Goal: Task Accomplishment & Management: Complete application form

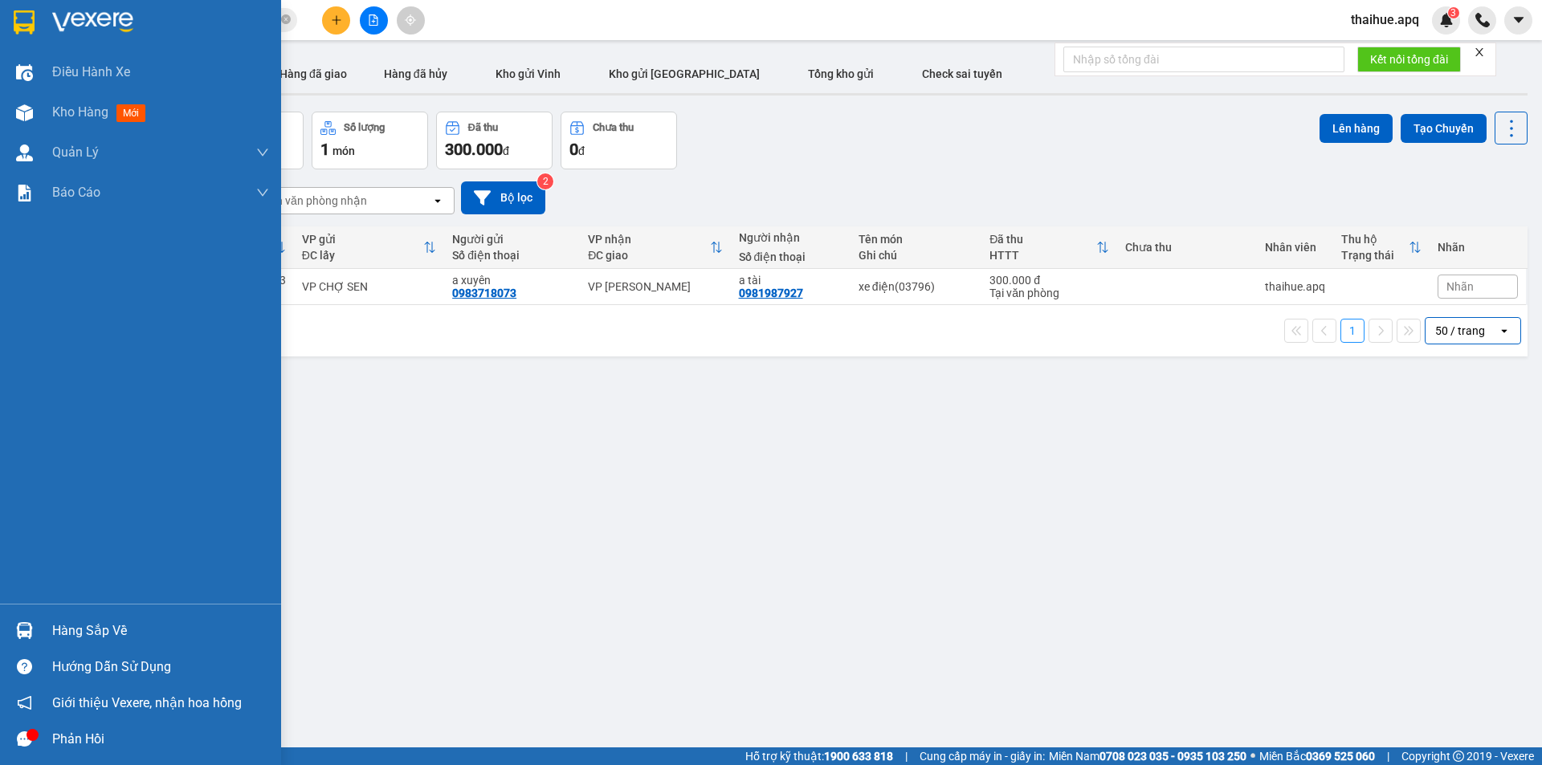
click at [71, 632] on div "Hàng sắp về" at bounding box center [160, 631] width 217 height 24
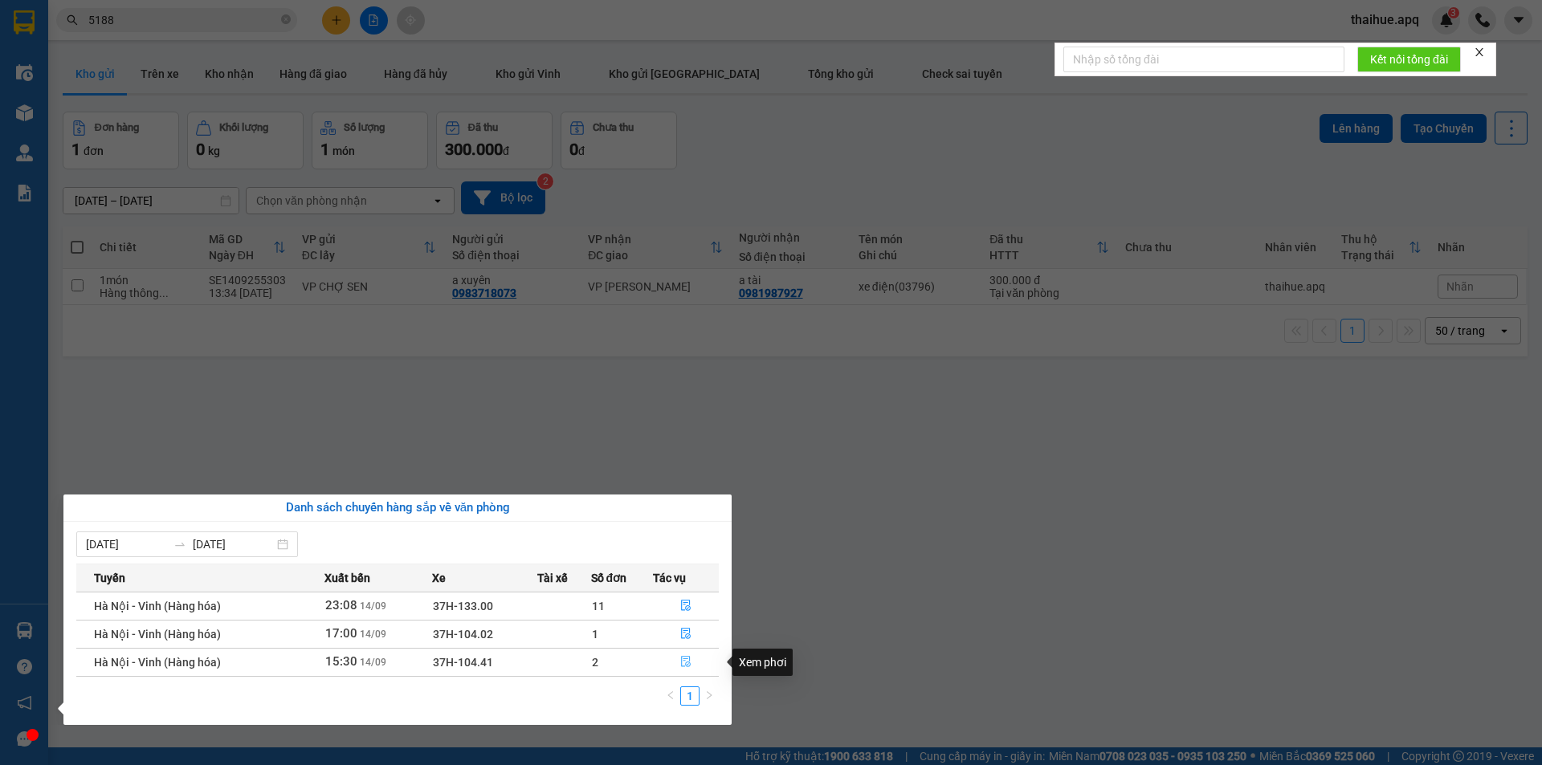
click at [686, 660] on icon "file-done" at bounding box center [685, 661] width 11 height 11
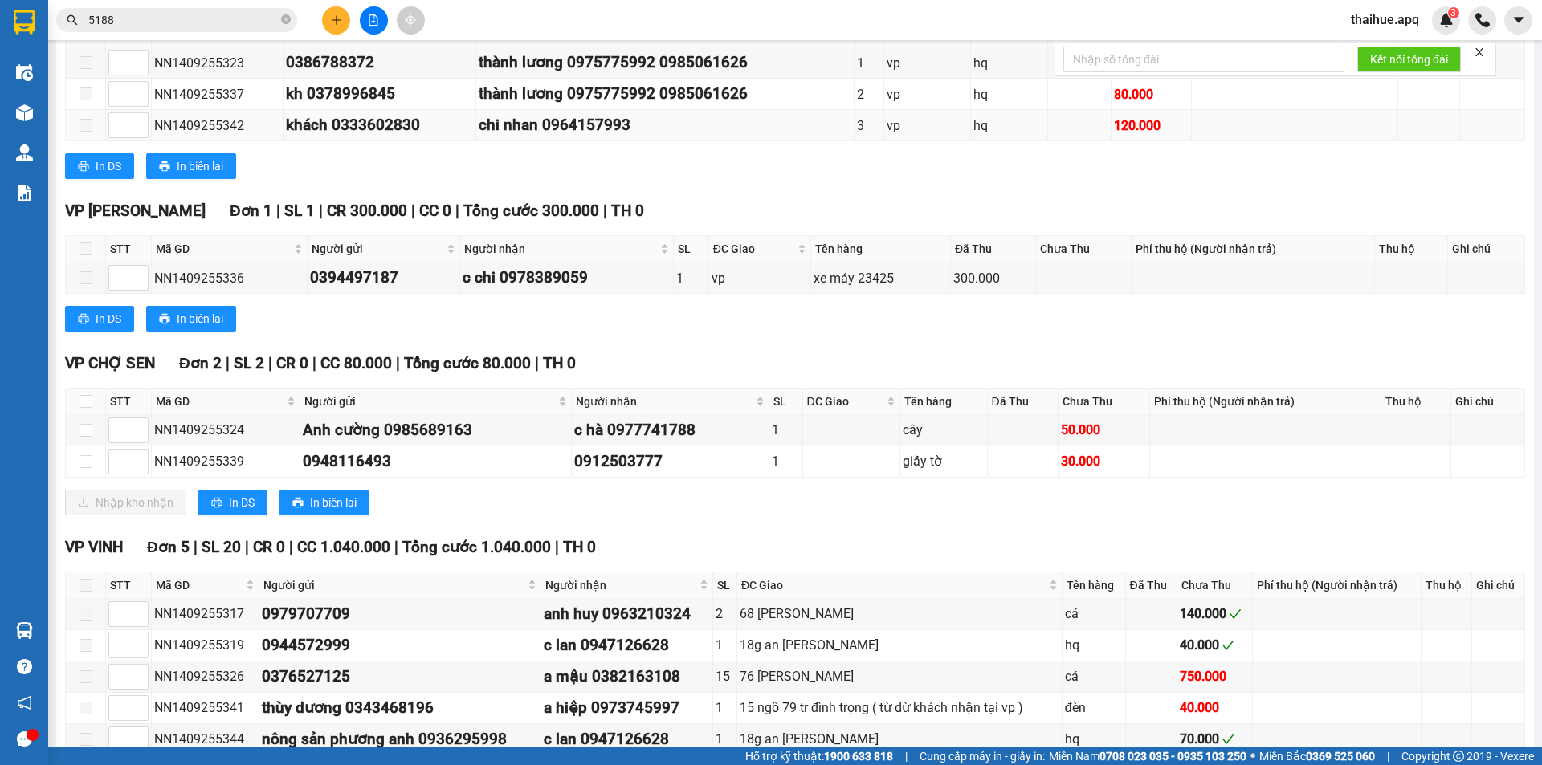
scroll to position [321, 0]
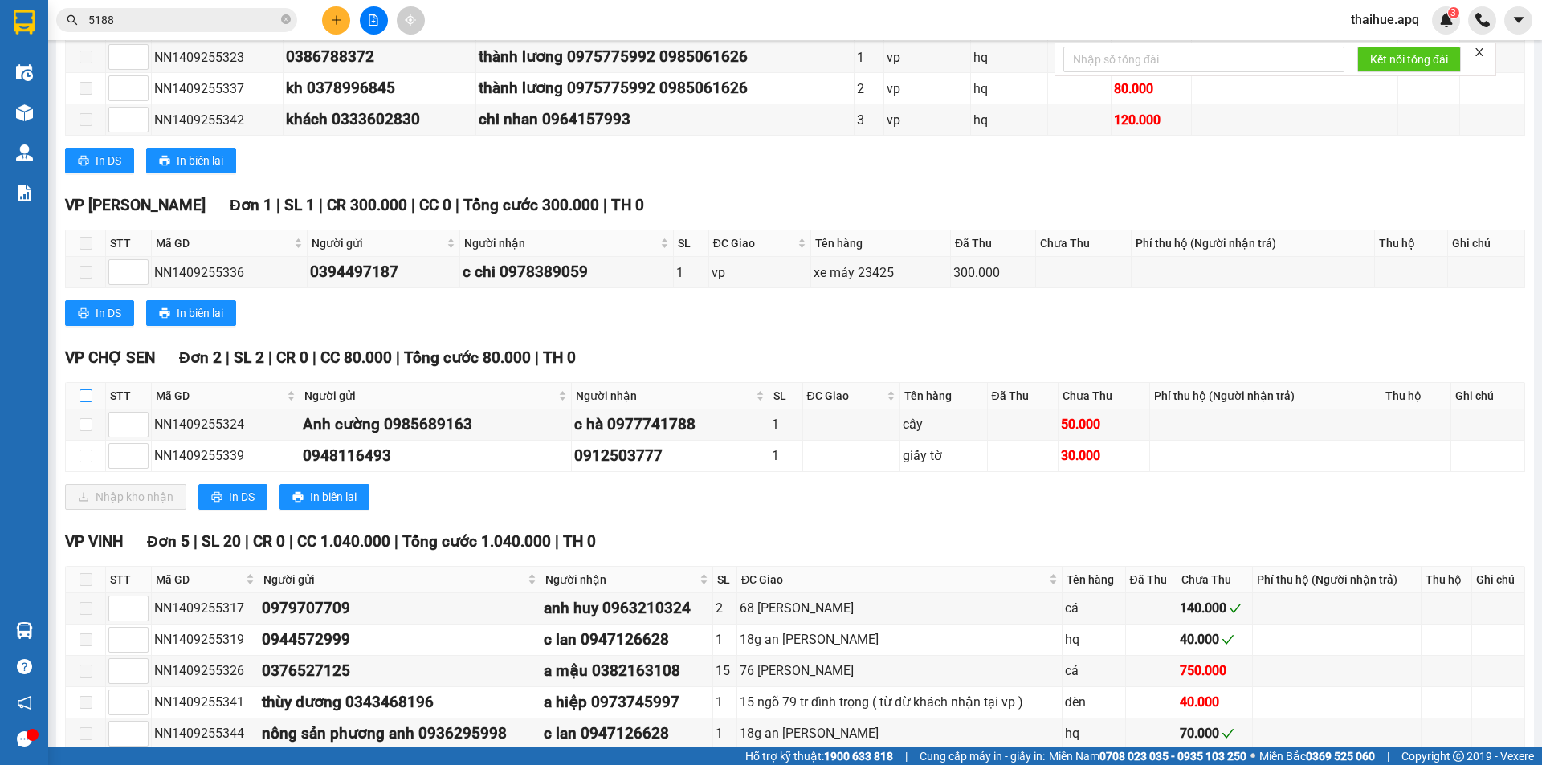
click at [87, 397] on input "checkbox" at bounding box center [85, 395] width 13 height 13
checkbox input "true"
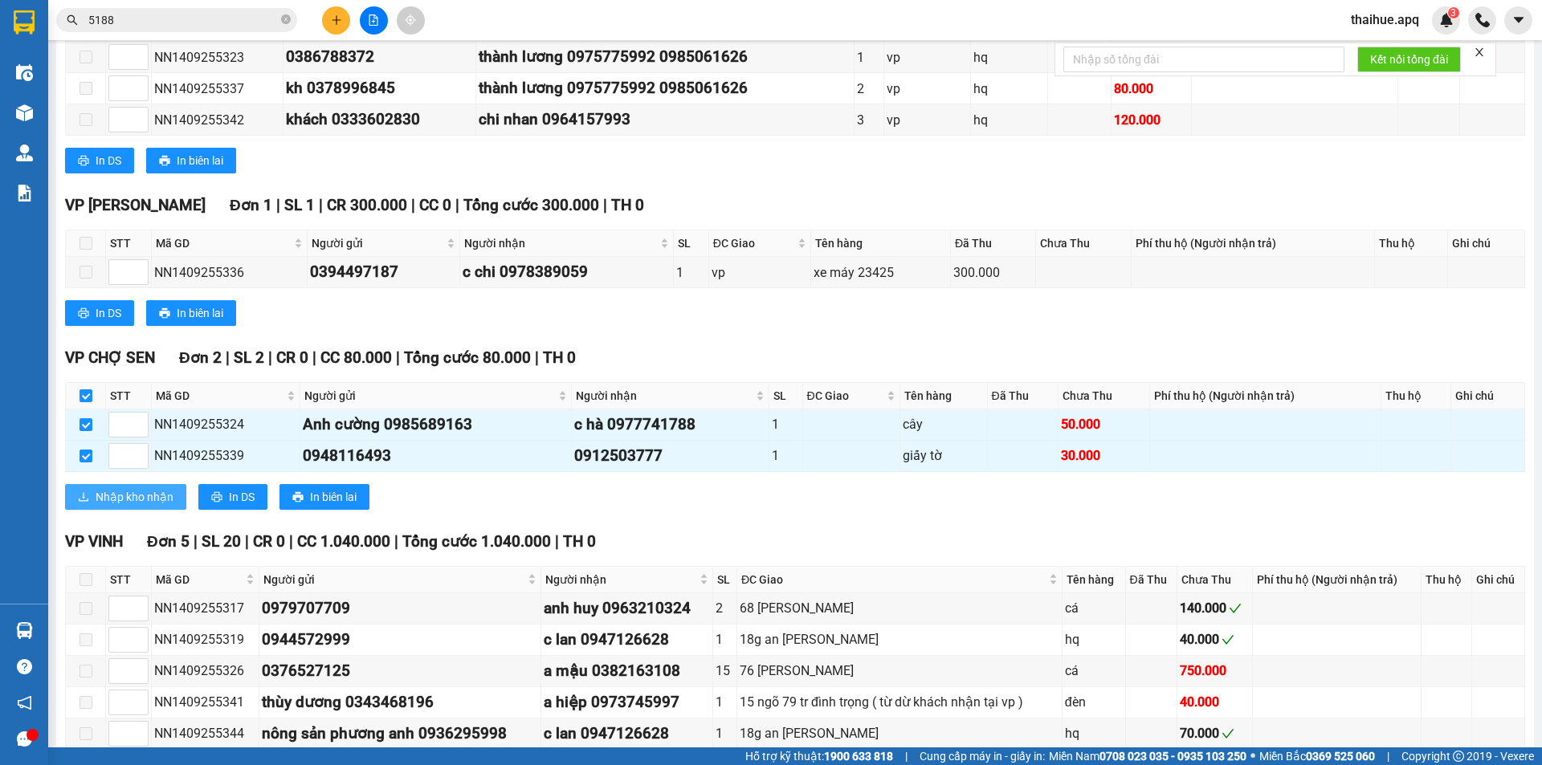
click at [114, 494] on span "Nhập kho nhận" at bounding box center [135, 497] width 78 height 18
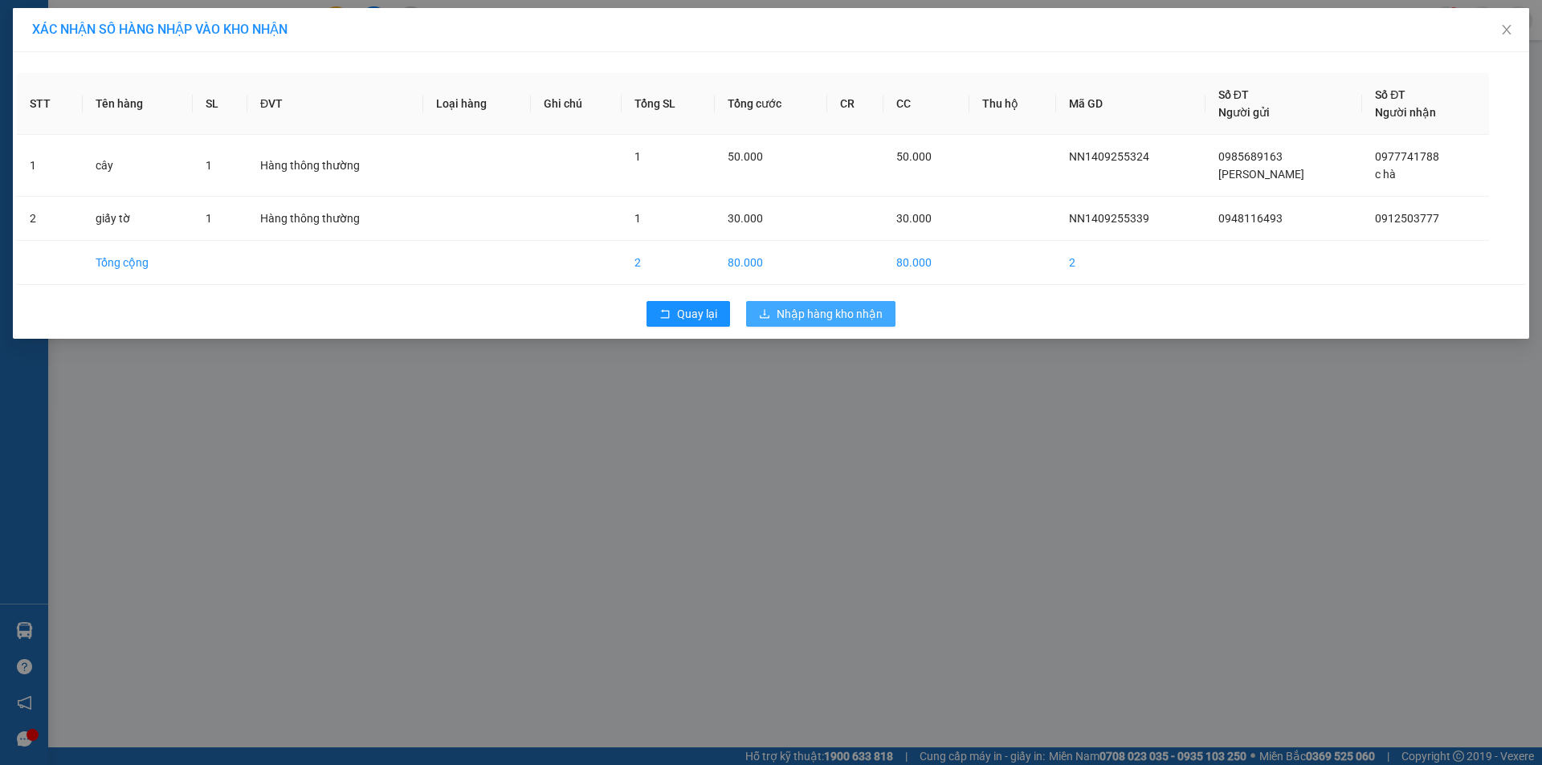
click at [813, 312] on span "Nhập hàng kho nhận" at bounding box center [830, 314] width 106 height 18
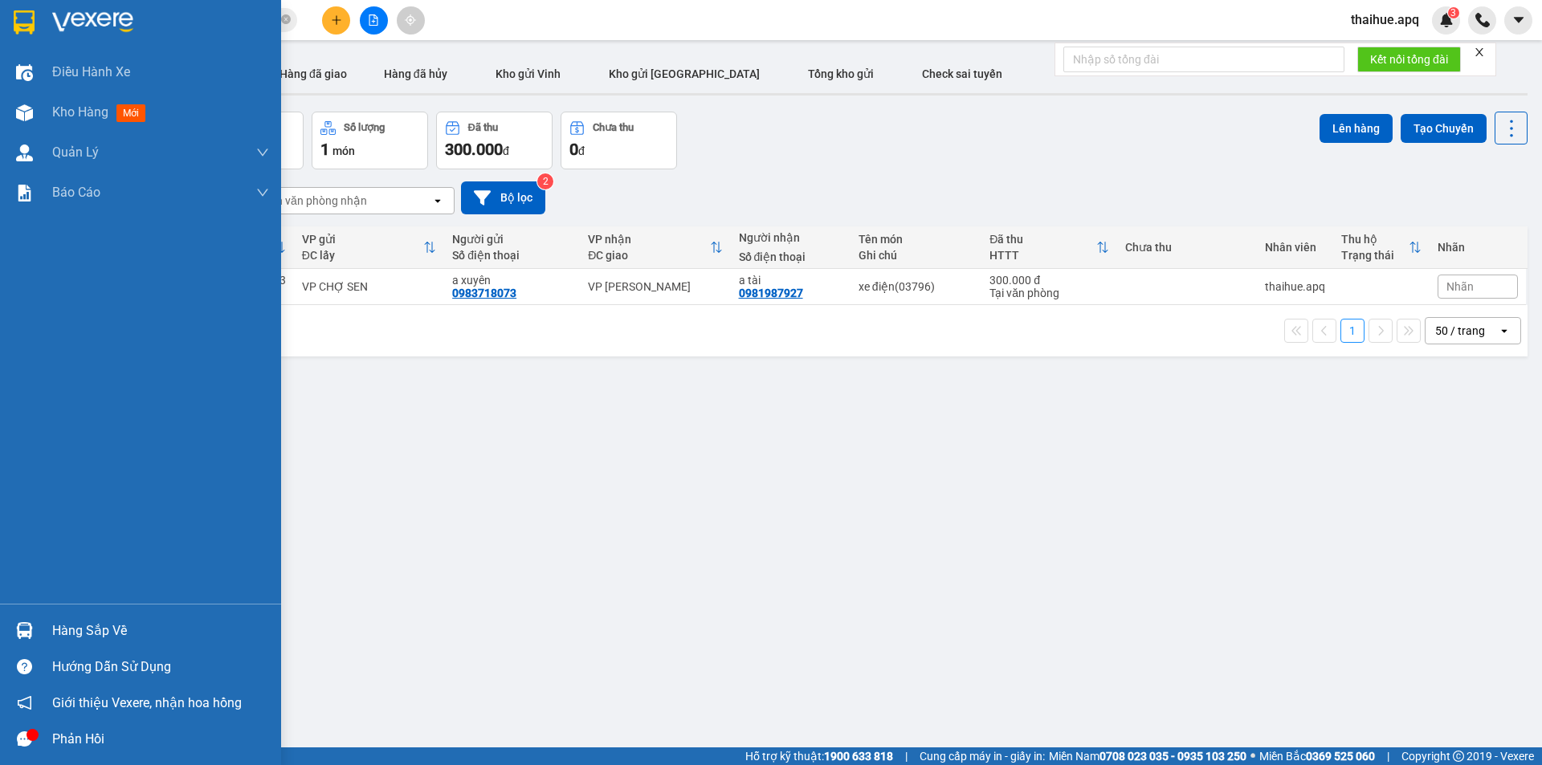
click at [76, 630] on div "Hàng sắp về" at bounding box center [160, 631] width 217 height 24
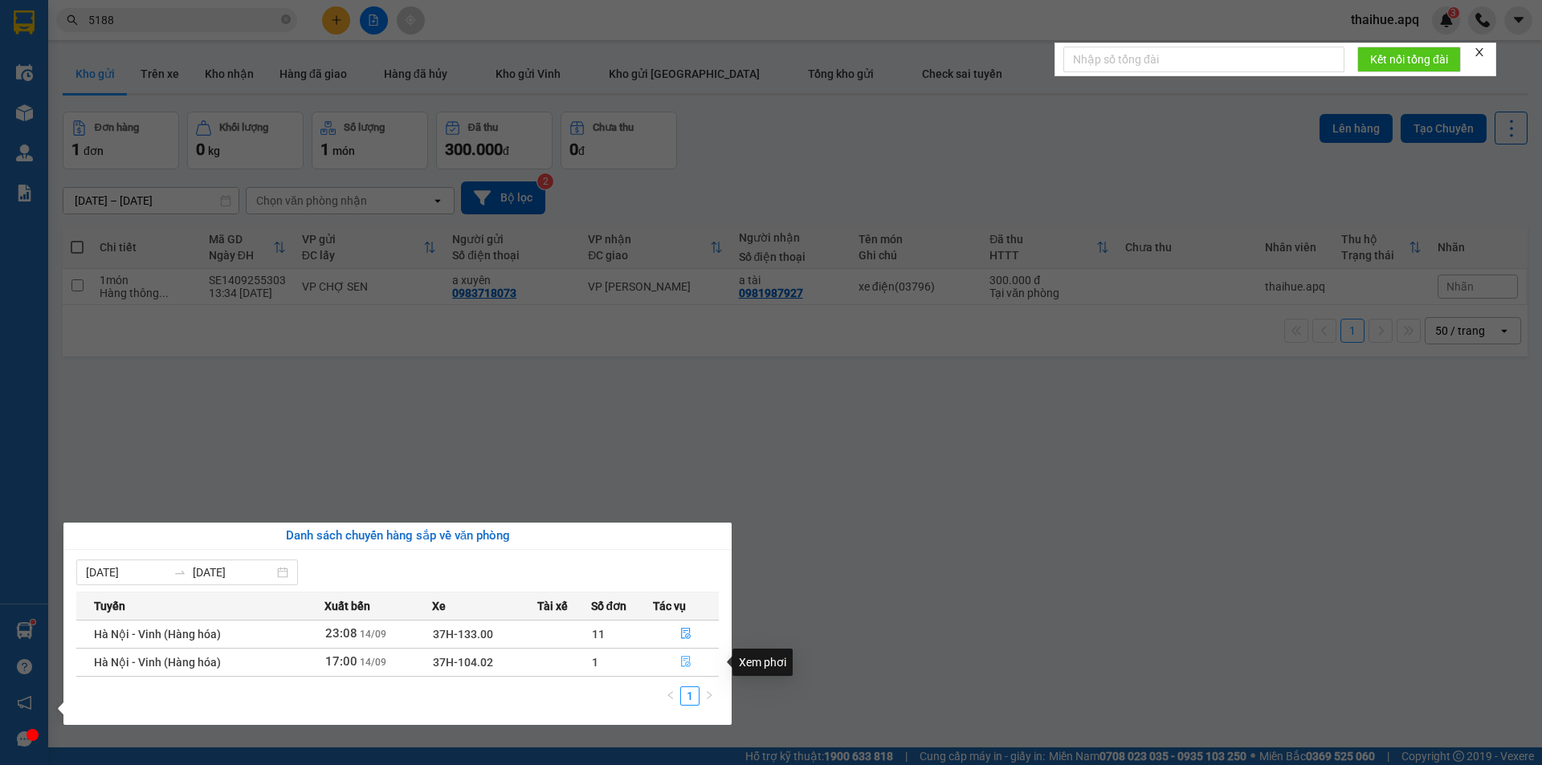
click at [686, 659] on icon "file-done" at bounding box center [686, 662] width 10 height 11
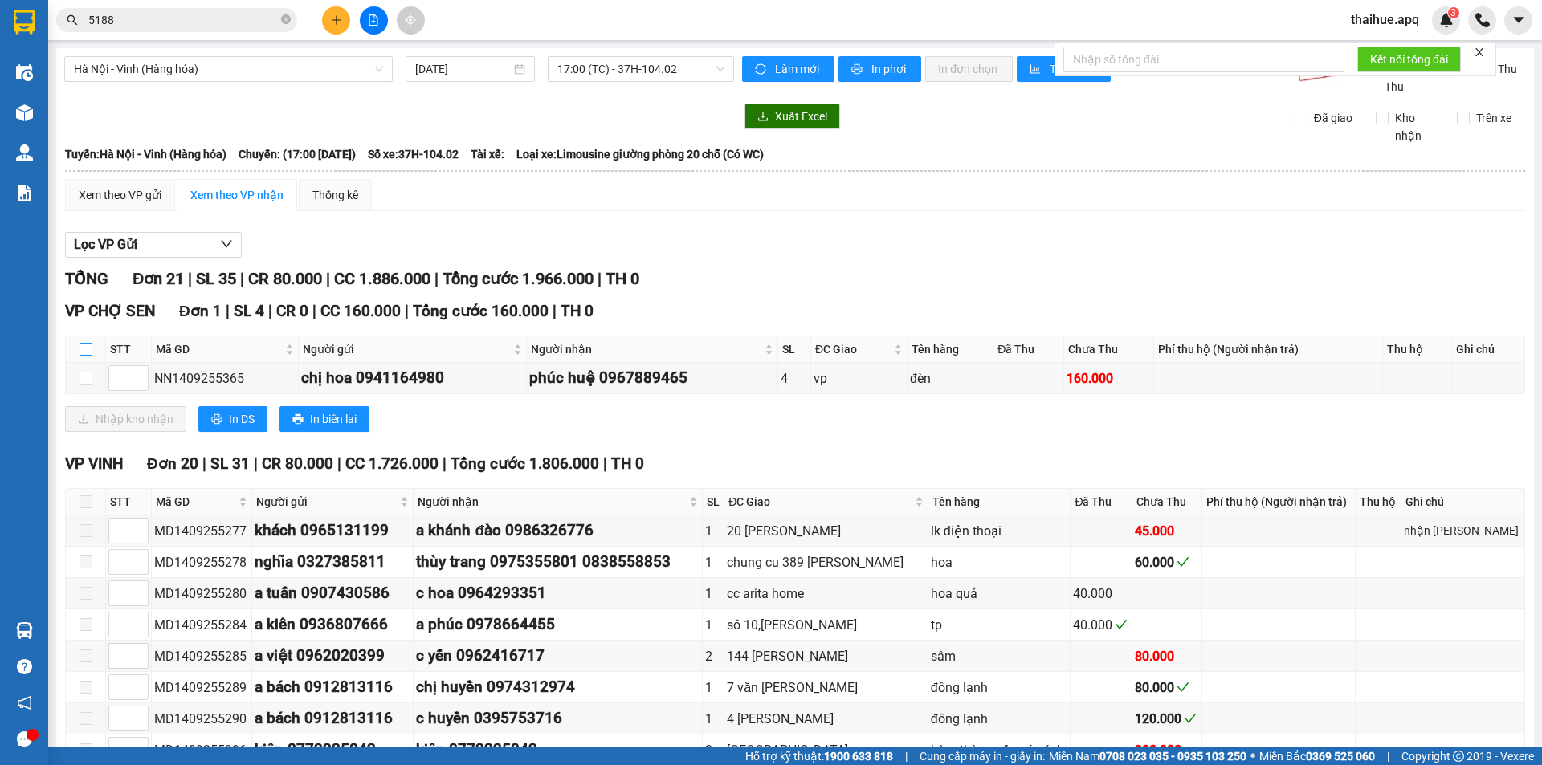
click at [84, 348] on input "checkbox" at bounding box center [85, 349] width 13 height 13
checkbox input "true"
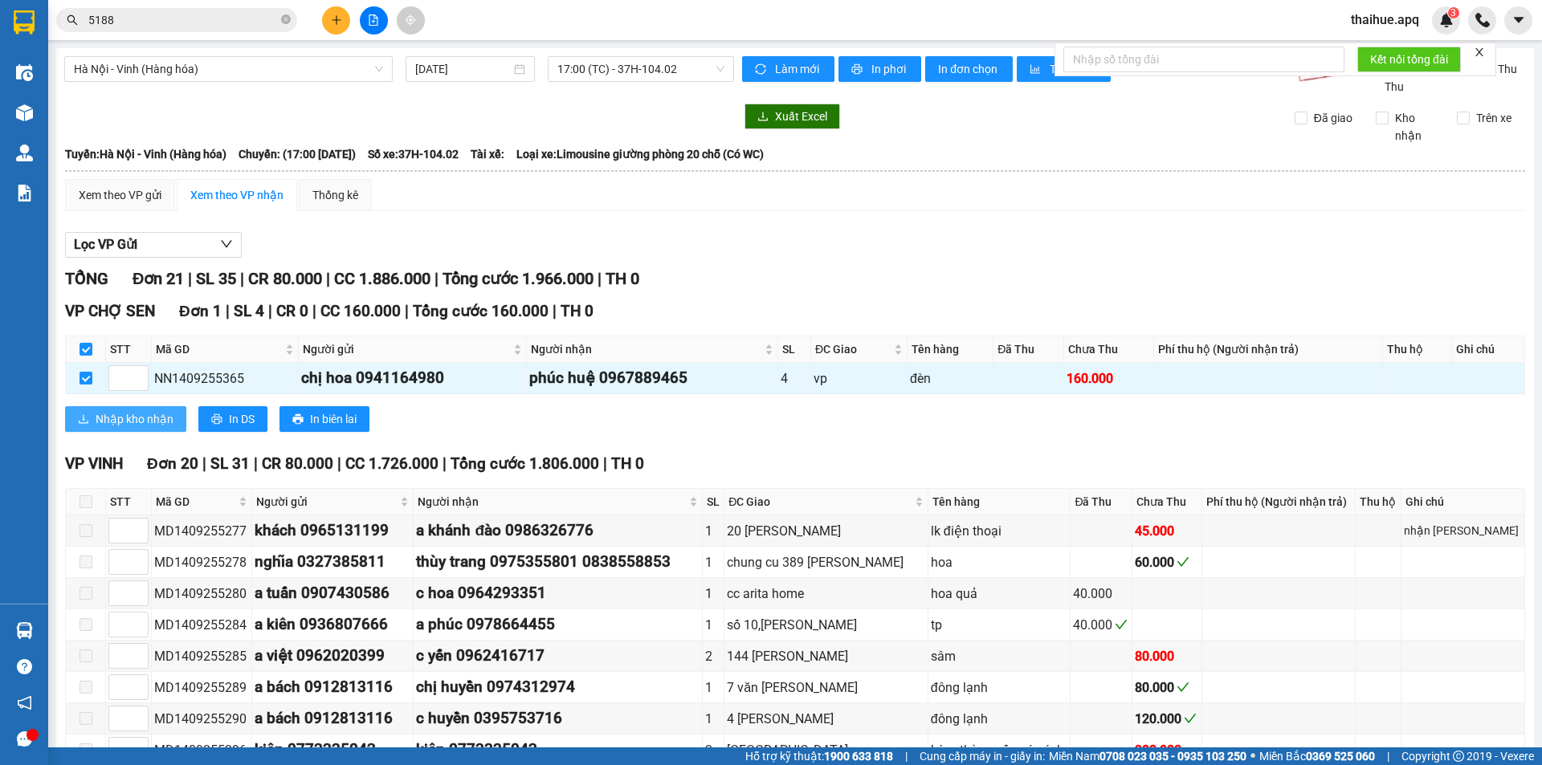
click at [110, 419] on span "Nhập kho nhận" at bounding box center [135, 419] width 78 height 18
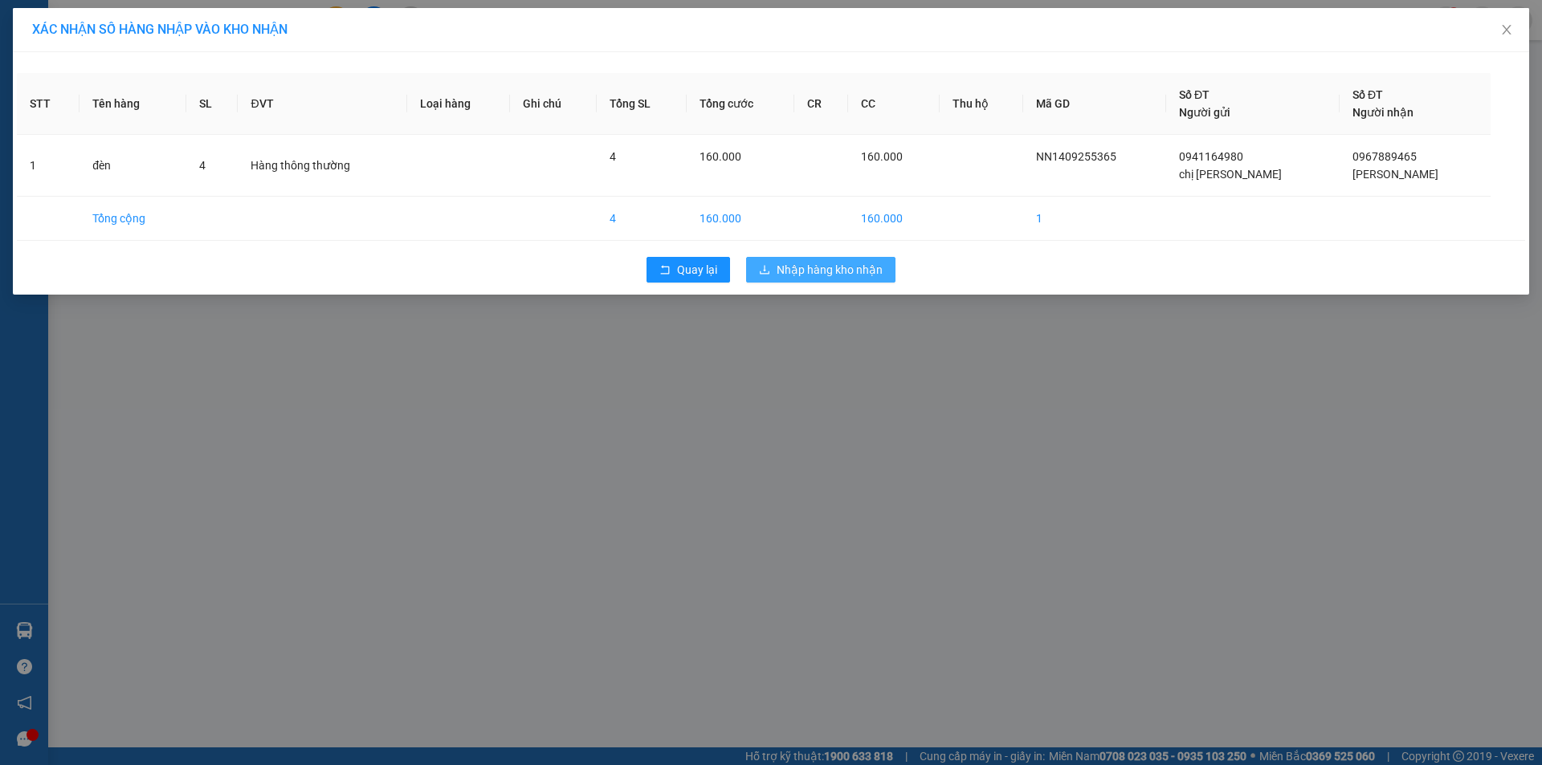
click at [814, 271] on span "Nhập hàng kho nhận" at bounding box center [830, 270] width 106 height 18
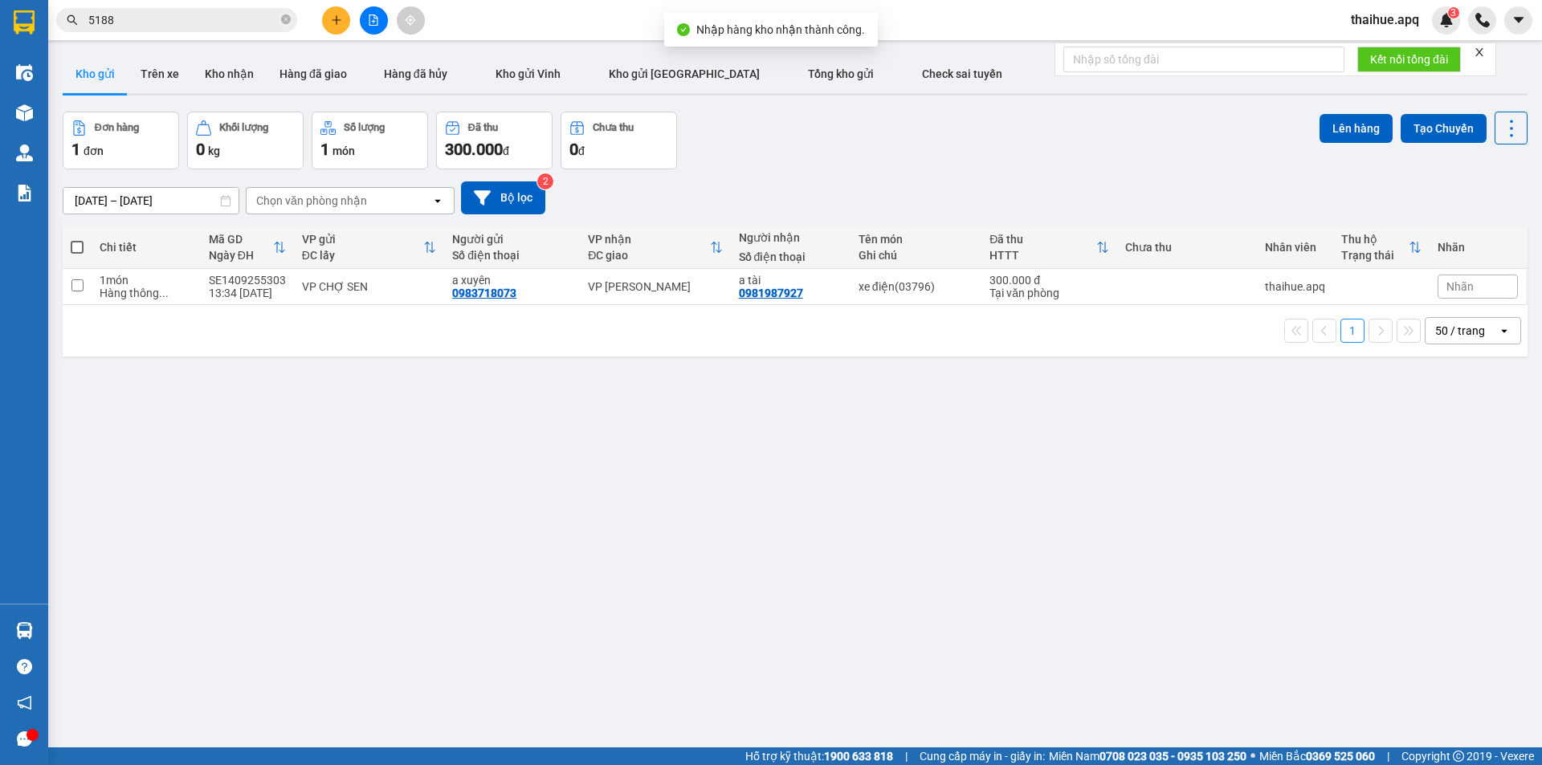
click at [59, 634] on div "ver 1.8.143 Kho gửi Trên xe Kho nhận Hàng đã giao Hàng đã hủy Kho gửi Vinh Kho …" at bounding box center [795, 430] width 1478 height 765
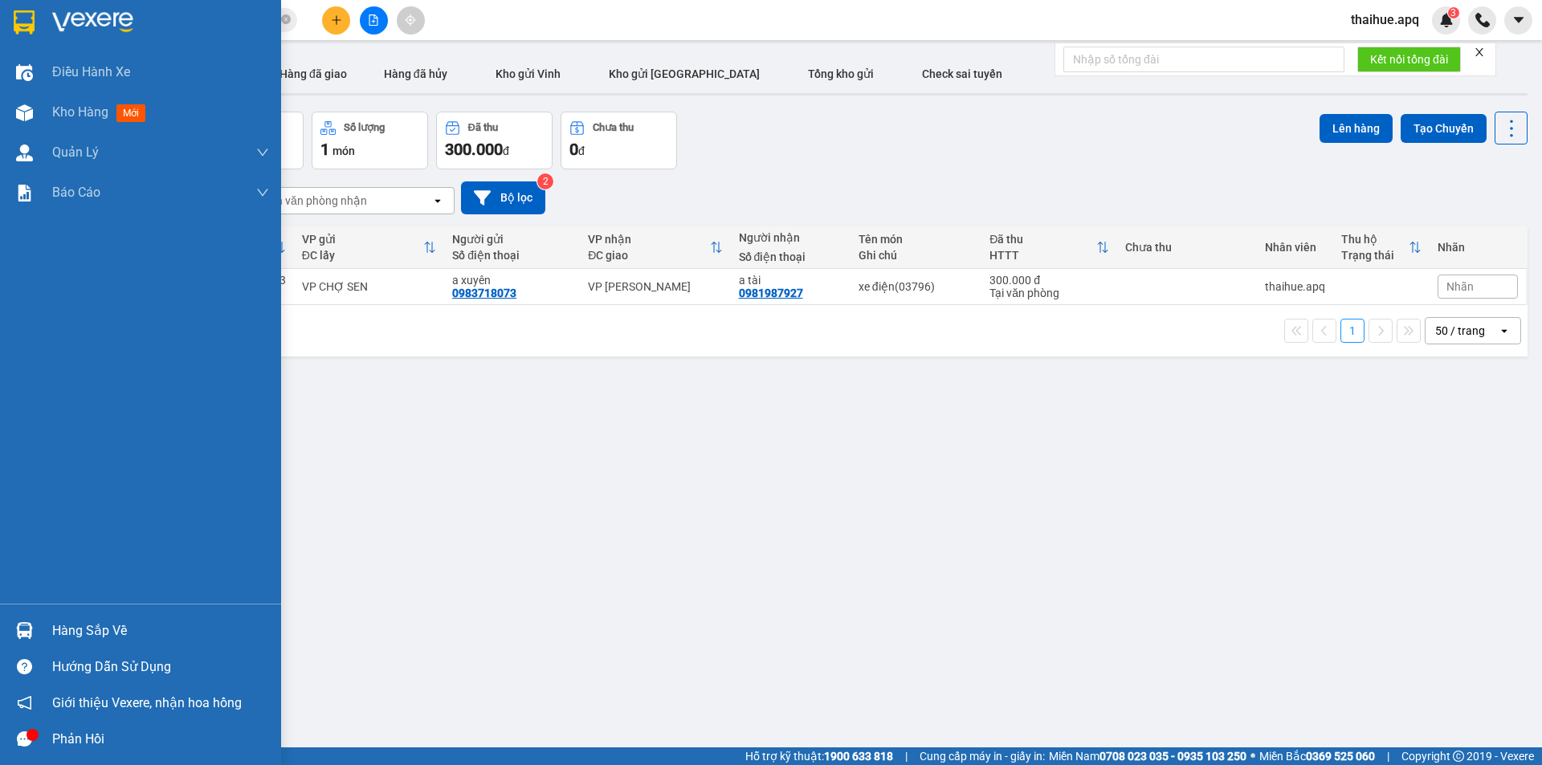
click at [65, 631] on div "Hàng sắp về" at bounding box center [160, 631] width 217 height 24
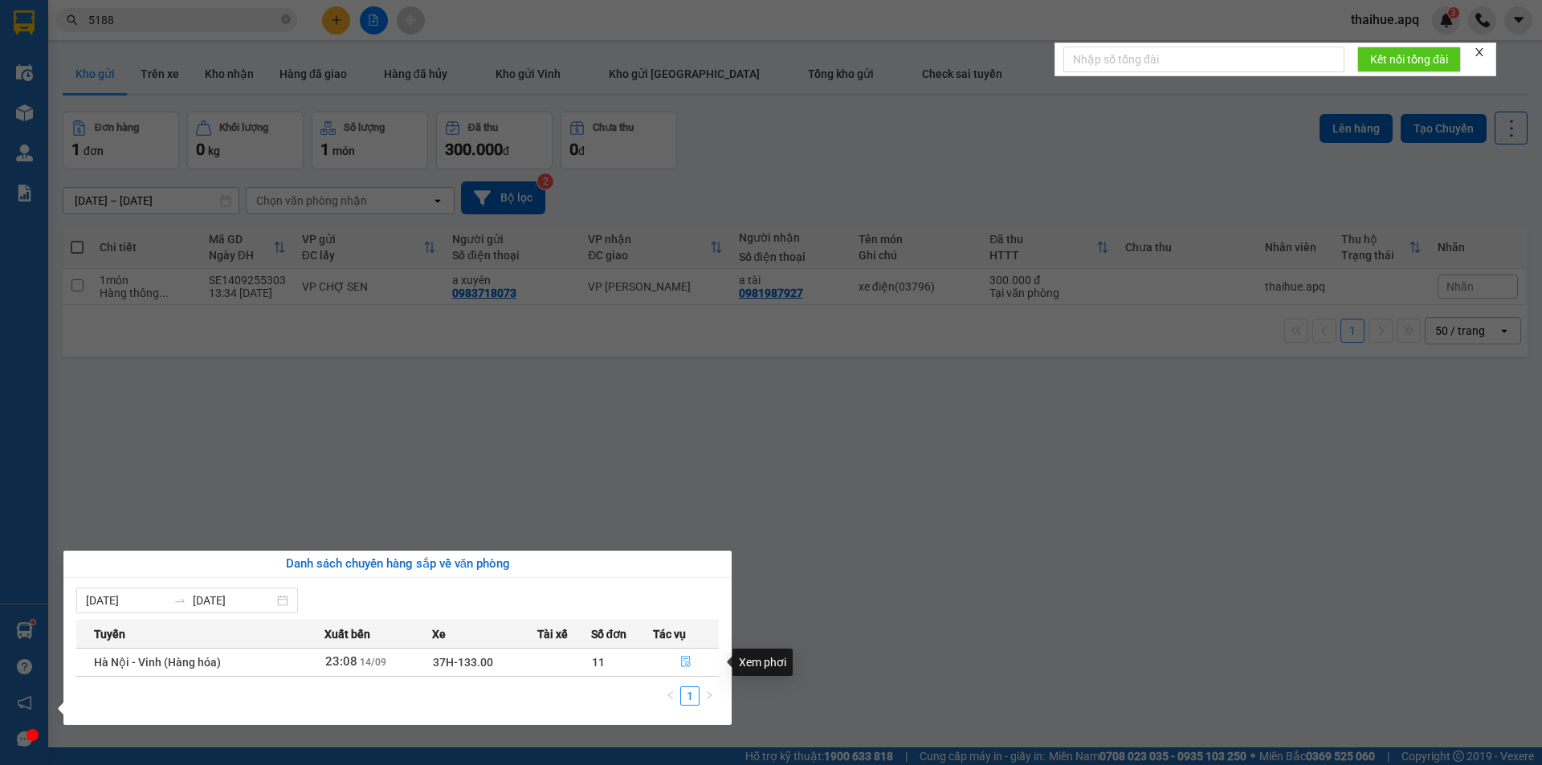
click at [685, 657] on icon "file-done" at bounding box center [686, 662] width 10 height 11
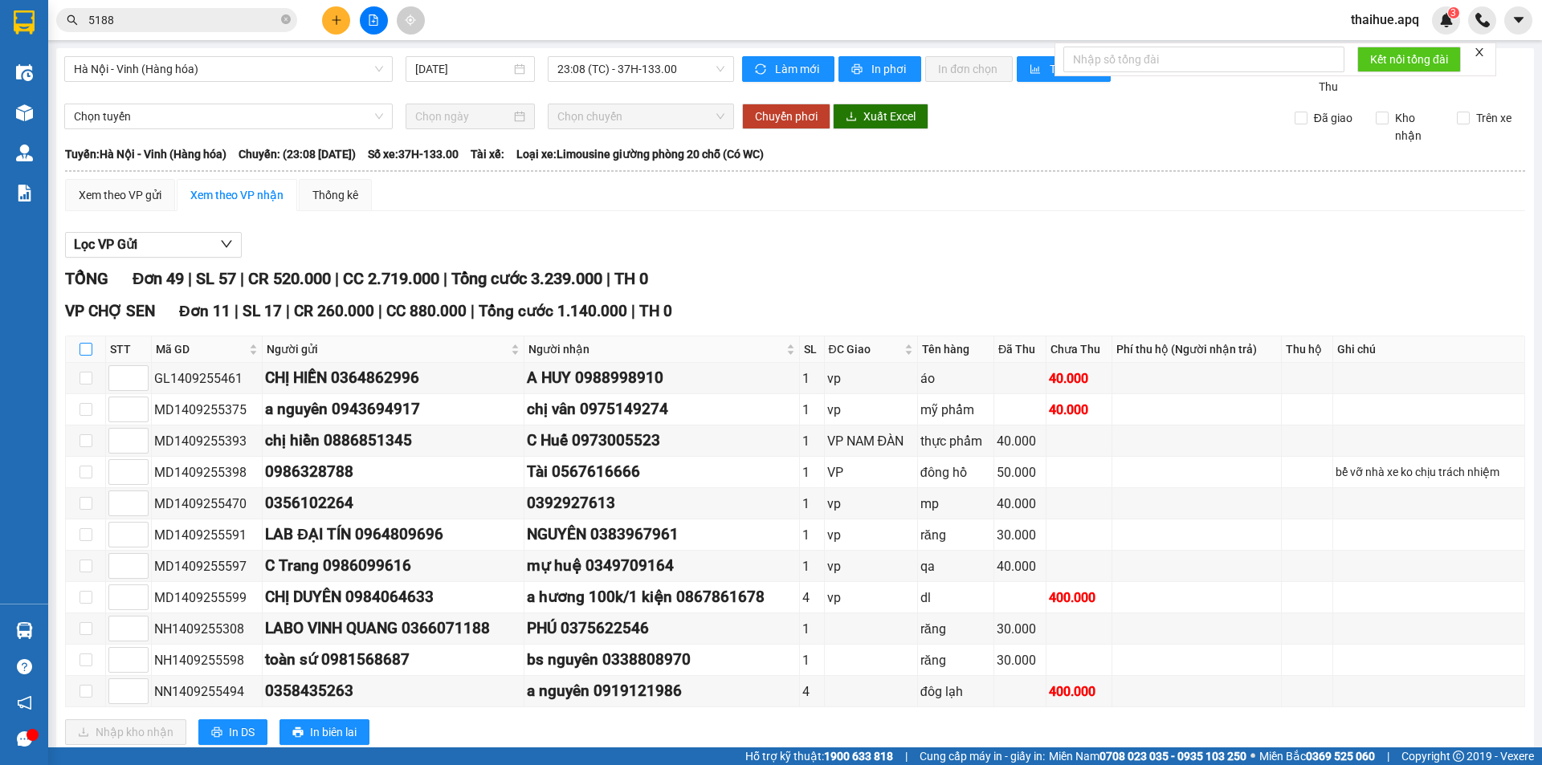
click at [86, 349] on input "checkbox" at bounding box center [85, 349] width 13 height 13
checkbox input "true"
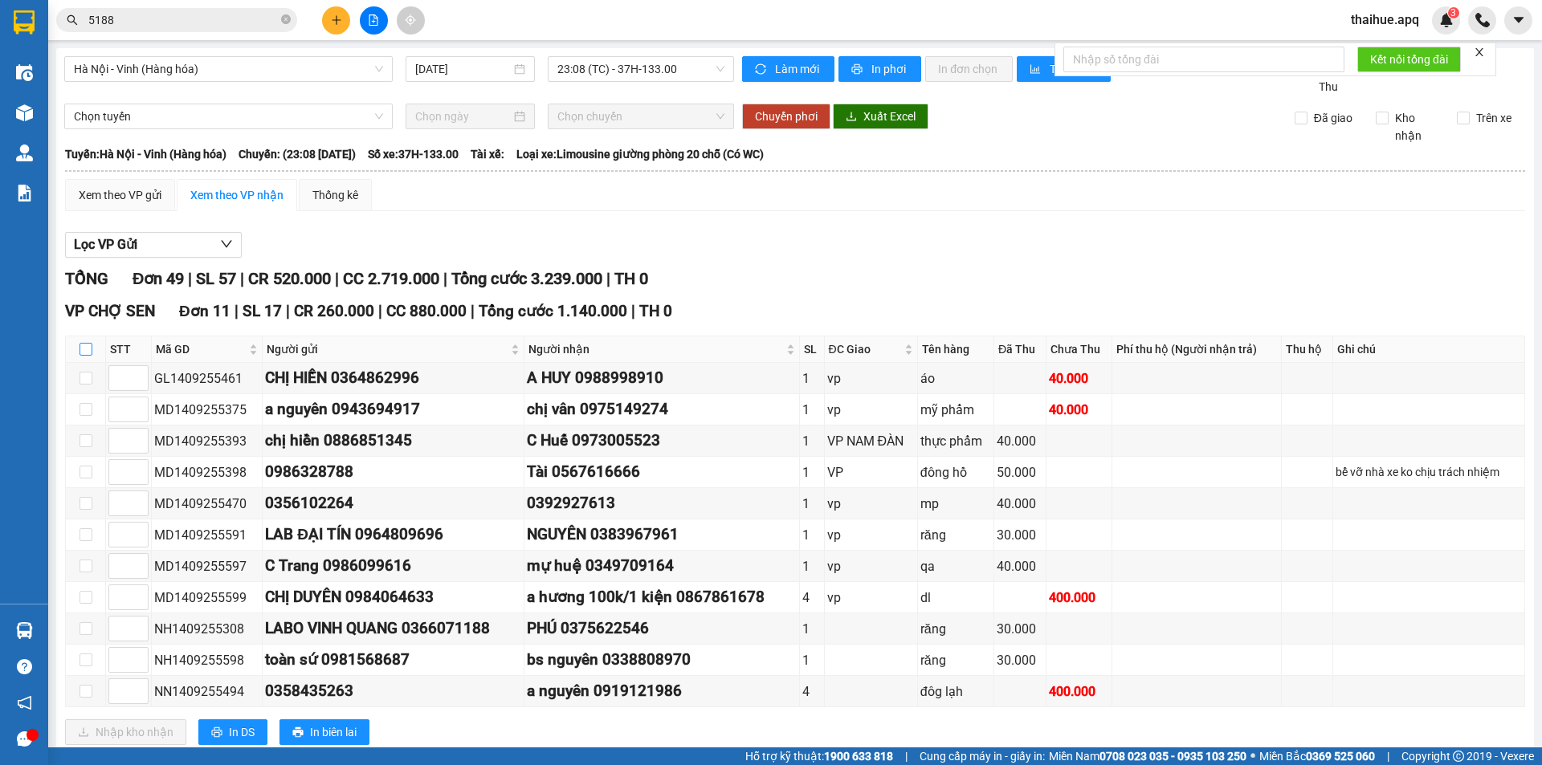
checkbox input "true"
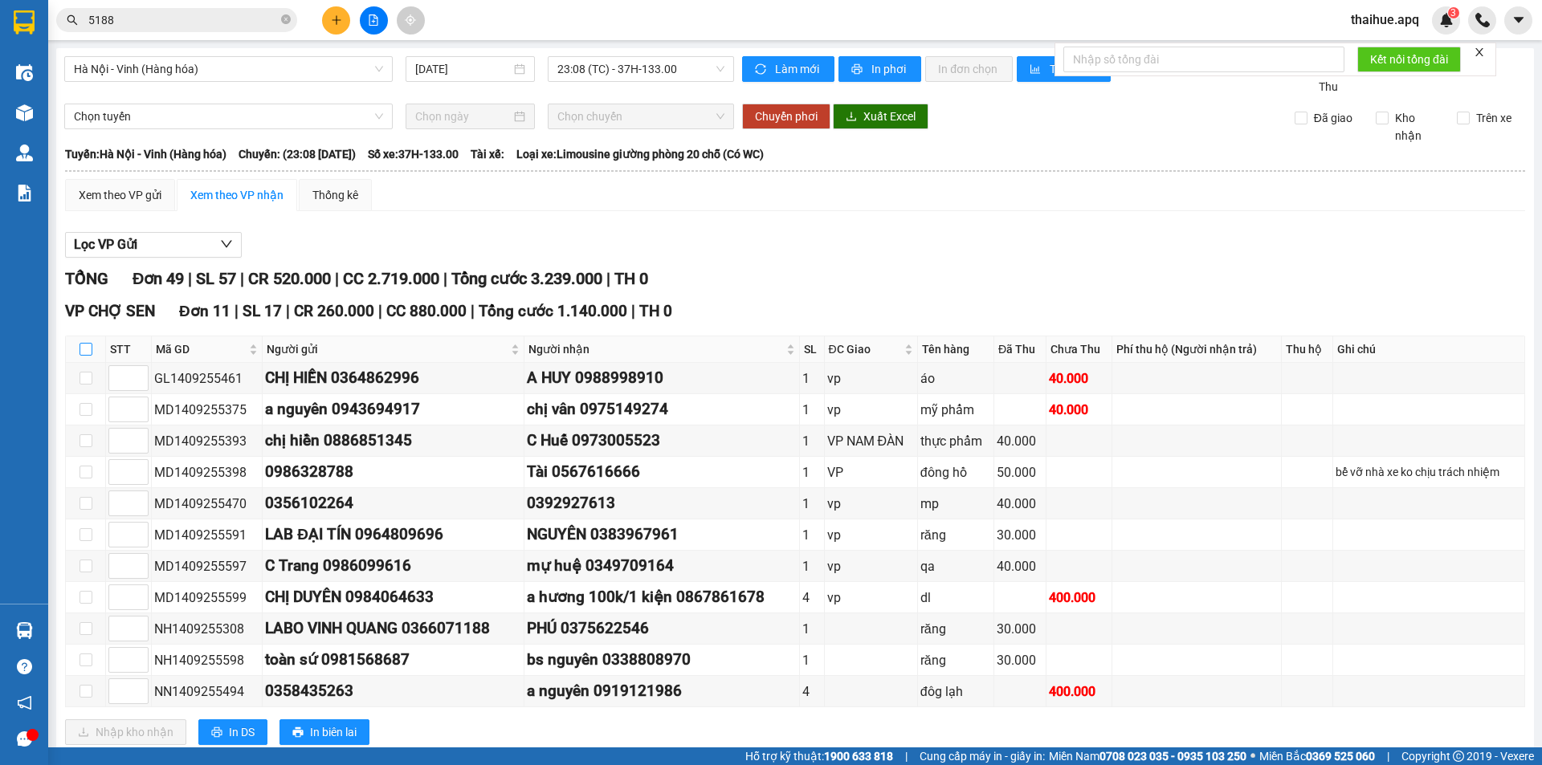
checkbox input "true"
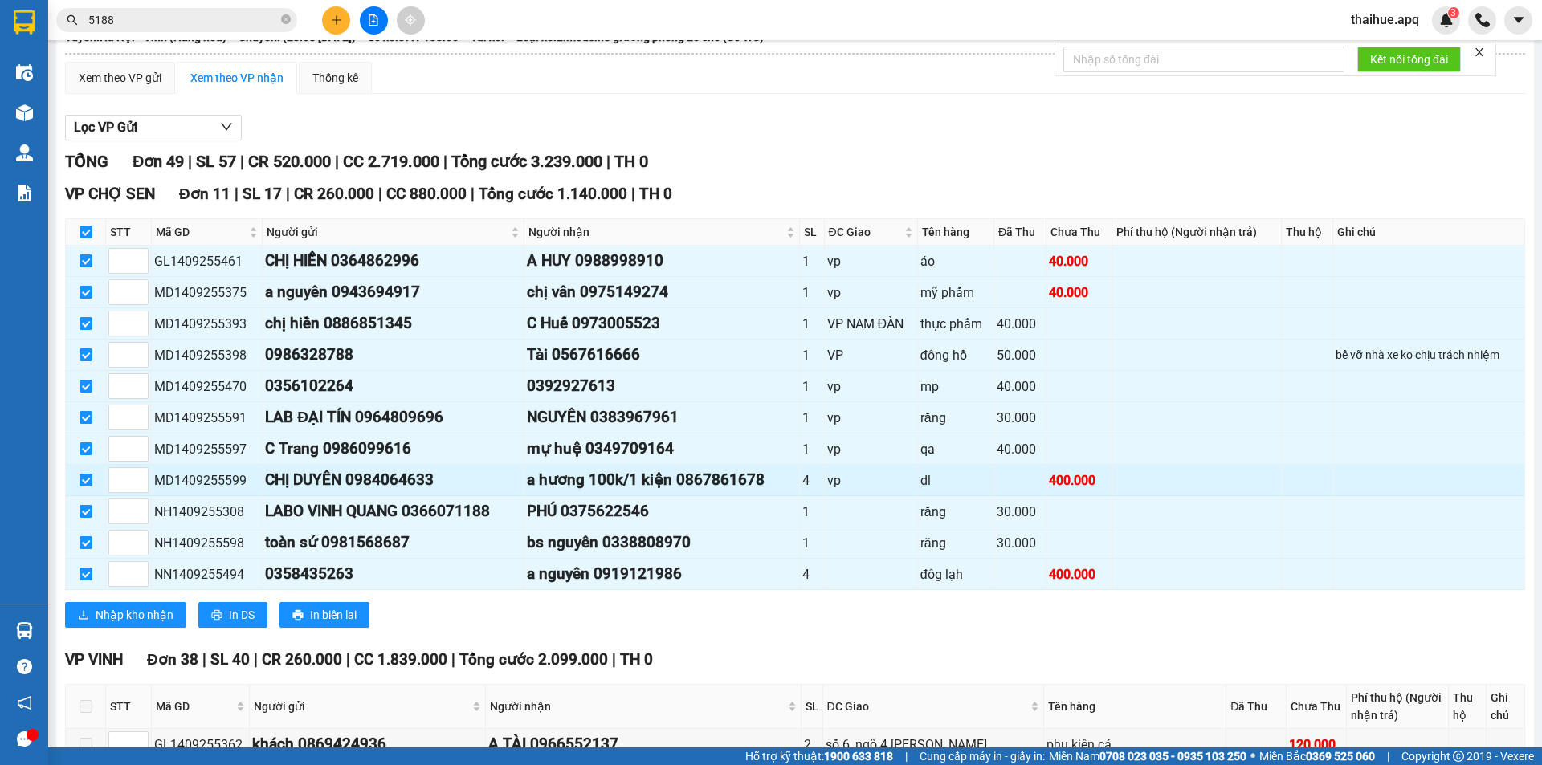
scroll to position [321, 0]
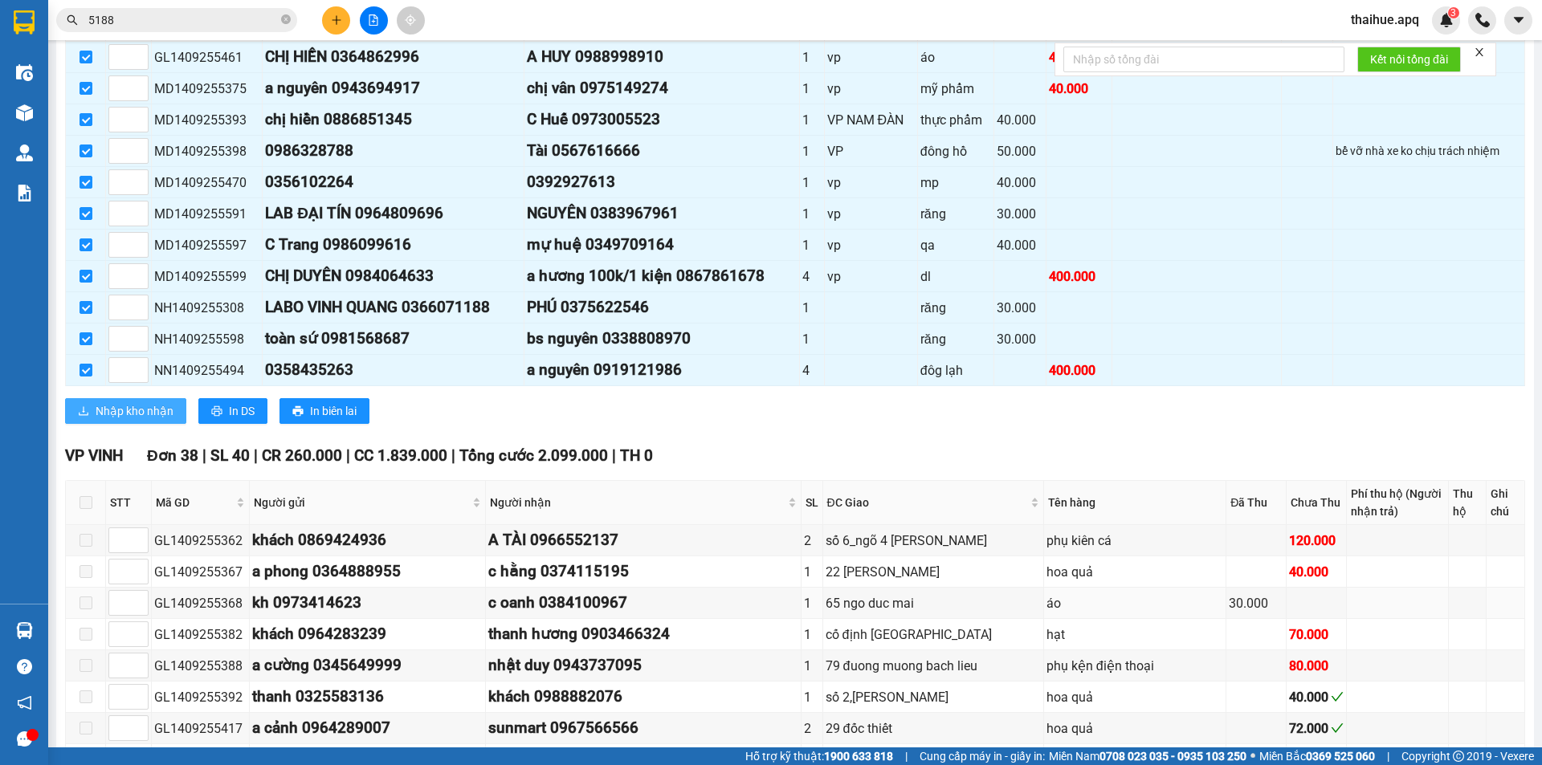
click at [132, 409] on span "Nhập kho nhận" at bounding box center [135, 411] width 78 height 18
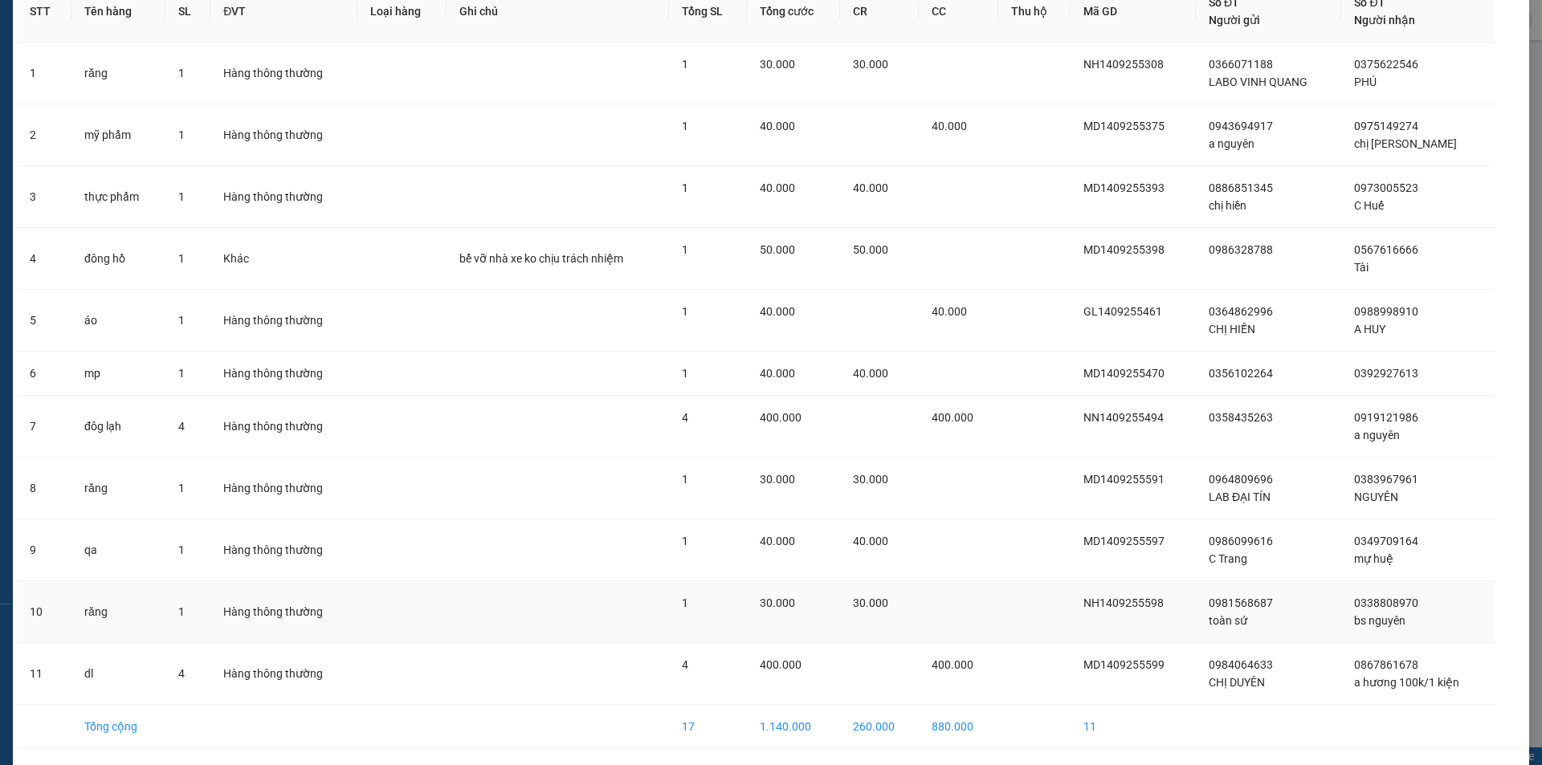
scroll to position [149, 0]
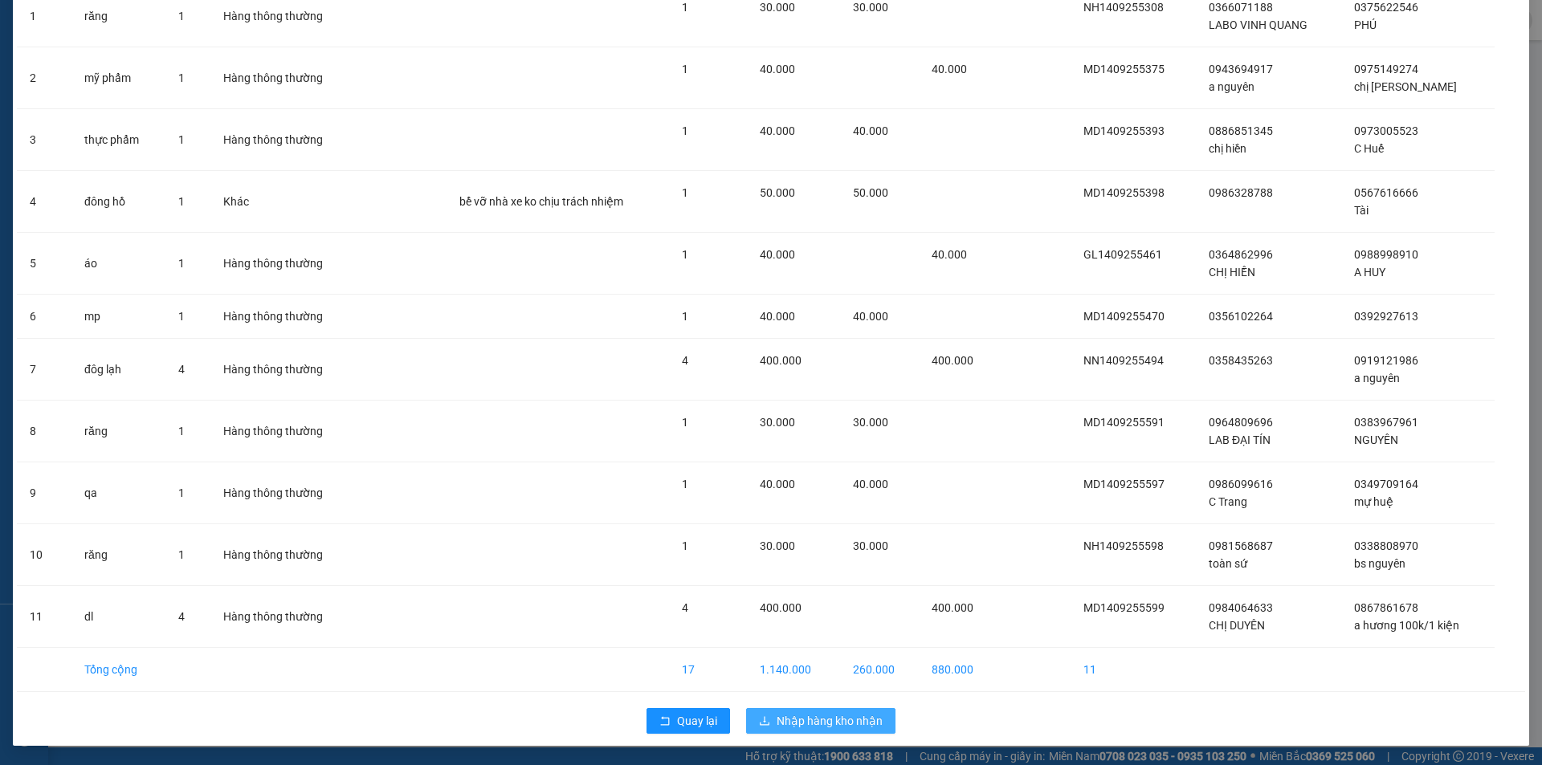
click at [800, 721] on span "Nhập hàng kho nhận" at bounding box center [830, 721] width 106 height 18
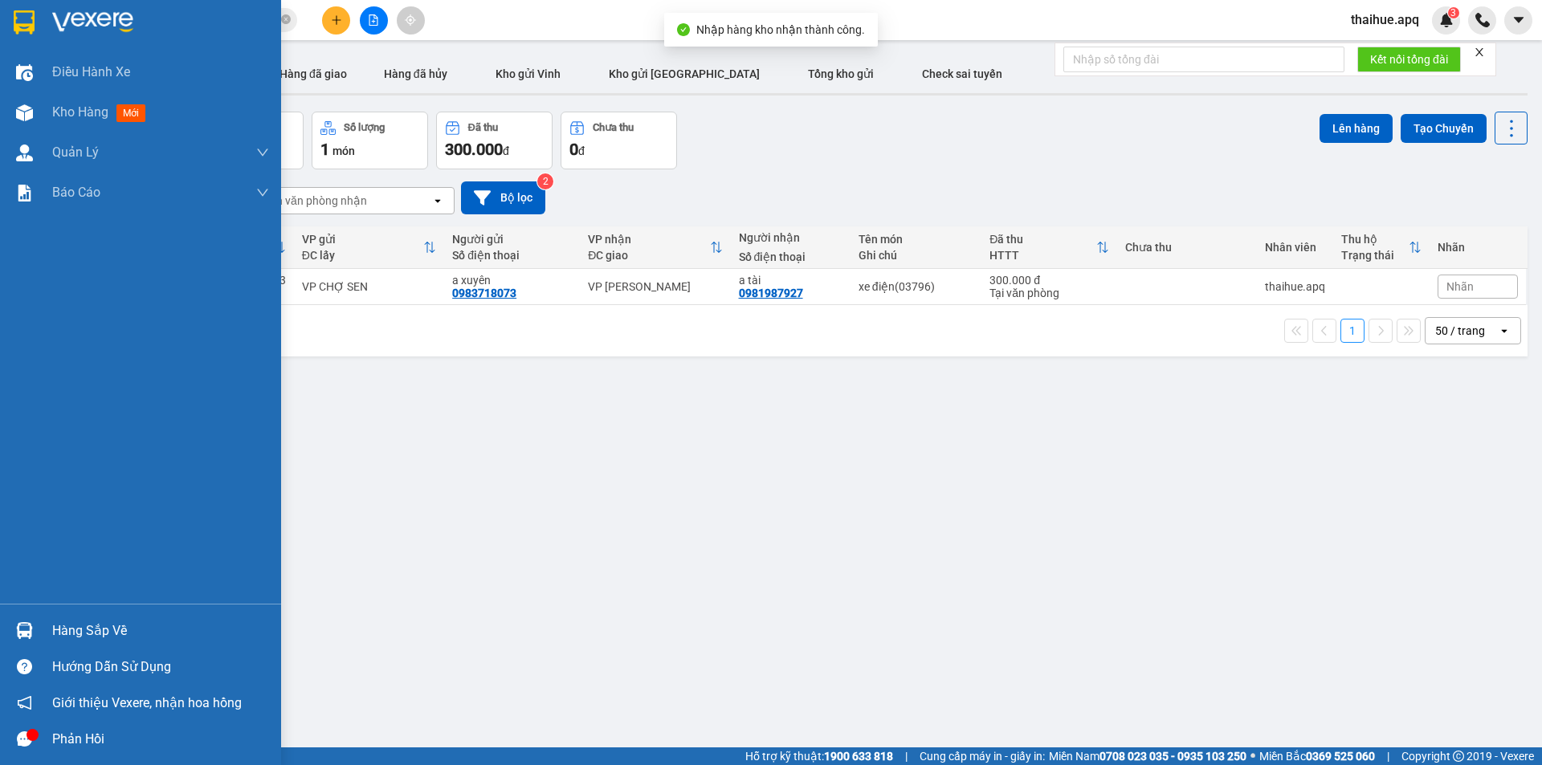
click at [78, 631] on div "Hàng sắp về" at bounding box center [160, 631] width 217 height 24
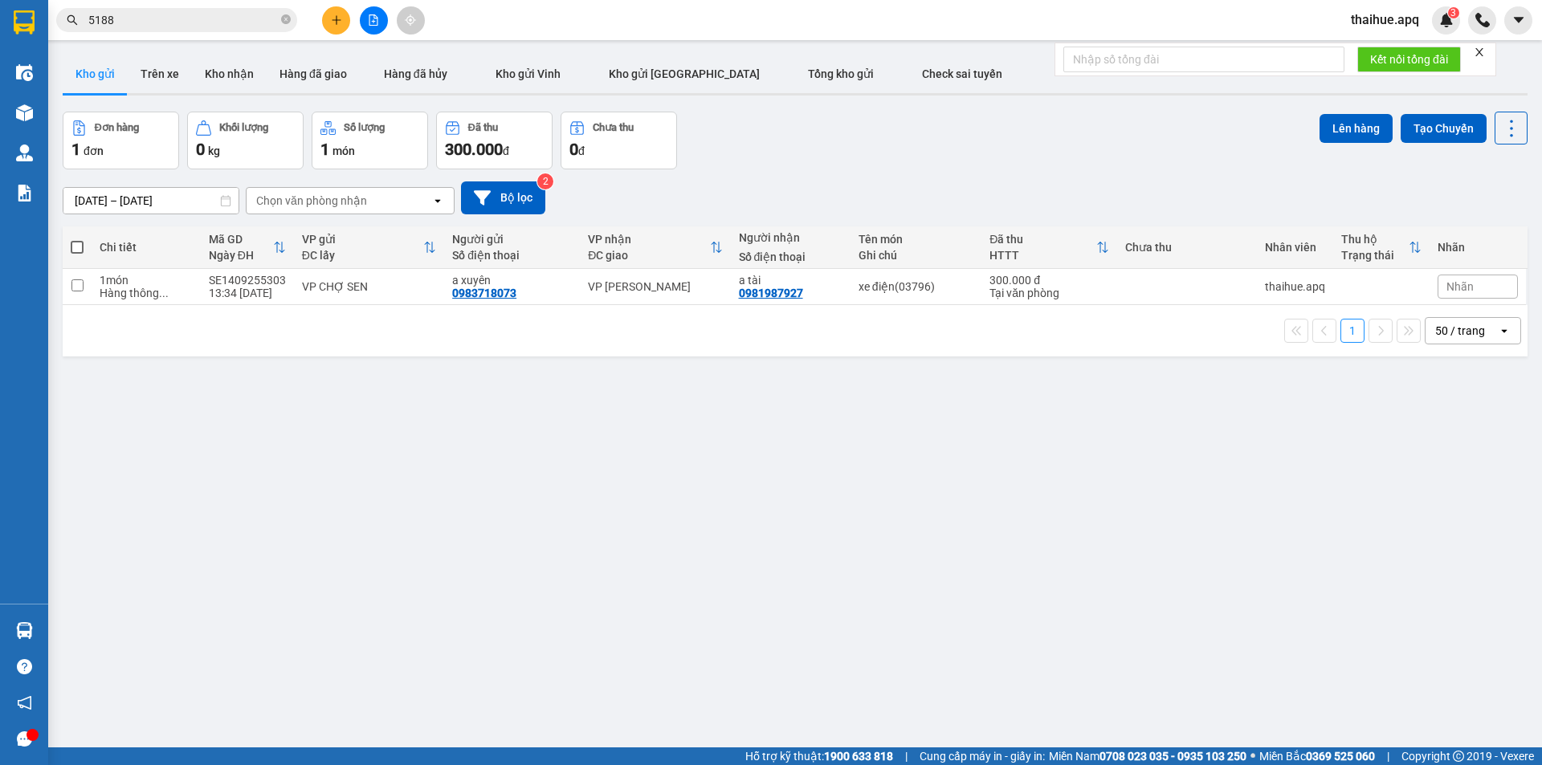
click at [1006, 667] on section "Kết quả tìm kiếm ( 732 ) Bộ lọc Mã ĐH Trạng thái Món hàng Thu hộ Tổng cước Chưa…" at bounding box center [771, 382] width 1542 height 765
click at [334, 17] on icon "plus" at bounding box center [336, 19] width 11 height 11
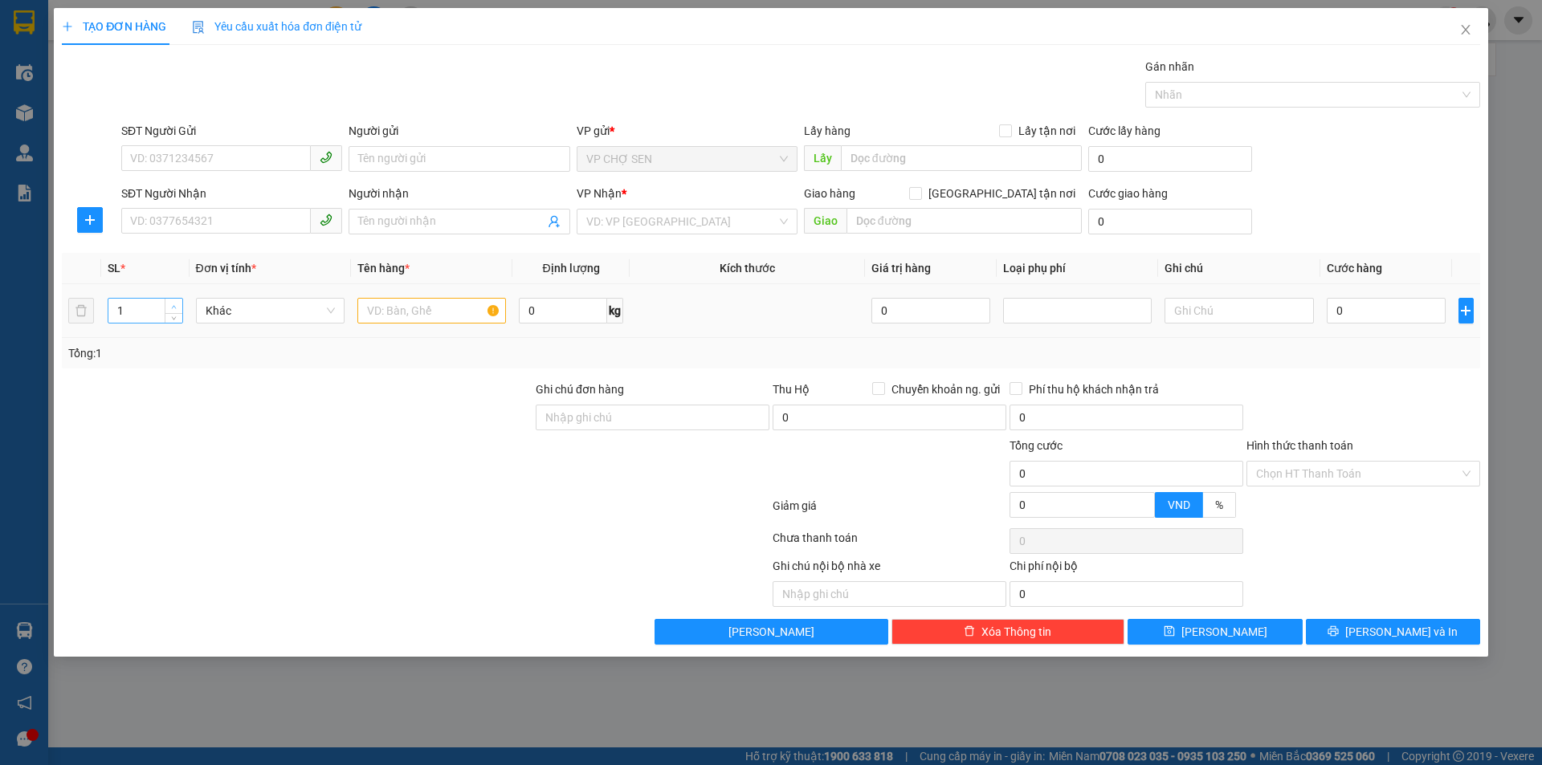
type input "2"
click at [167, 300] on span "Increase Value" at bounding box center [174, 306] width 18 height 14
click at [386, 316] on input "text" at bounding box center [431, 311] width 149 height 26
type input "tp+gạo"
click at [1345, 311] on input "0" at bounding box center [1387, 311] width 120 height 26
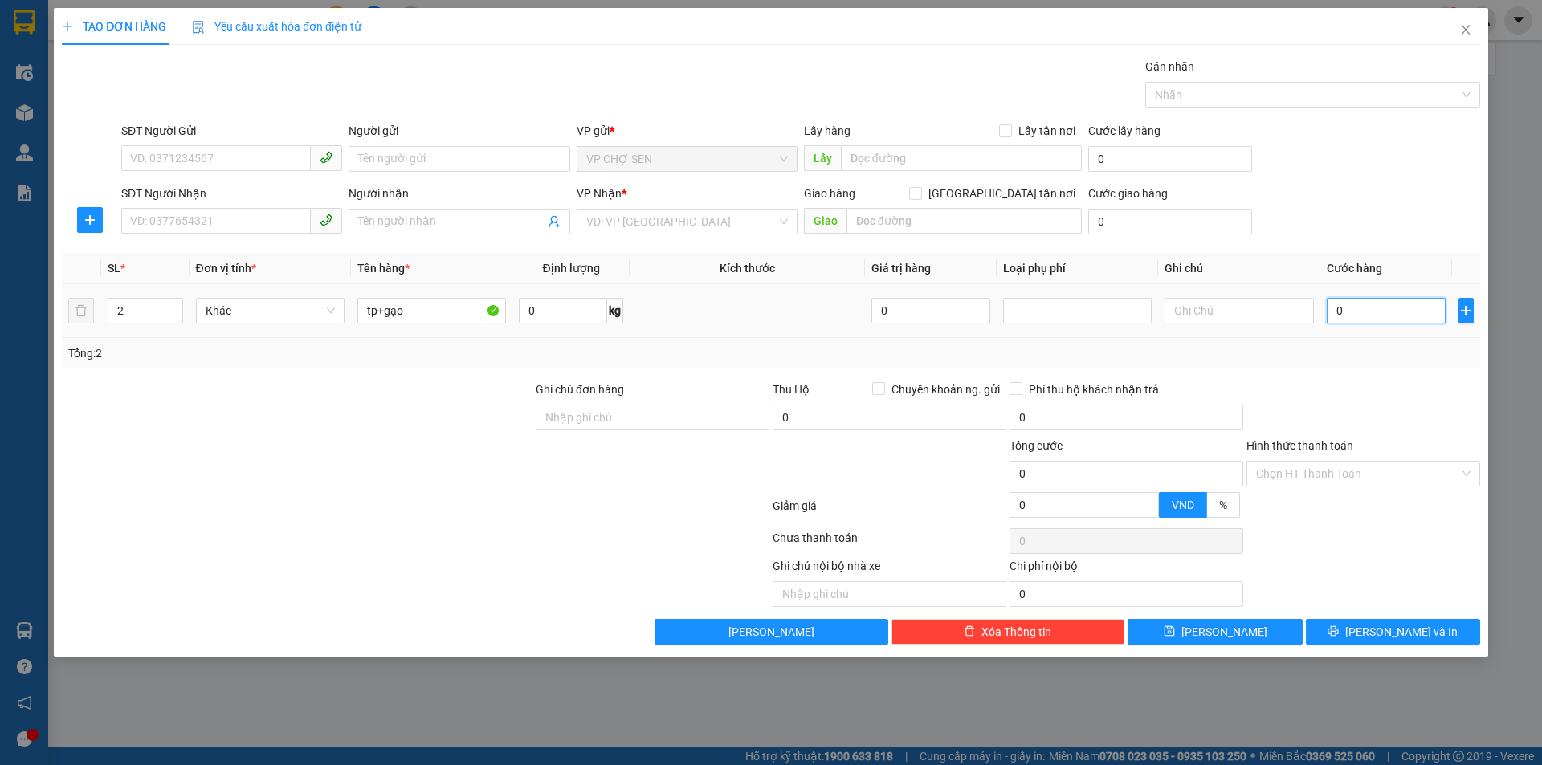
type input "9"
type input "90"
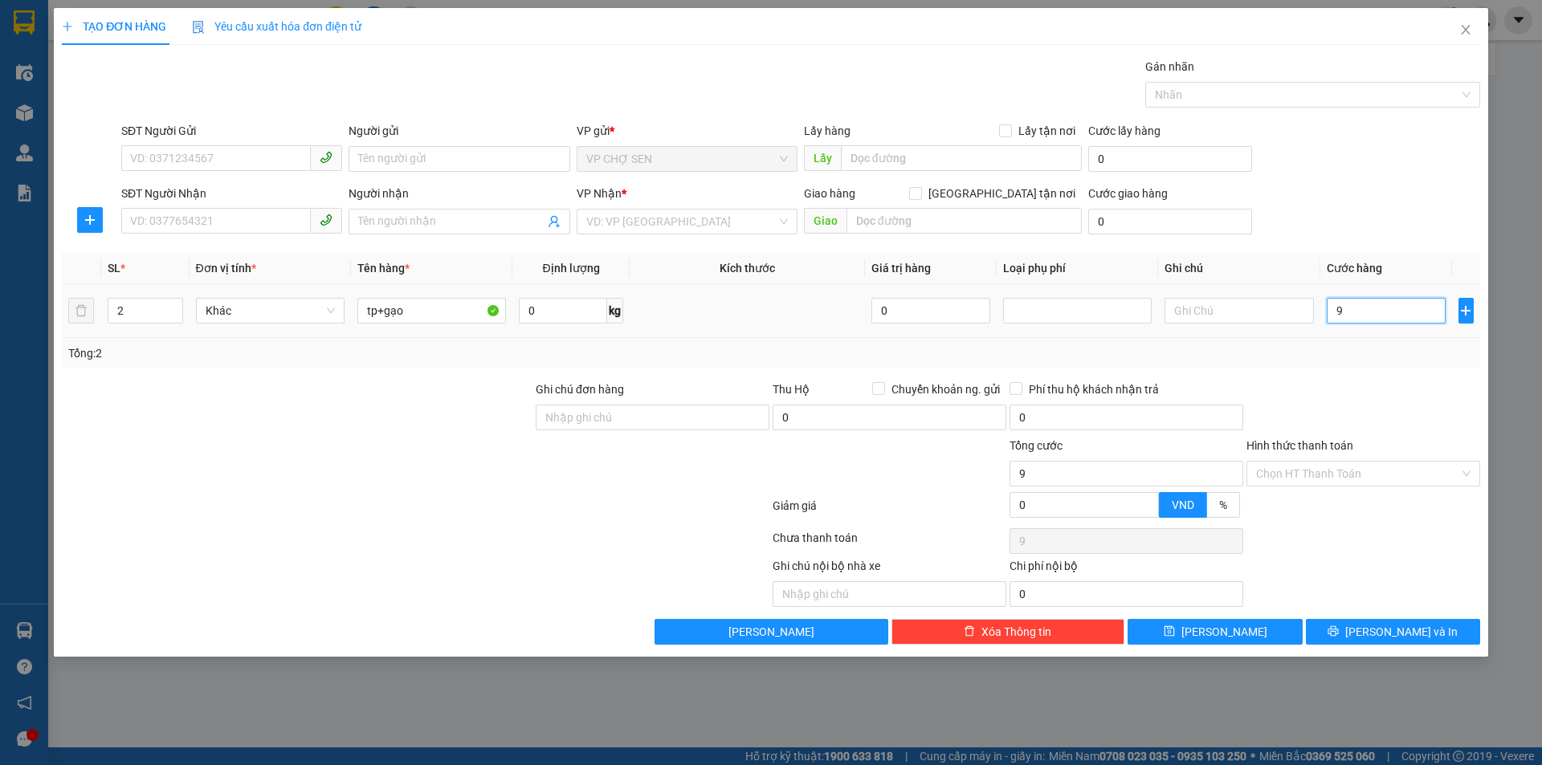
type input "90"
type input "900"
type input "9.000"
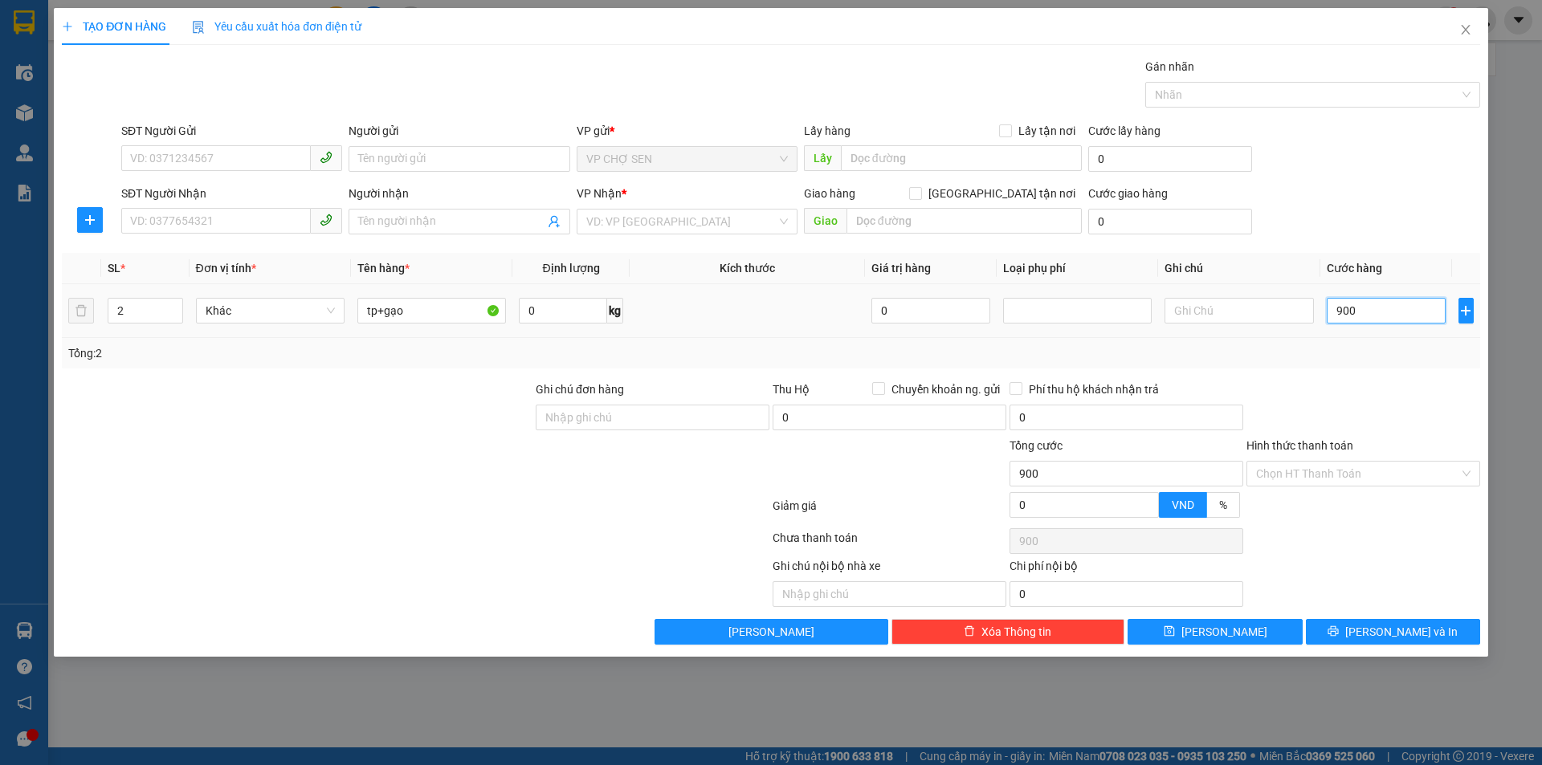
type input "9.000"
type input "90.000"
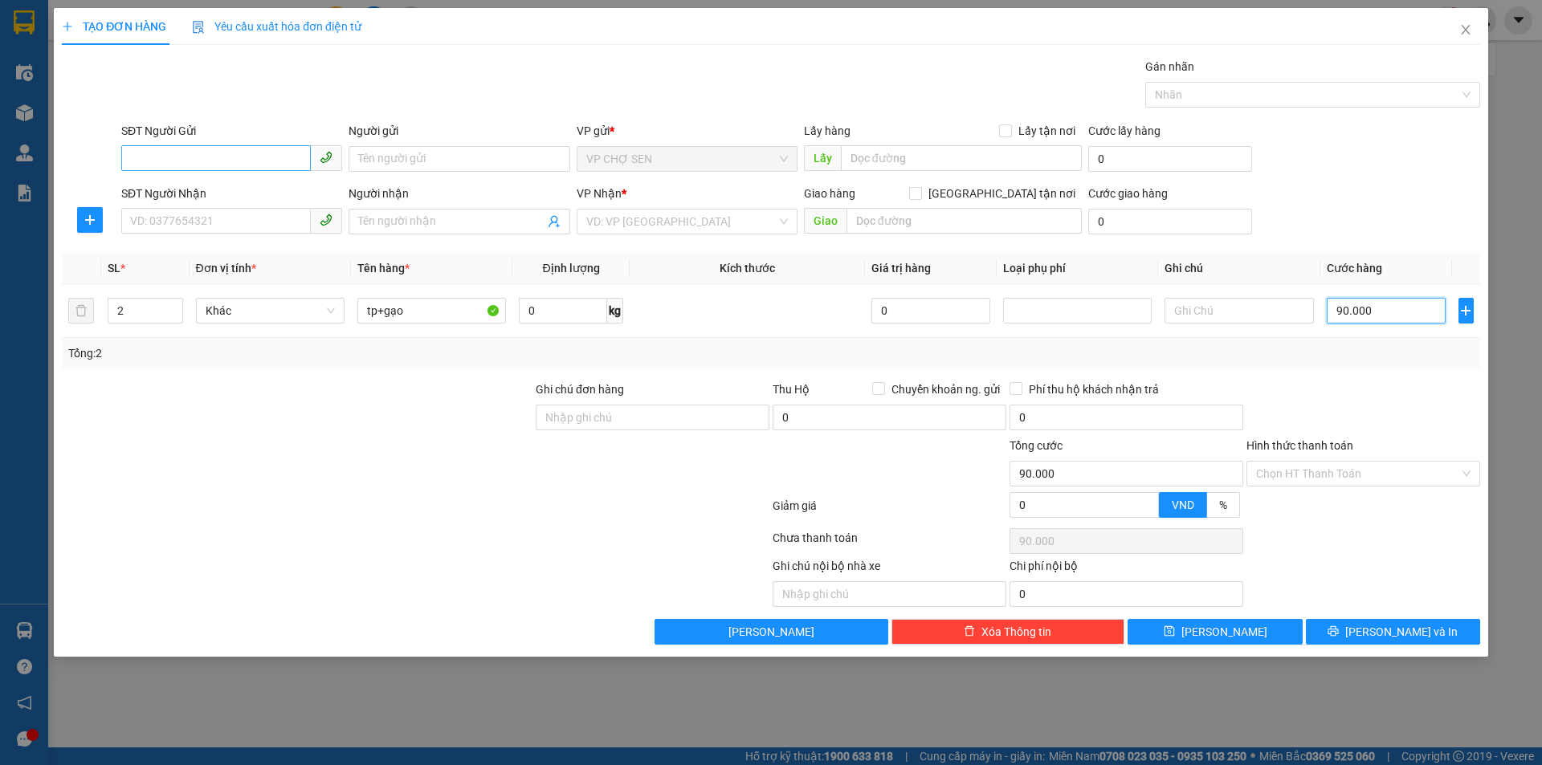
type input "90.000"
click at [149, 151] on input "SĐT Người Gửi" at bounding box center [216, 158] width 190 height 26
type input "0989898667"
click at [222, 188] on div "0989898667 - CHÚ THÀNH" at bounding box center [232, 191] width 202 height 18
type input "CHÚ THÀNH"
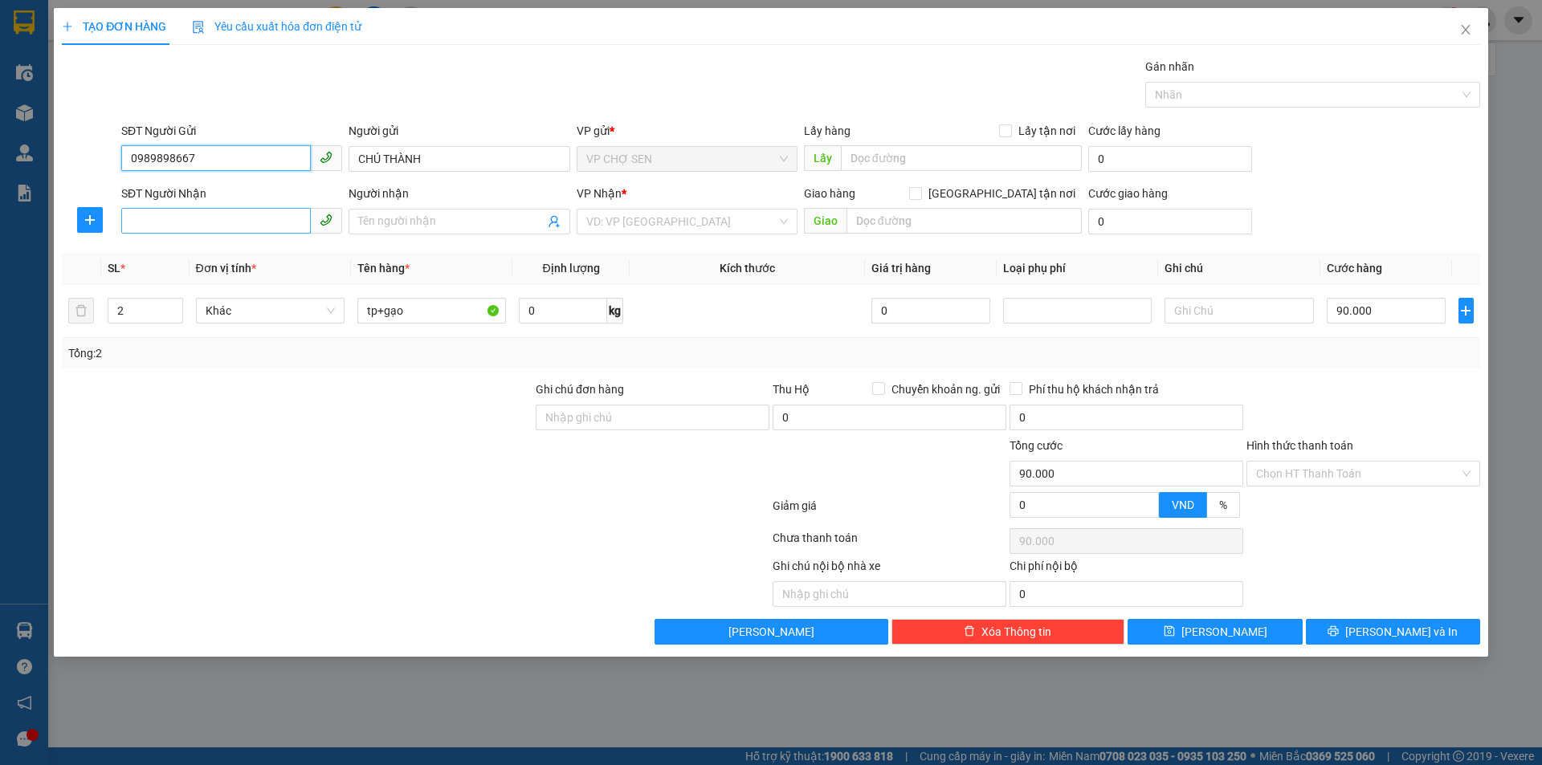
type input "0989898667"
click at [225, 217] on input "SĐT Người Nhận" at bounding box center [216, 221] width 190 height 26
click at [225, 253] on div "0372628546 - A HOÀNG" at bounding box center [232, 254] width 202 height 18
type input "0372628546"
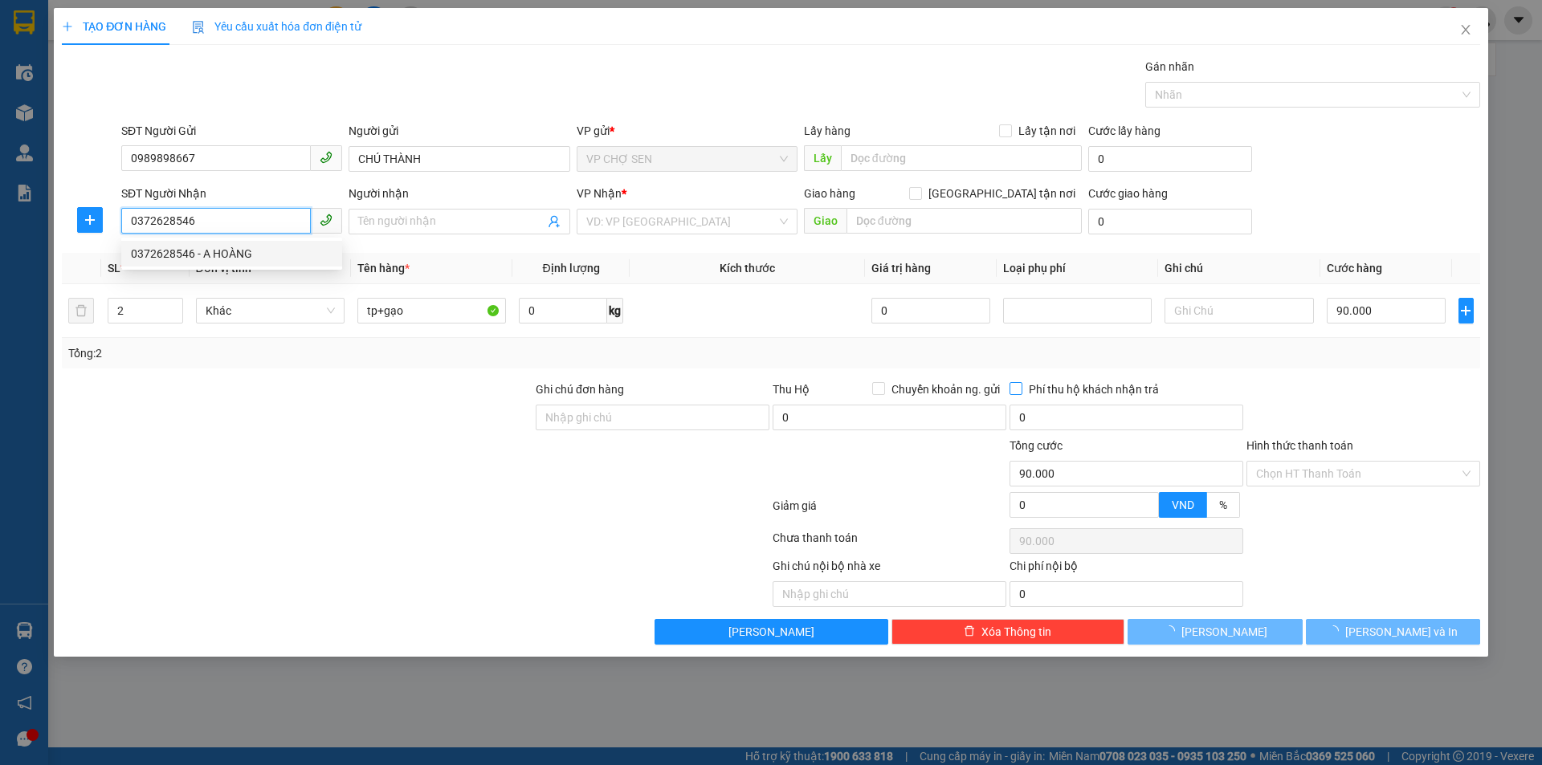
type input "A HOÀNG"
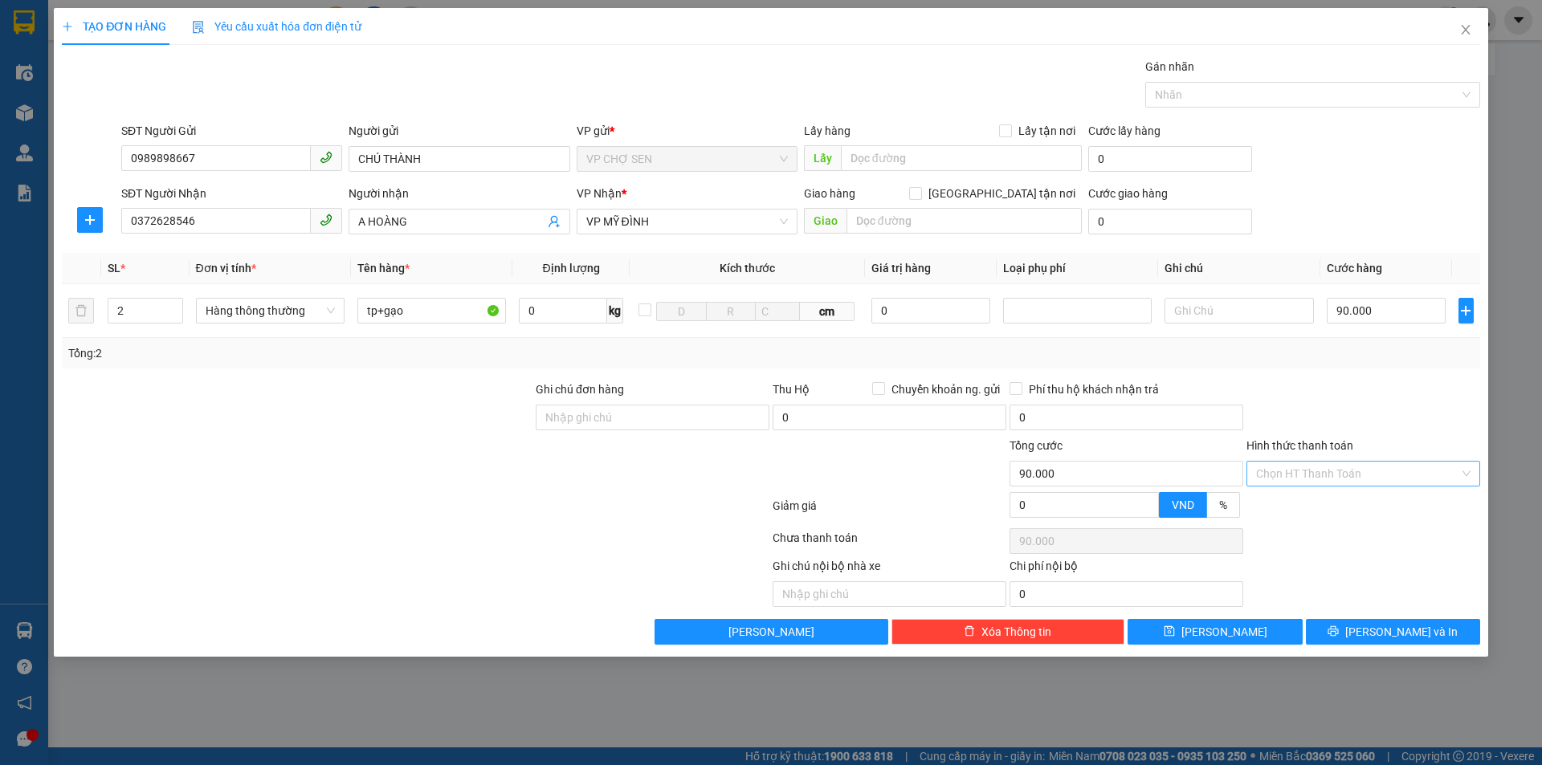
click at [1358, 476] on input "Hình thức thanh toán" at bounding box center [1357, 474] width 203 height 24
click at [1323, 512] on div "Tại văn phòng" at bounding box center [1363, 506] width 214 height 18
type input "0"
click at [1339, 631] on icon "printer" at bounding box center [1332, 631] width 11 height 11
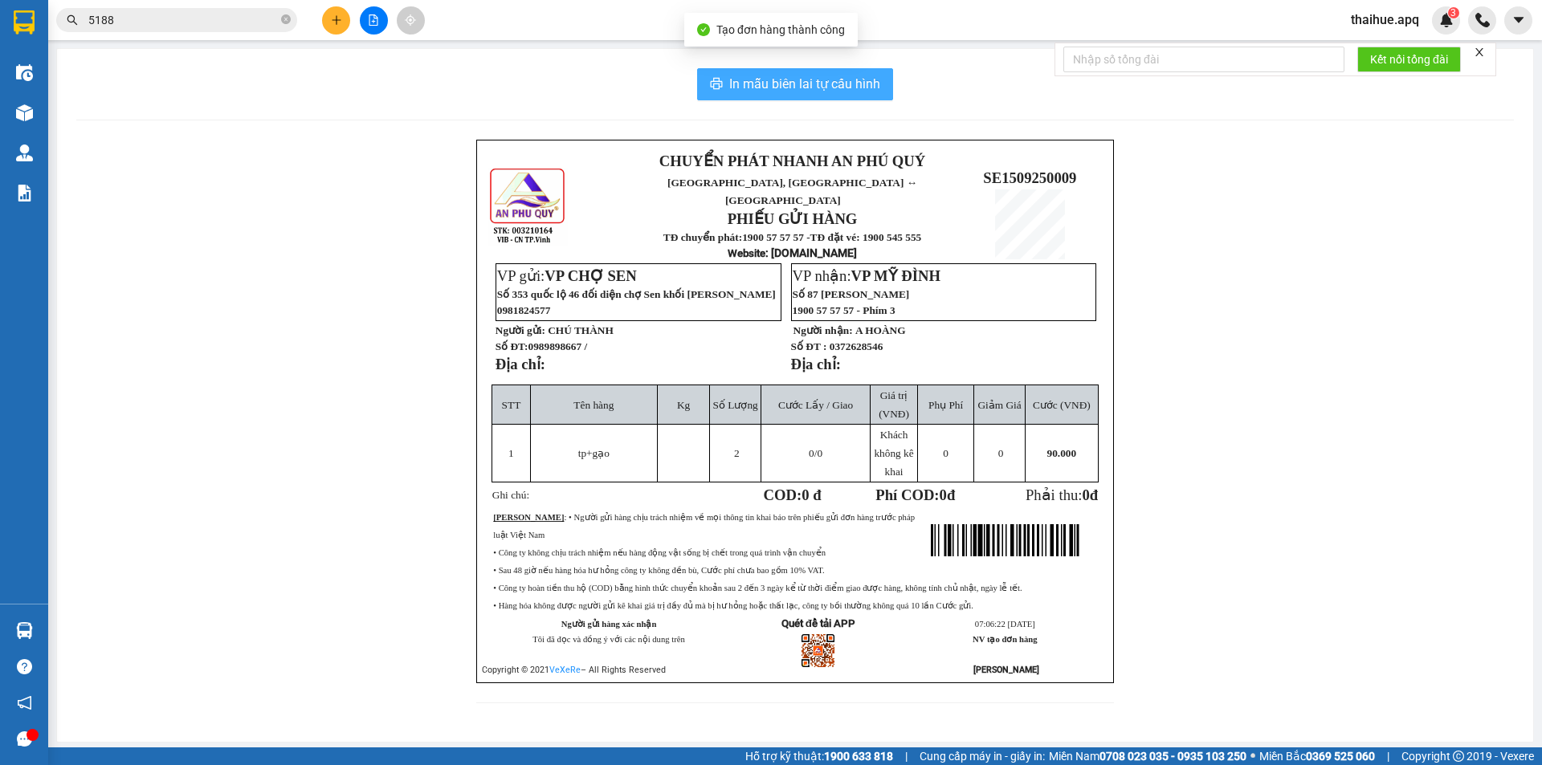
click at [777, 84] on span "In mẫu biên lai tự cấu hình" at bounding box center [804, 84] width 151 height 20
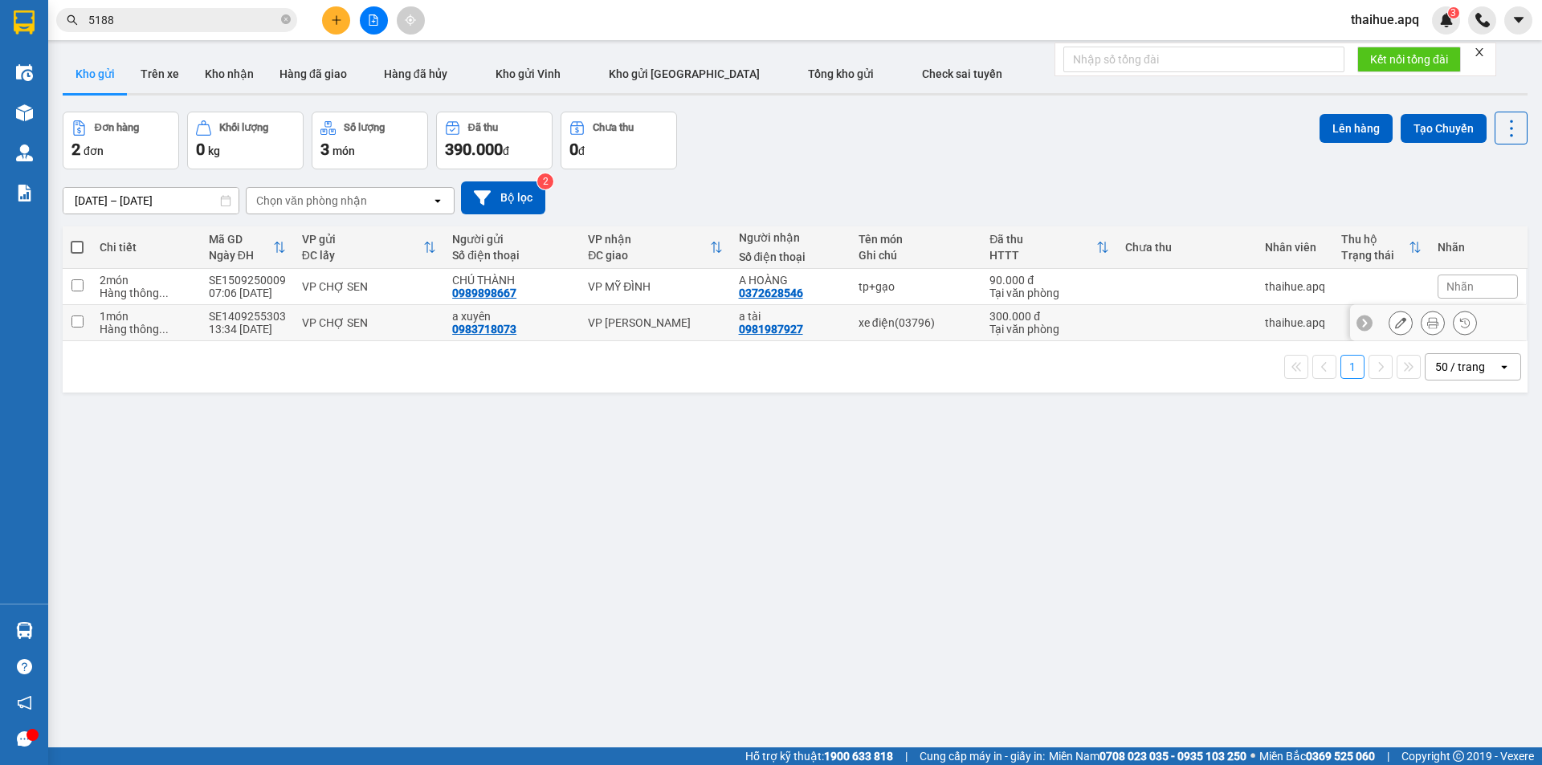
click at [408, 318] on div "VP CHỢ SEN" at bounding box center [369, 322] width 134 height 13
checkbox input "true"
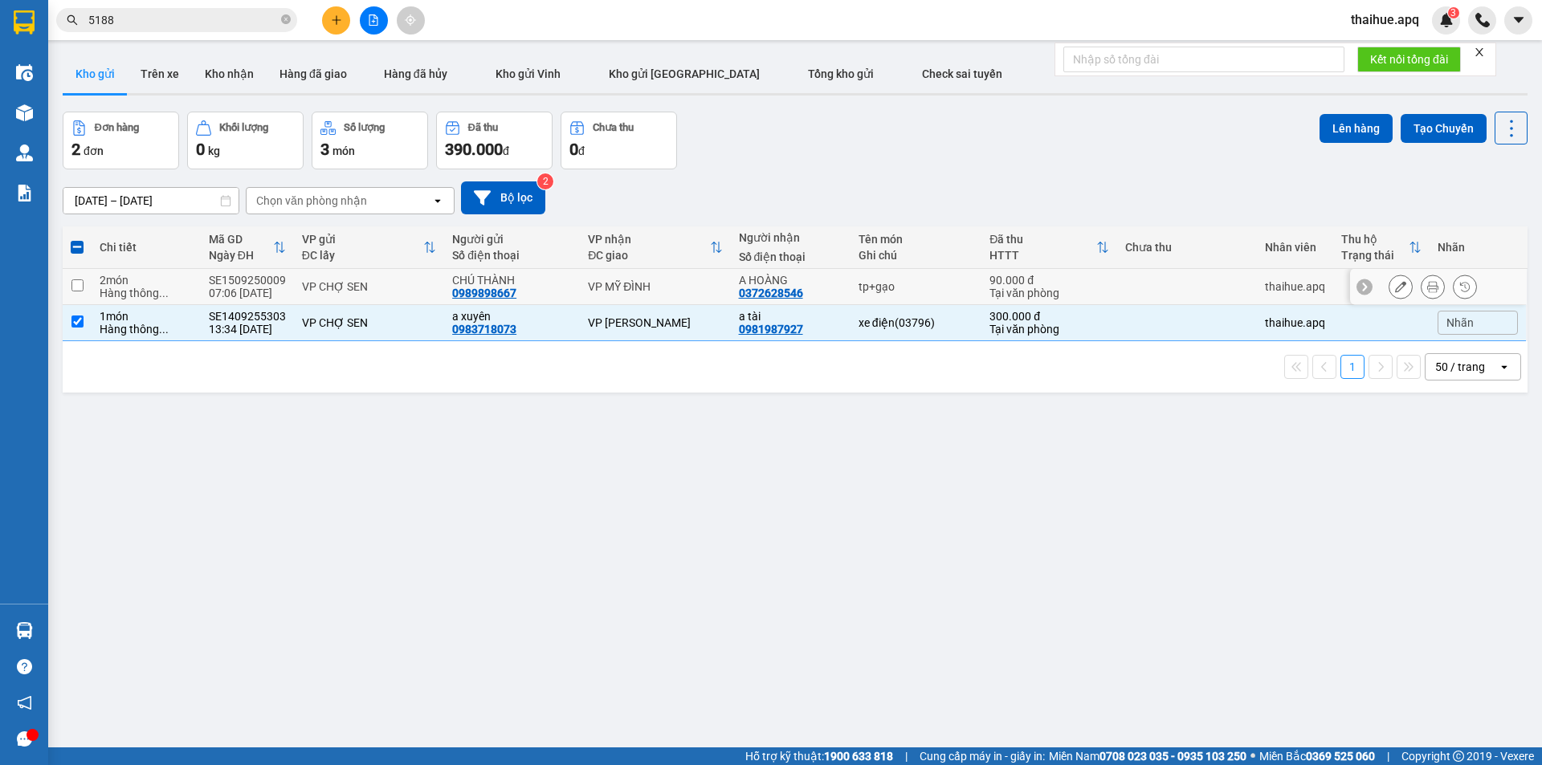
click at [419, 285] on div "VP CHỢ SEN" at bounding box center [369, 286] width 134 height 13
checkbox input "true"
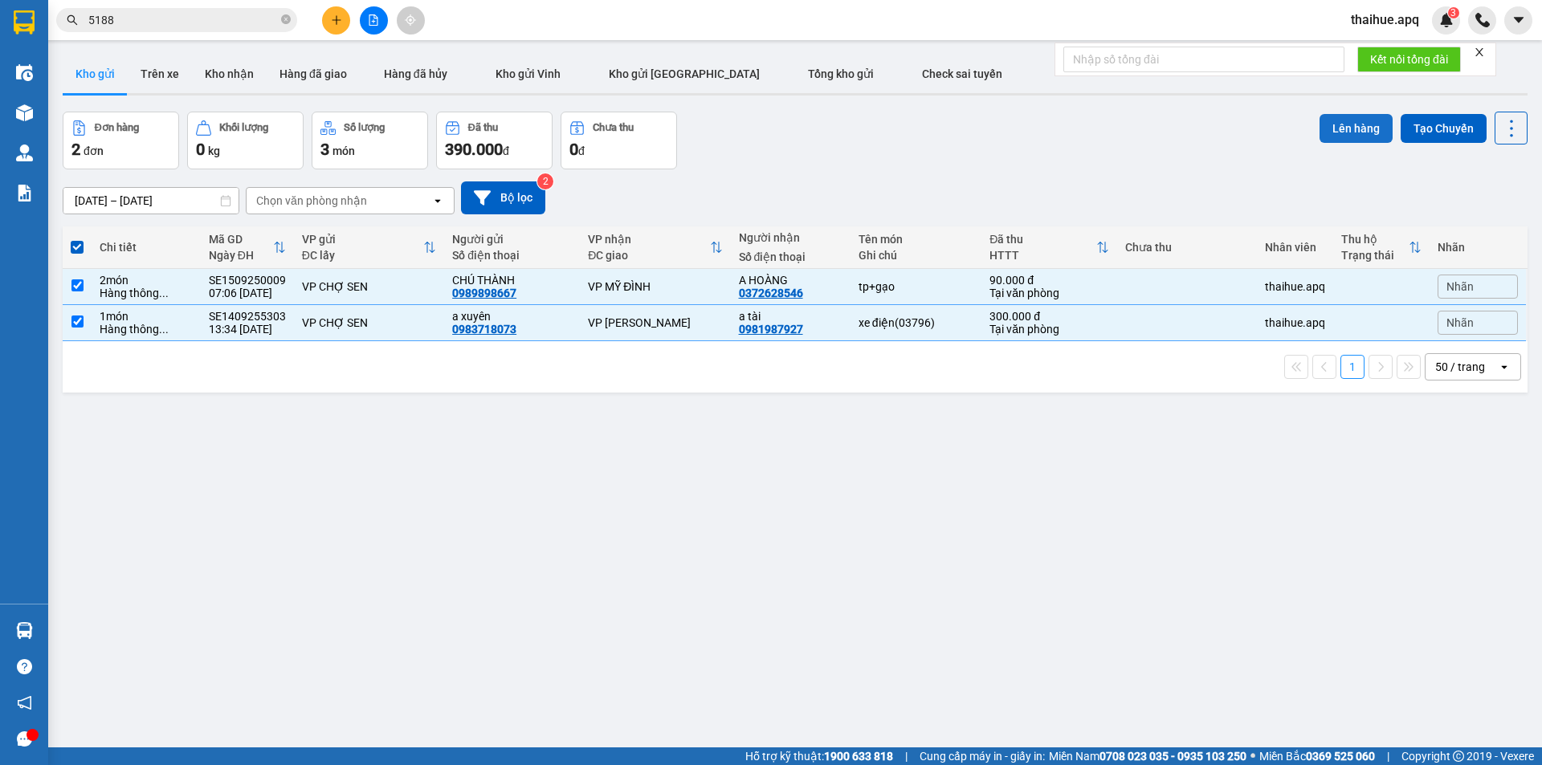
click at [1342, 128] on button "Lên hàng" at bounding box center [1355, 128] width 73 height 29
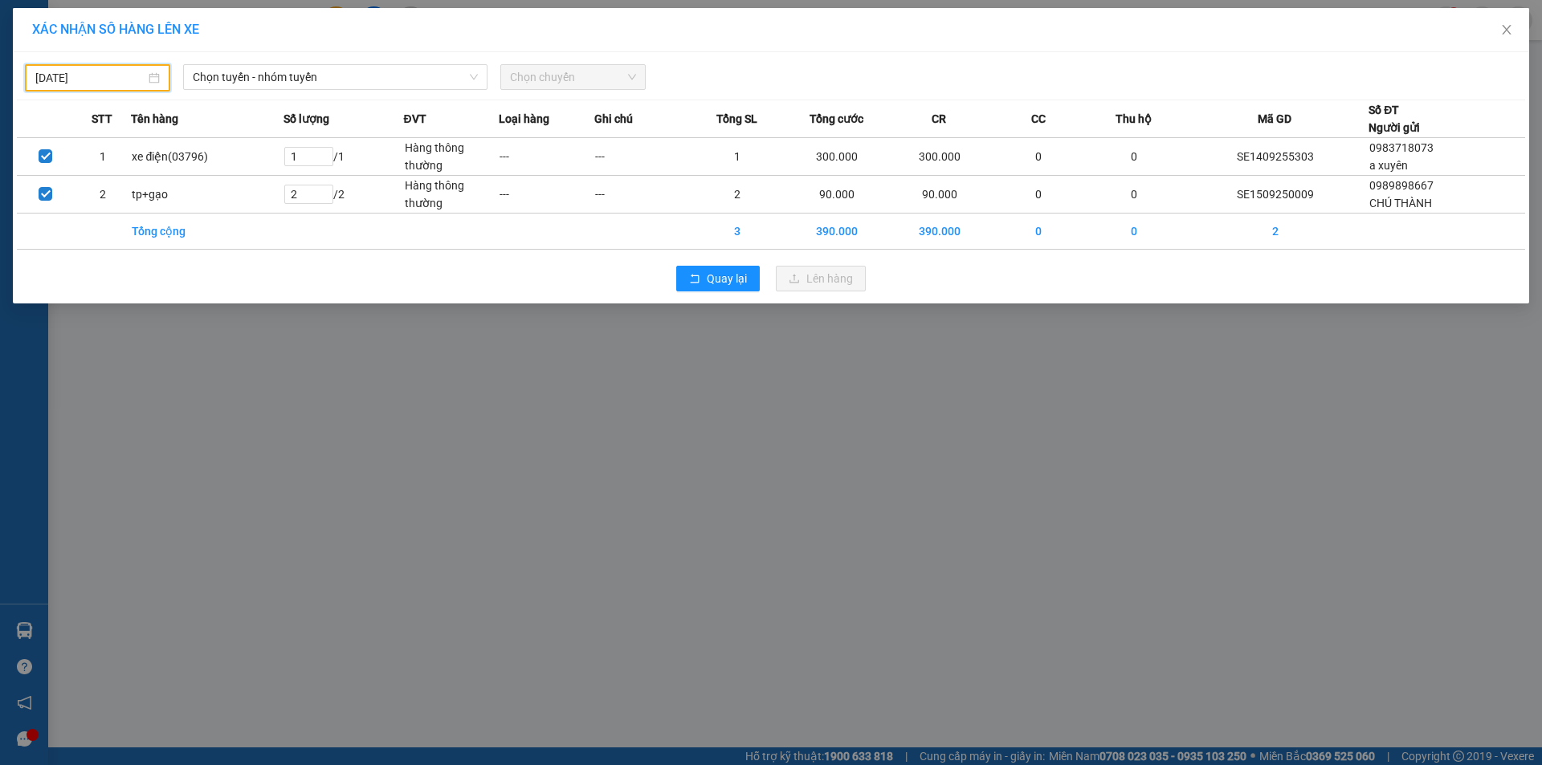
click at [99, 77] on input "[DATE]" at bounding box center [90, 78] width 110 height 18
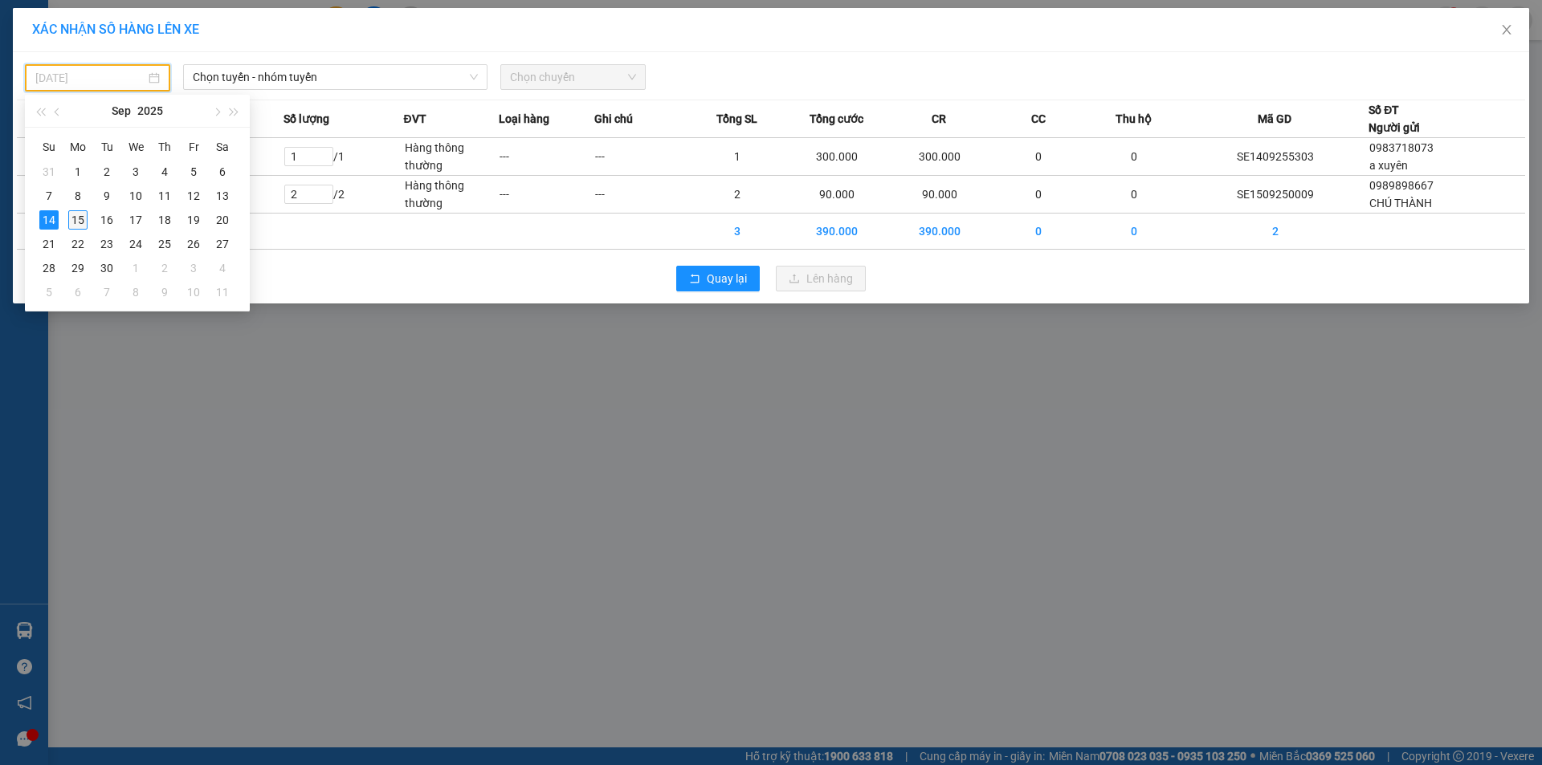
click at [75, 218] on div "15" at bounding box center [77, 219] width 19 height 19
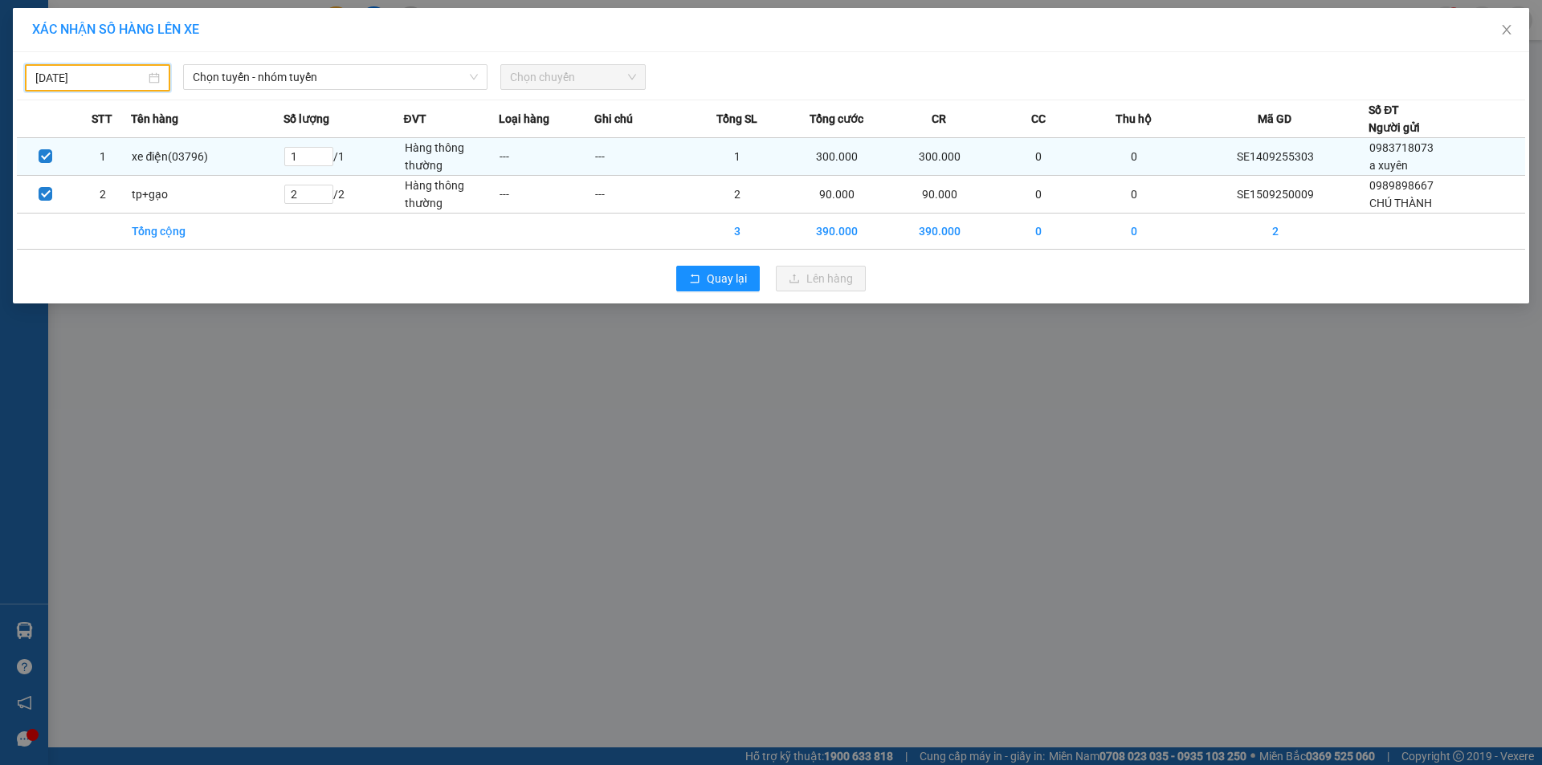
type input "[DATE]"
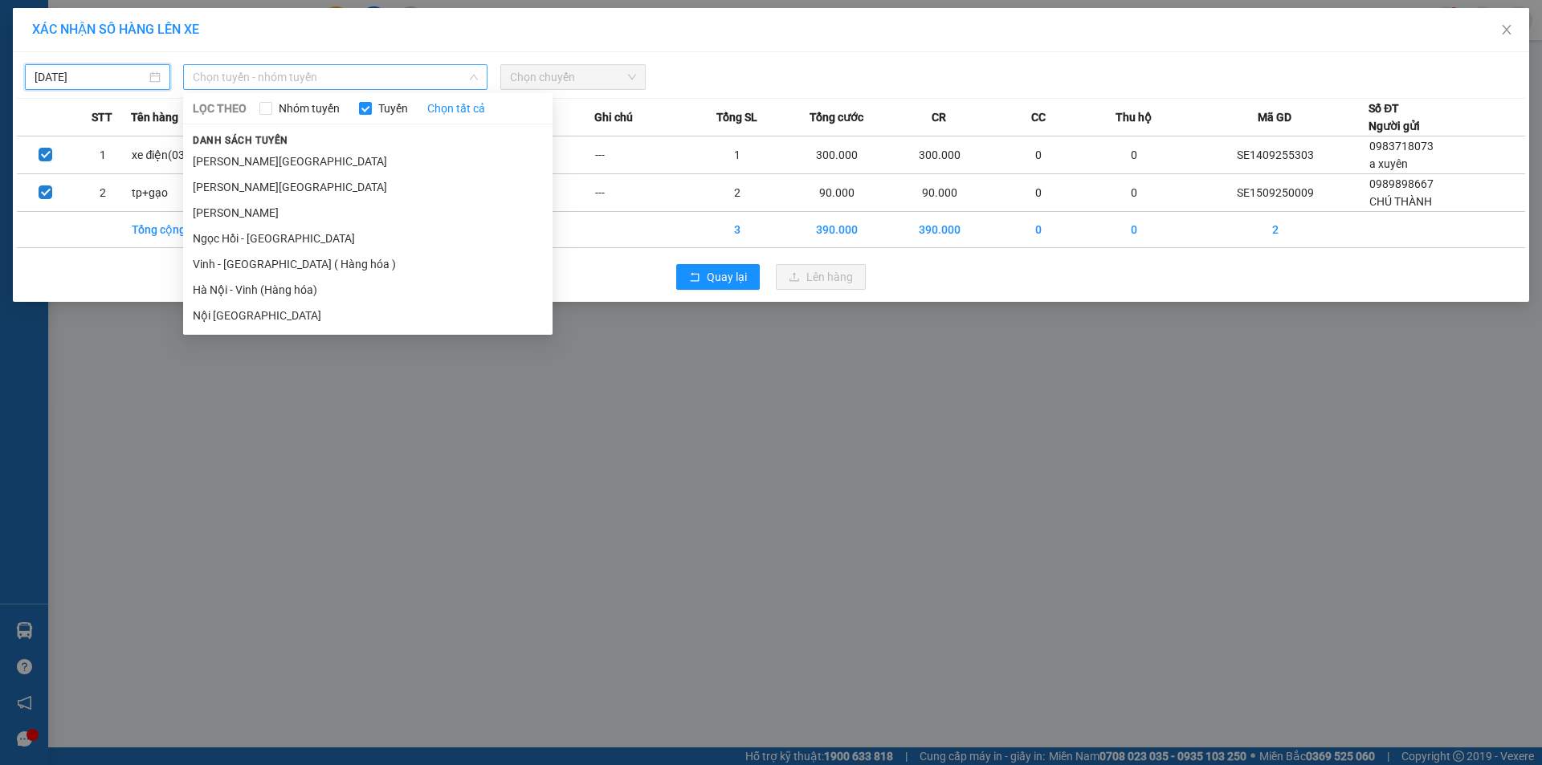
click at [381, 76] on span "Chọn tuyến - nhóm tuyến" at bounding box center [335, 77] width 285 height 24
click at [240, 264] on li "Vinh - [GEOGRAPHIC_DATA] ( Hàng hóa )" at bounding box center [367, 264] width 369 height 26
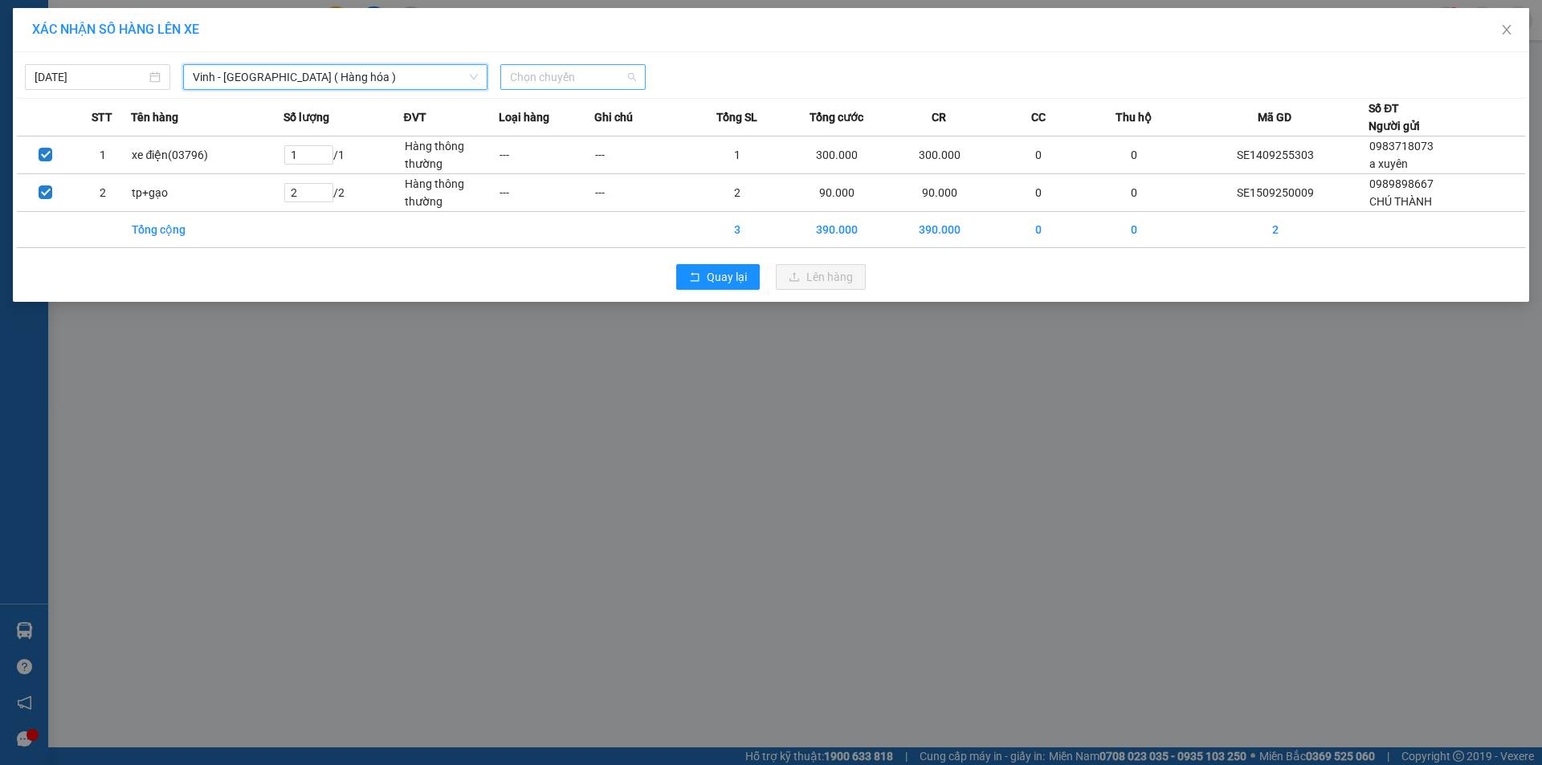
click at [597, 78] on span "Chọn chuyến" at bounding box center [573, 77] width 126 height 24
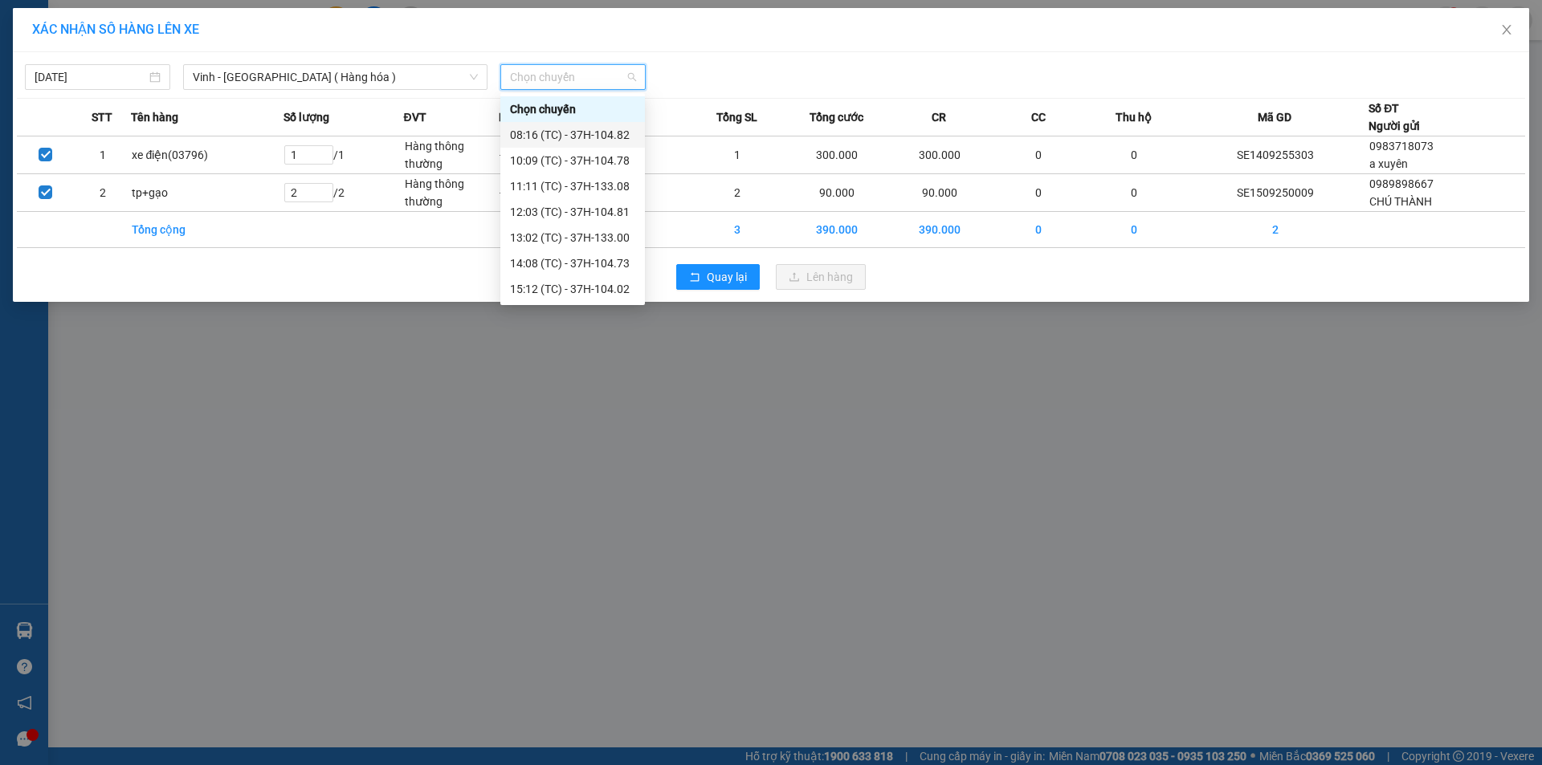
click at [605, 136] on div "08:16 (TC) - 37H-104.82" at bounding box center [572, 135] width 125 height 18
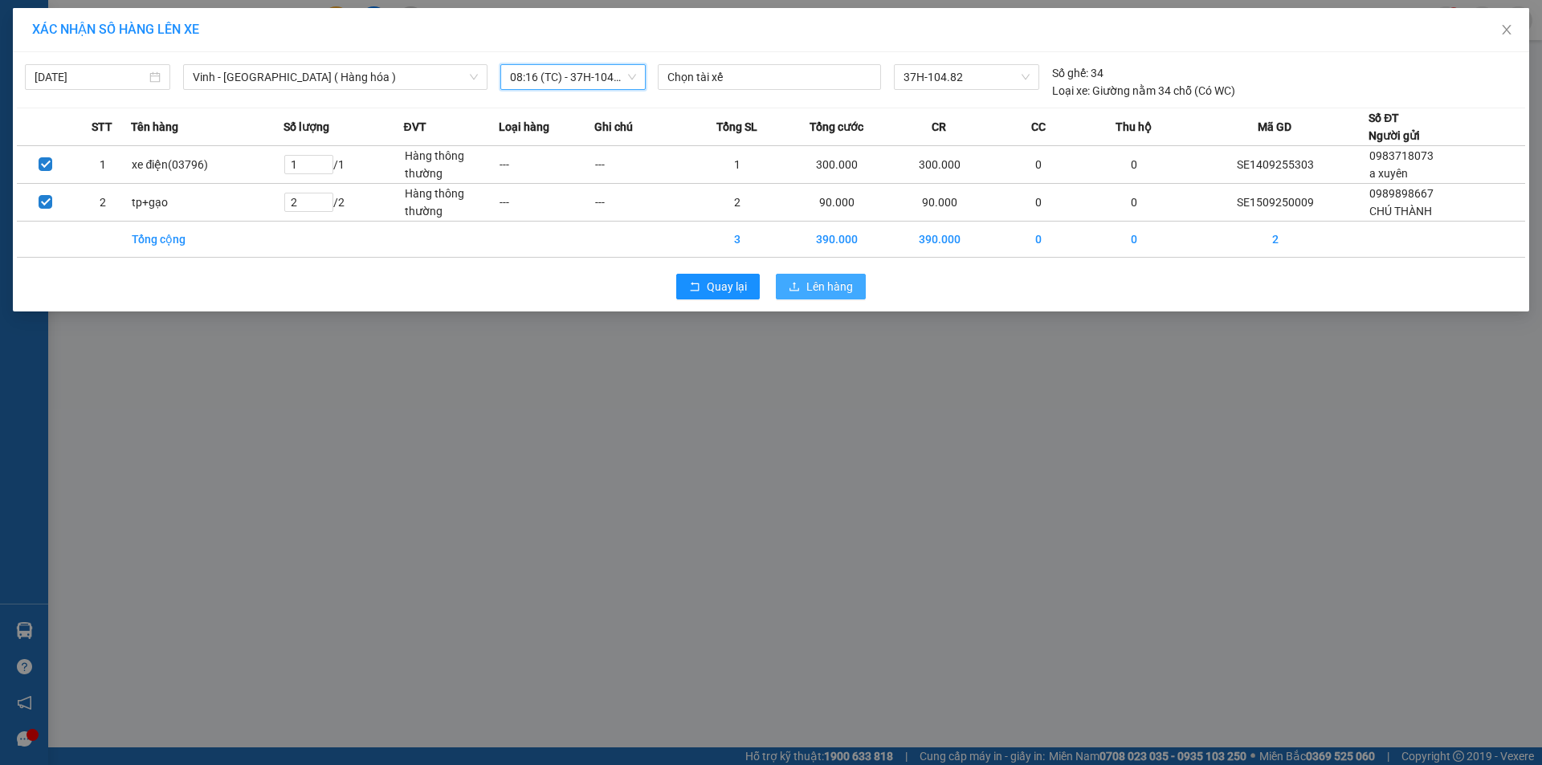
click at [826, 287] on span "Lên hàng" at bounding box center [829, 287] width 47 height 18
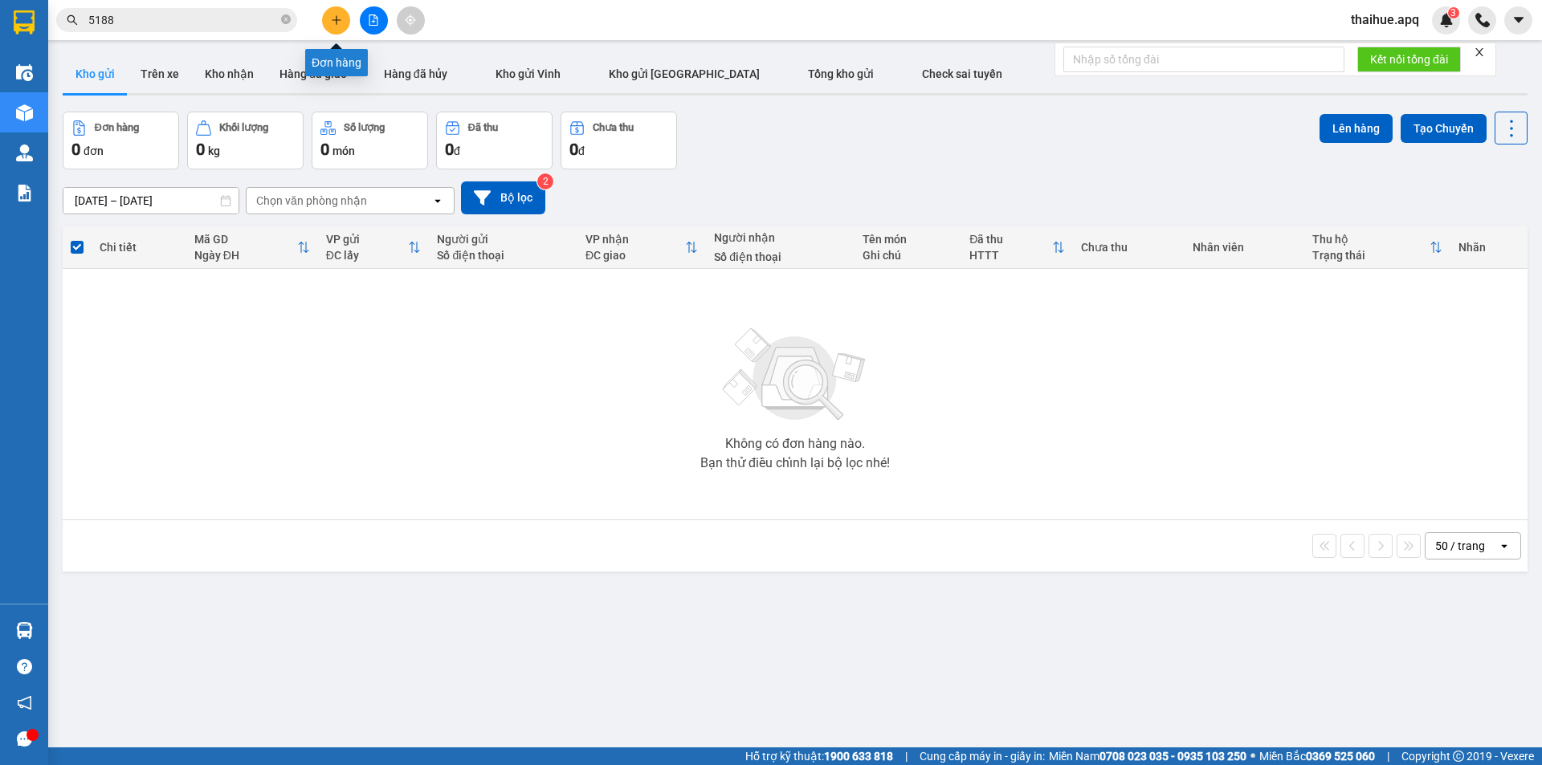
click at [336, 16] on icon "plus" at bounding box center [336, 19] width 11 height 11
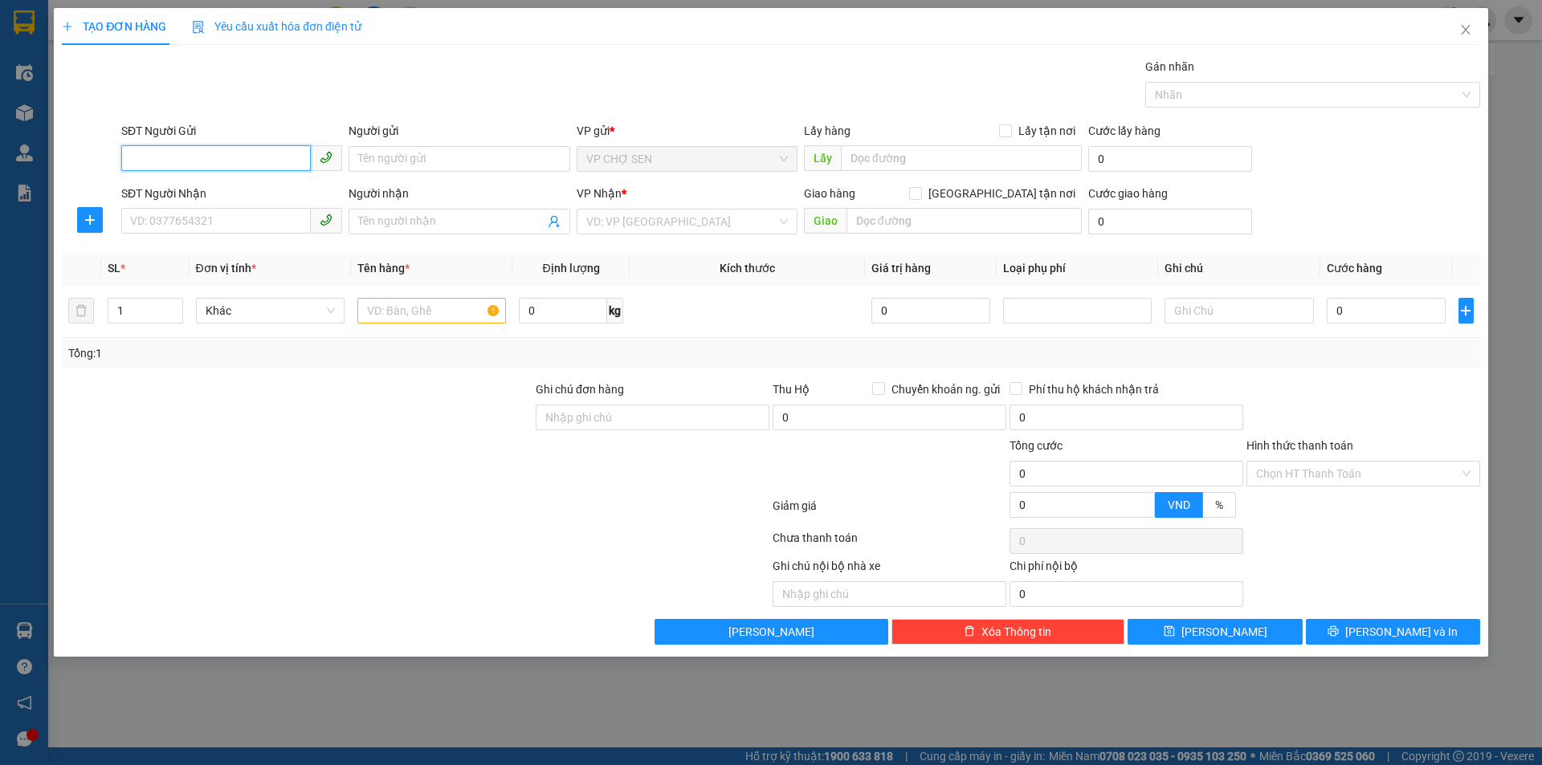
click at [257, 154] on input "SĐT Người Gửi" at bounding box center [216, 158] width 190 height 26
type input "0977960496"
click at [490, 161] on input "Người gửi" at bounding box center [459, 159] width 221 height 26
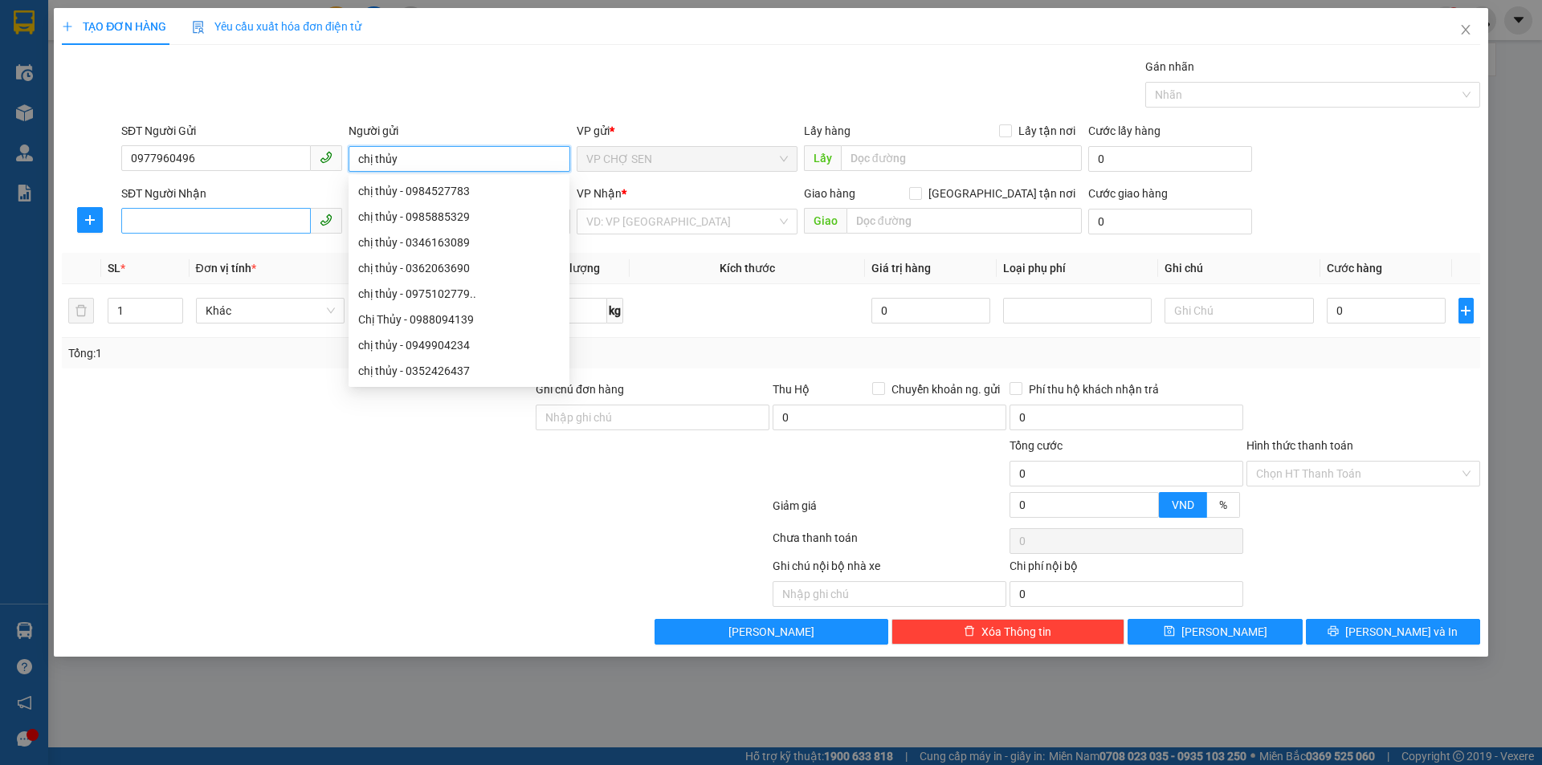
type input "chị thủy"
click at [226, 223] on input "SĐT Người Nhận" at bounding box center [216, 221] width 190 height 26
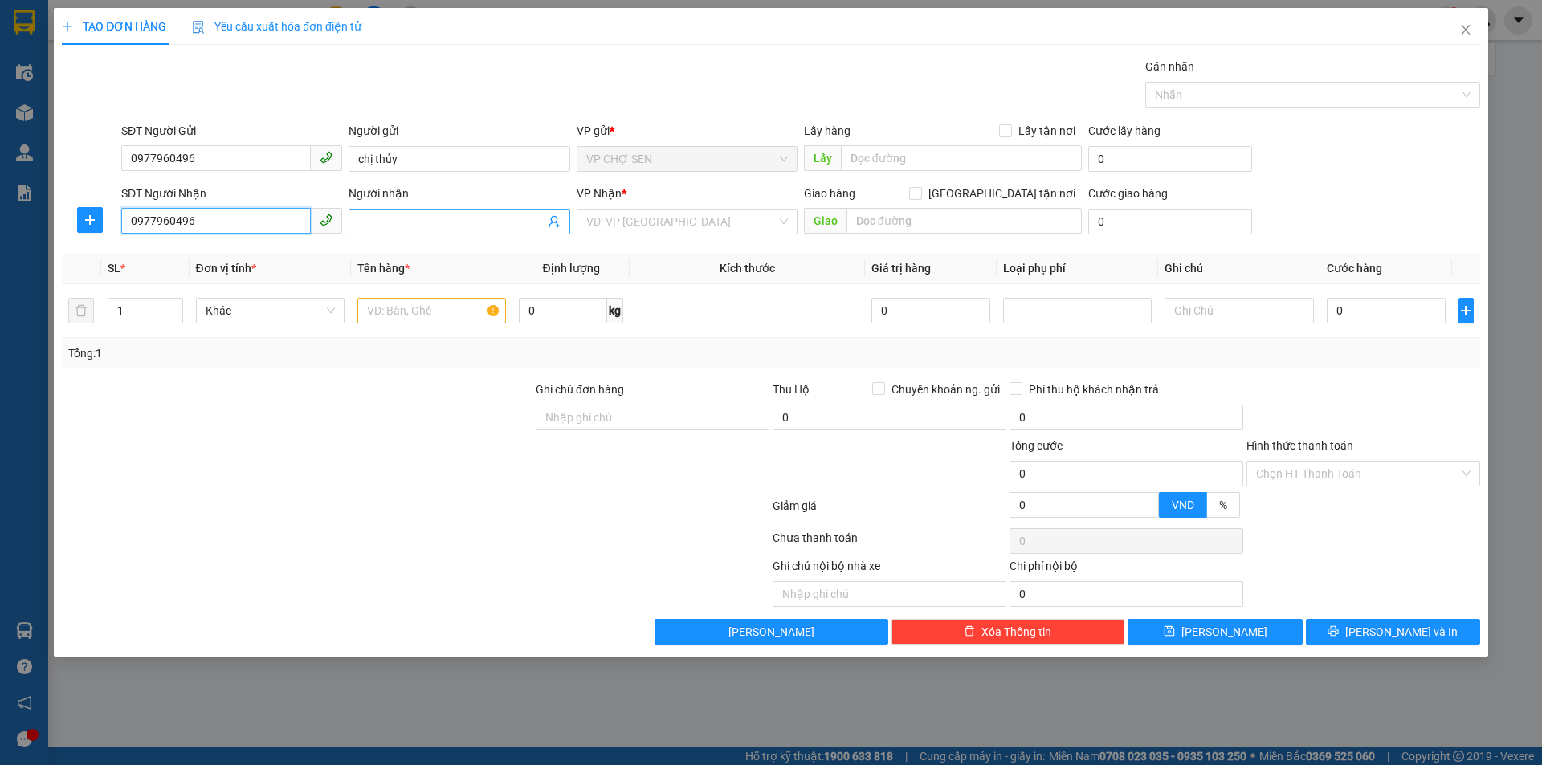
type input "0977960496"
click at [436, 218] on input "Người nhận" at bounding box center [450, 222] width 185 height 18
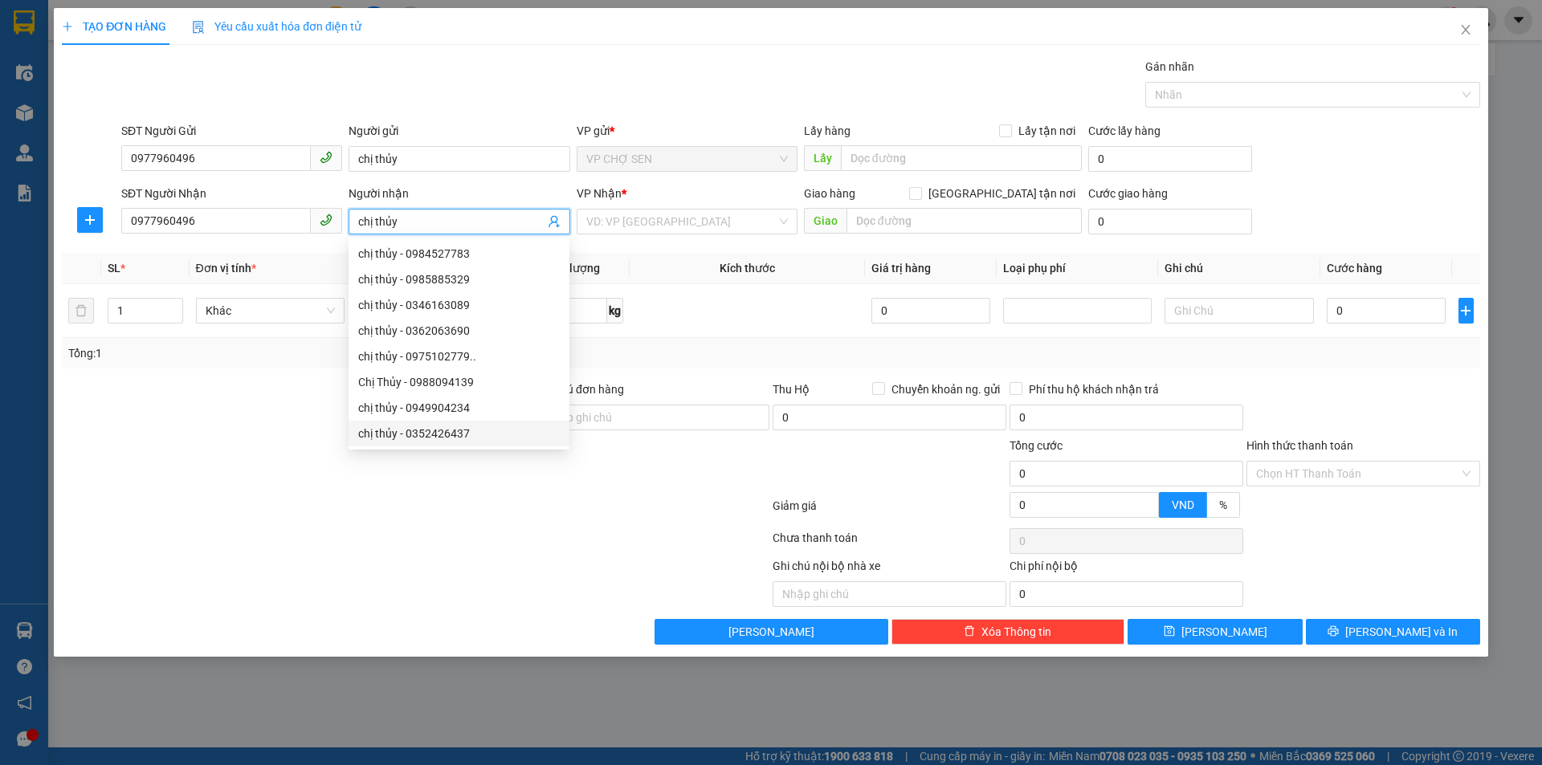
type input "chị thủy"
click at [258, 496] on div at bounding box center [415, 509] width 711 height 32
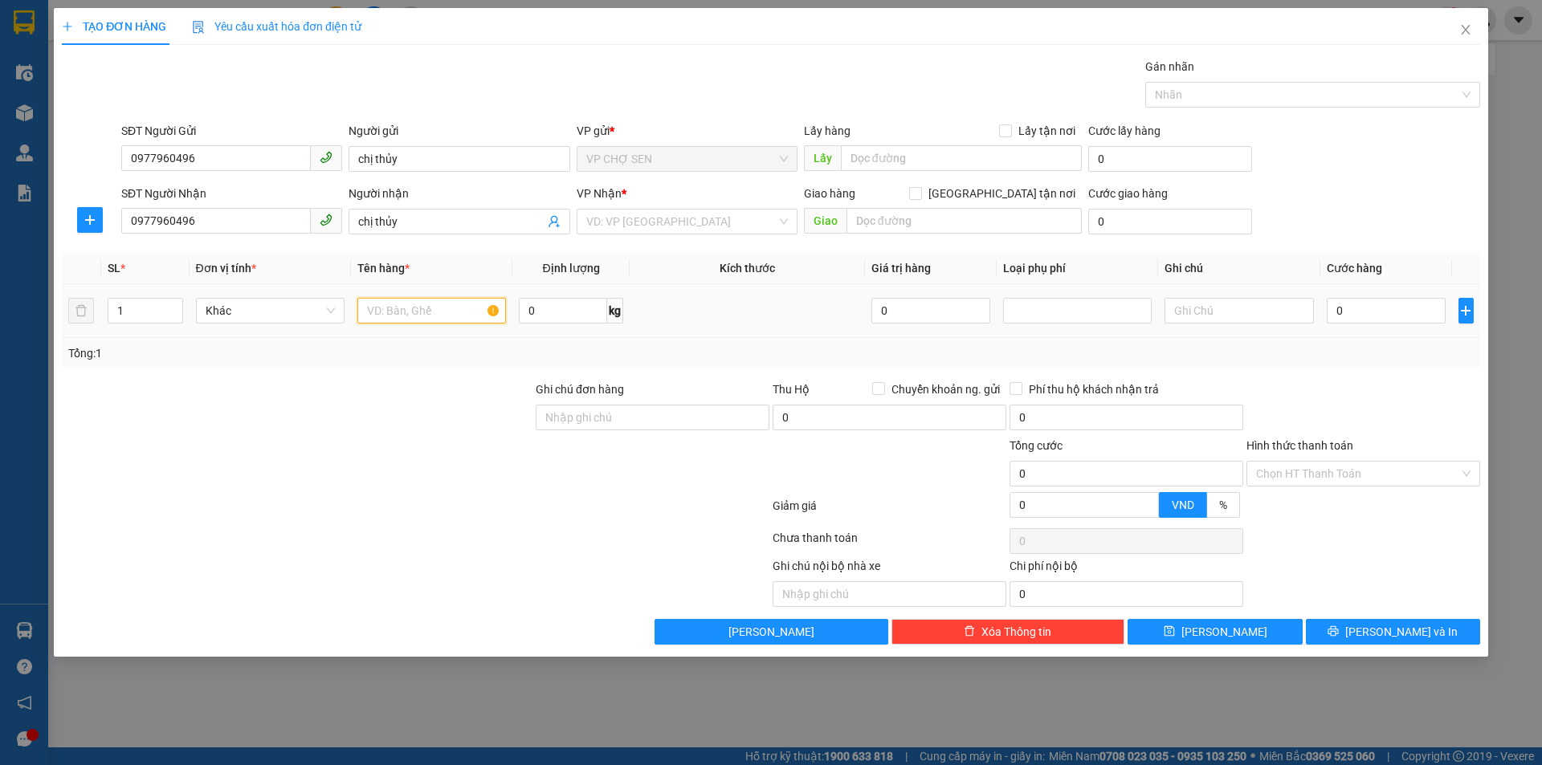
click at [454, 310] on input "text" at bounding box center [431, 311] width 149 height 26
type input "qa"
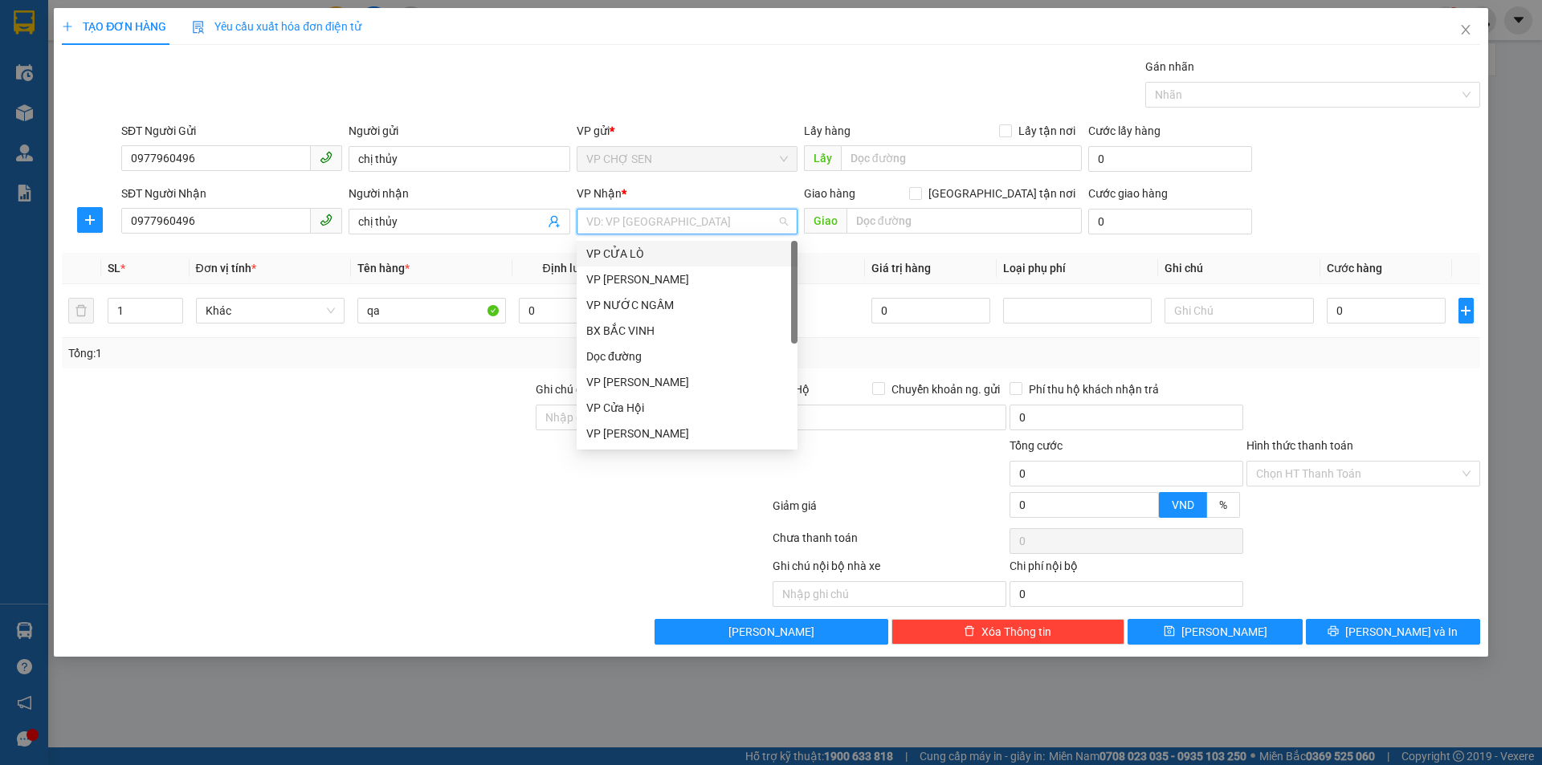
click at [691, 222] on input "search" at bounding box center [681, 222] width 190 height 24
click at [633, 335] on div "VP MỸ ĐÌNH" at bounding box center [687, 337] width 202 height 18
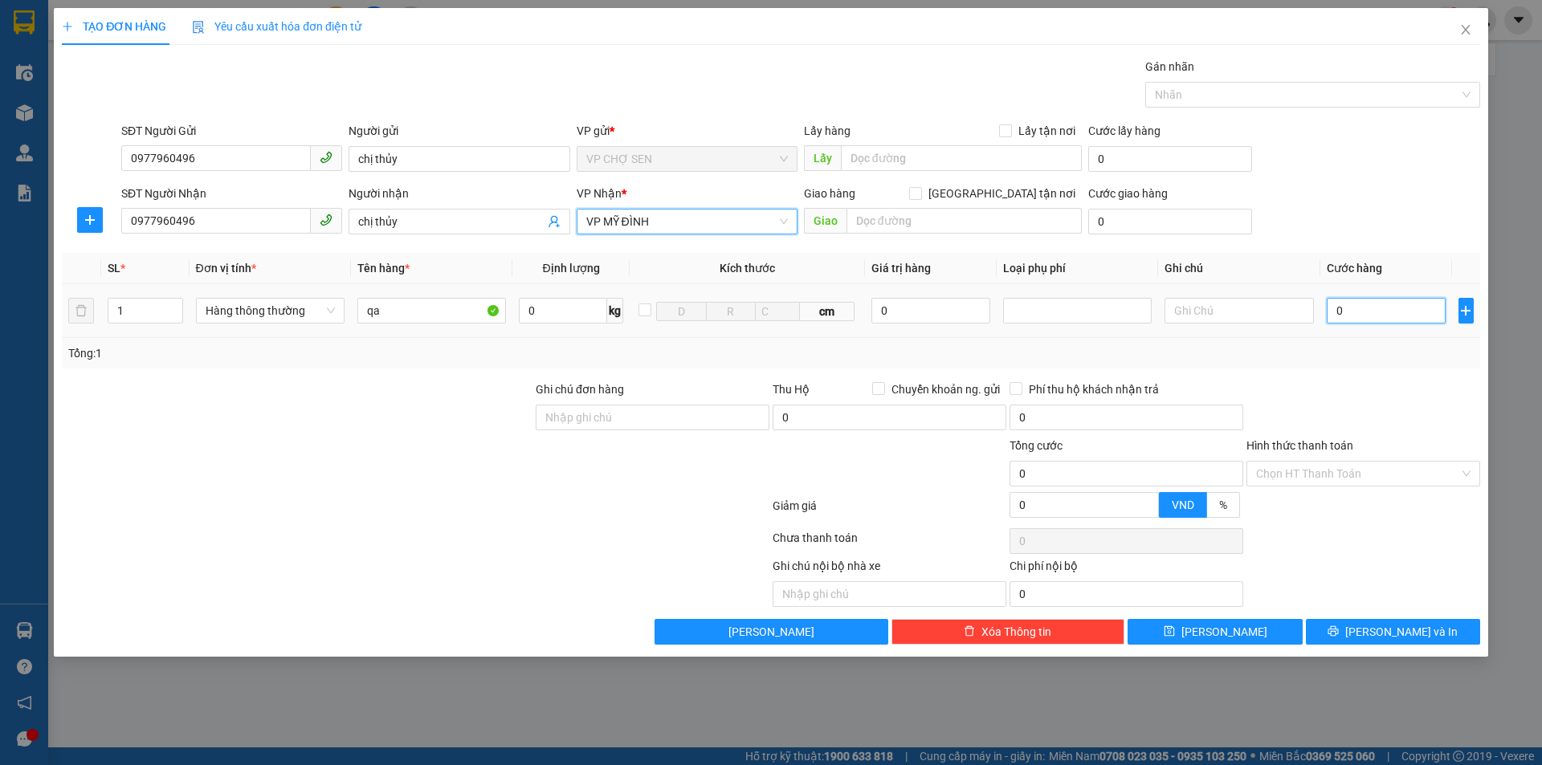
click at [1416, 311] on input "0" at bounding box center [1387, 311] width 120 height 26
type input "4"
type input "40"
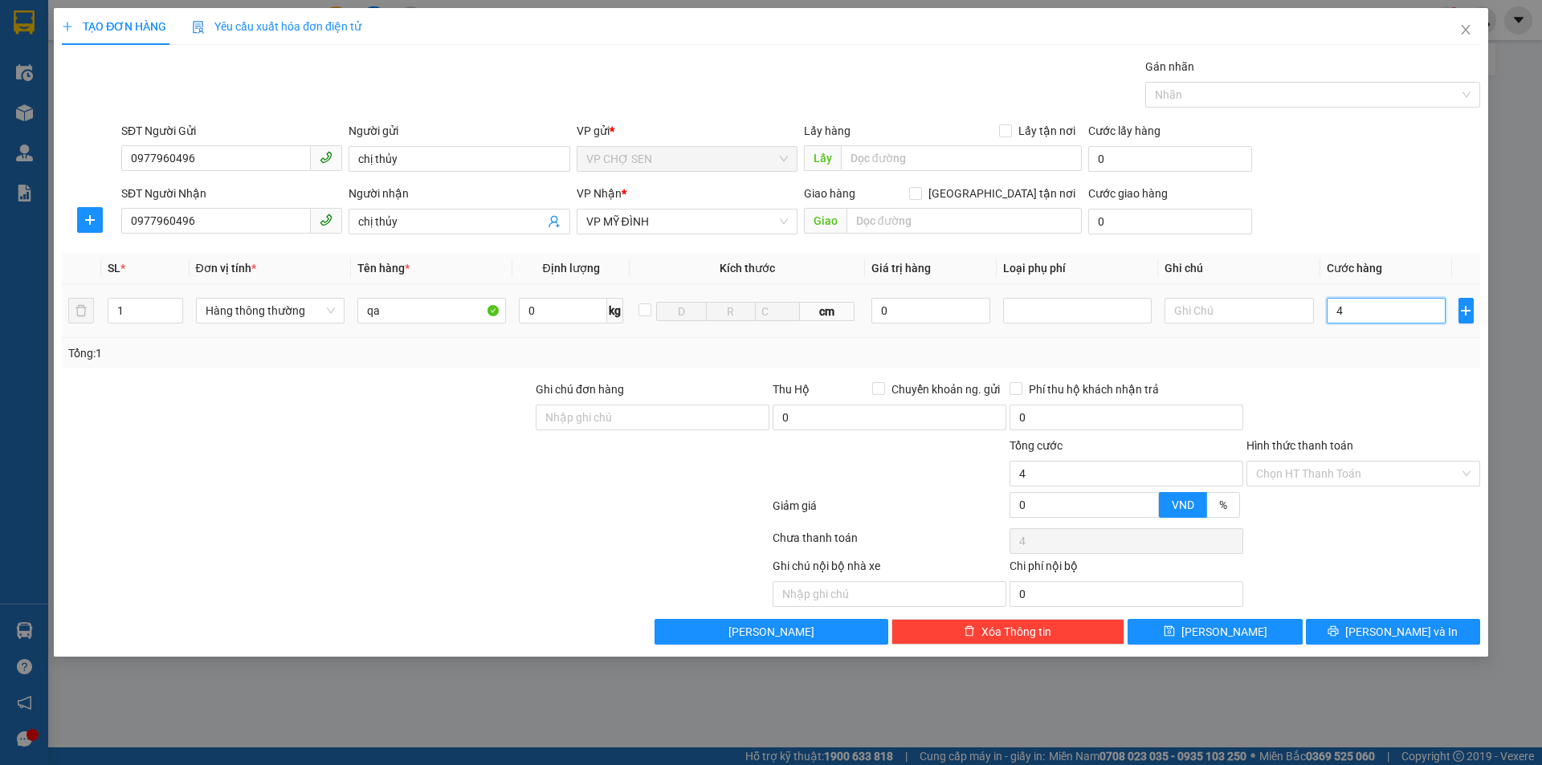
type input "40"
type input "400"
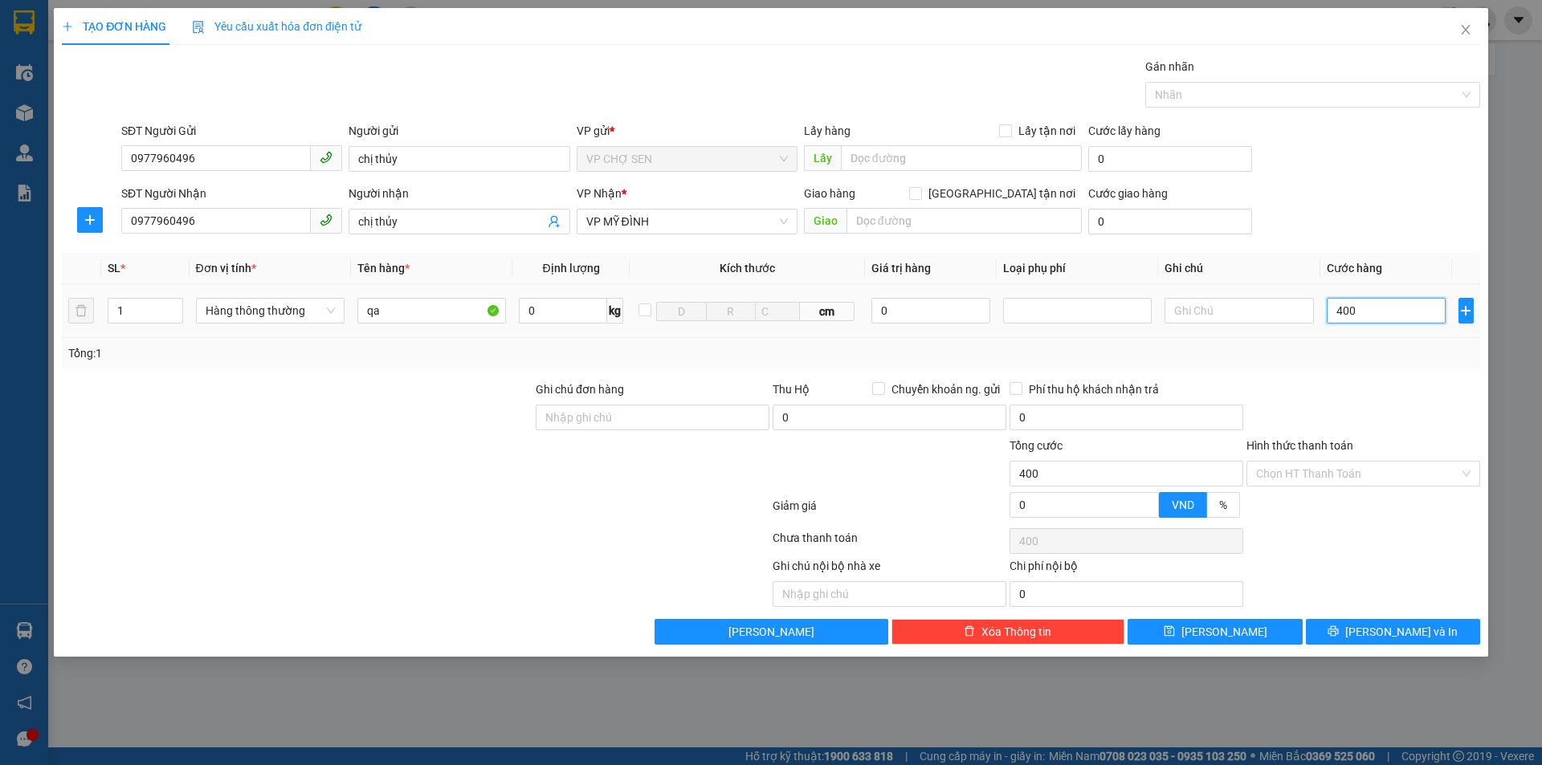
type input "4.000"
type input "40.000"
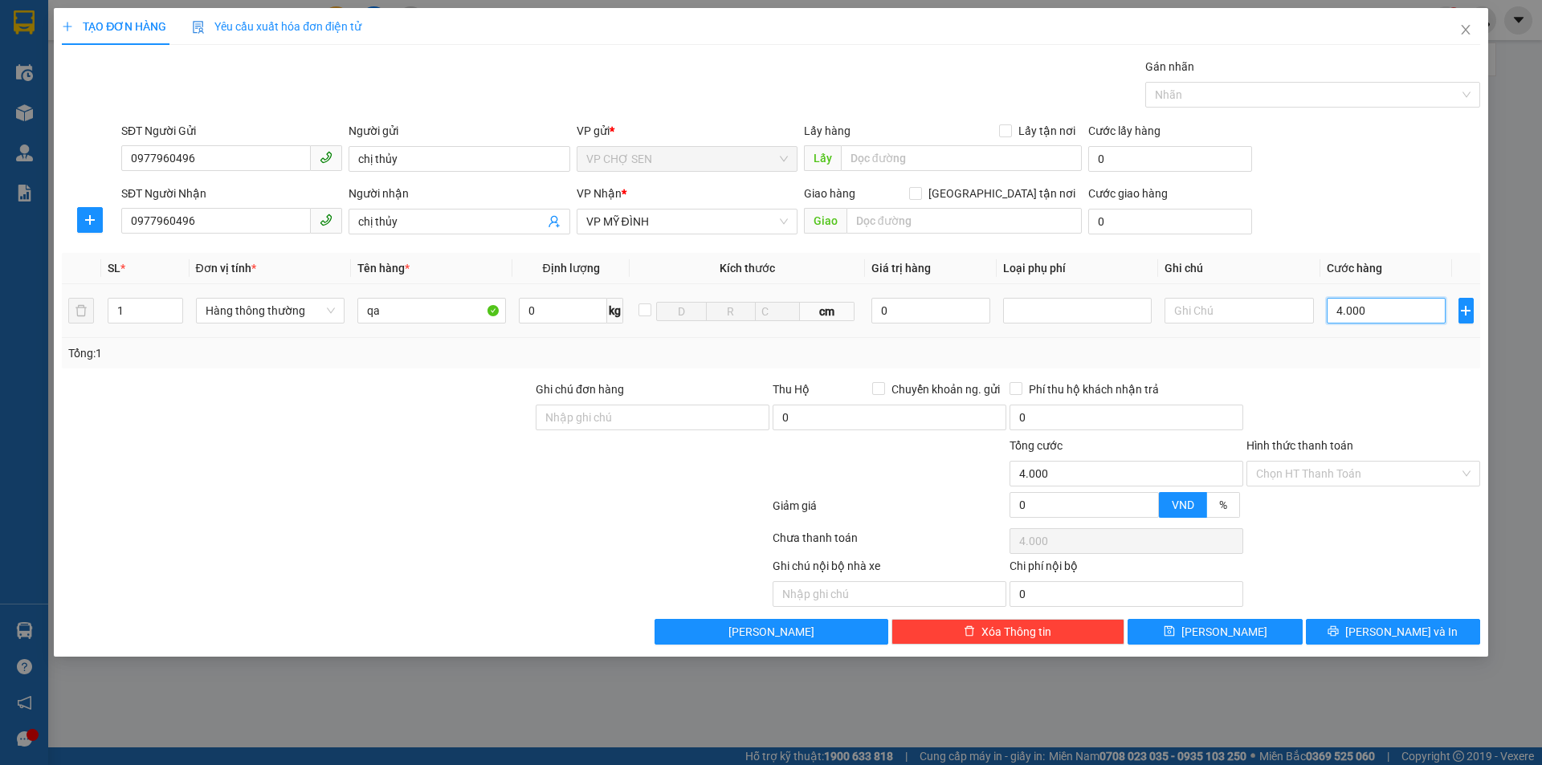
type input "40.000"
click at [1320, 470] on input "Hình thức thanh toán" at bounding box center [1357, 474] width 203 height 24
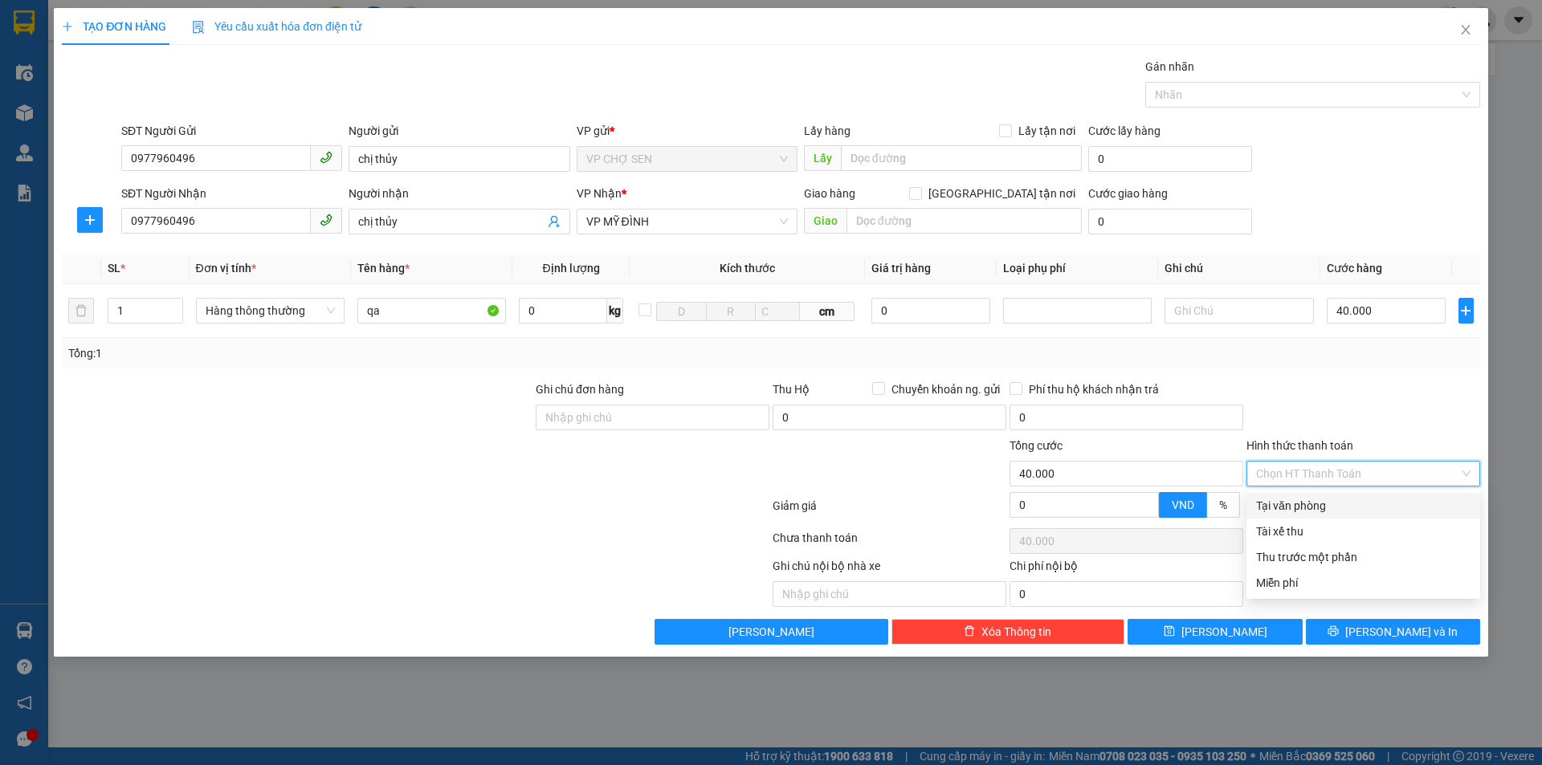
click at [1308, 506] on div "Tại văn phòng" at bounding box center [1363, 506] width 214 height 18
type input "0"
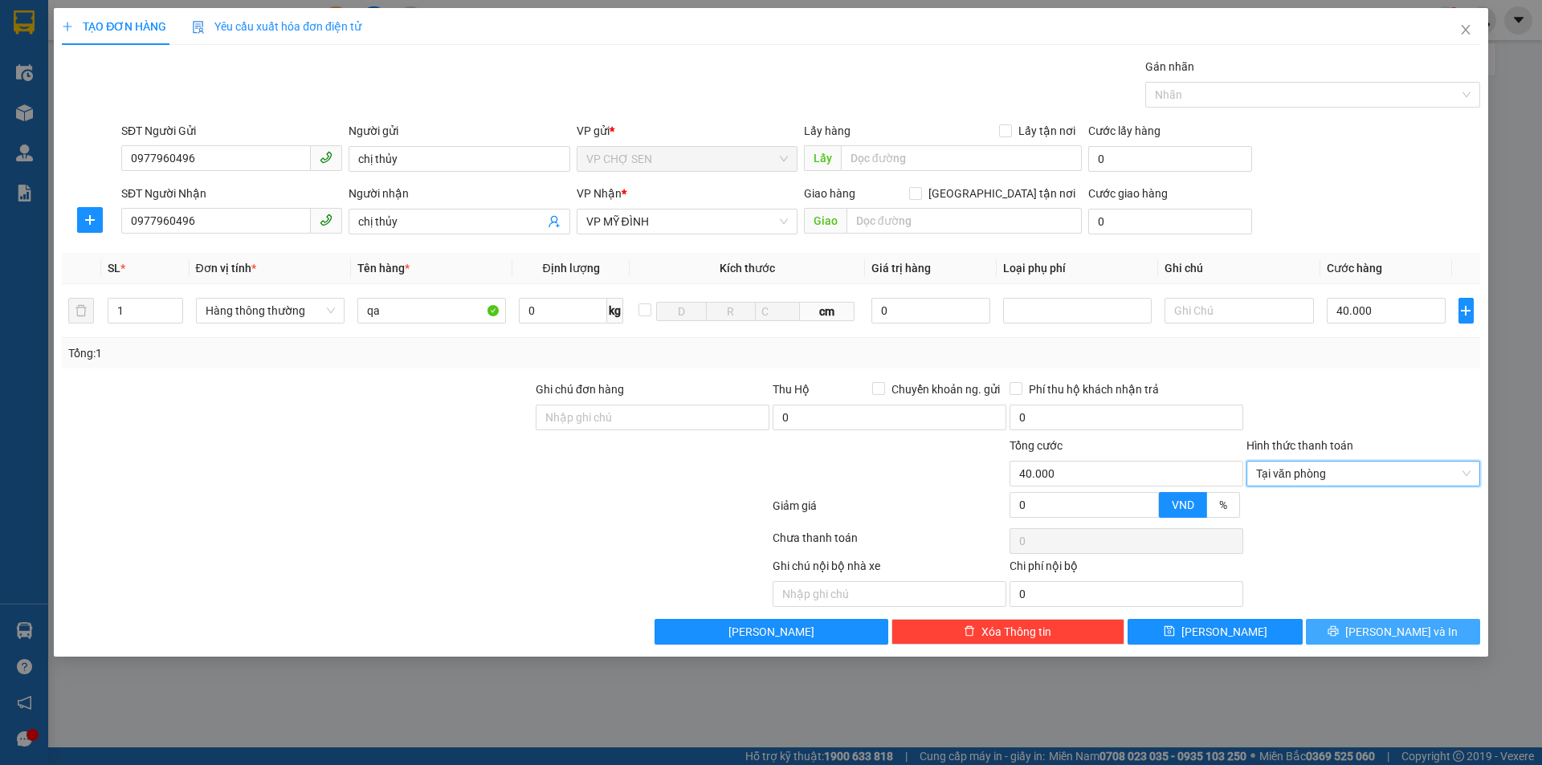
click at [1395, 629] on span "Lưu và In" at bounding box center [1401, 632] width 112 height 18
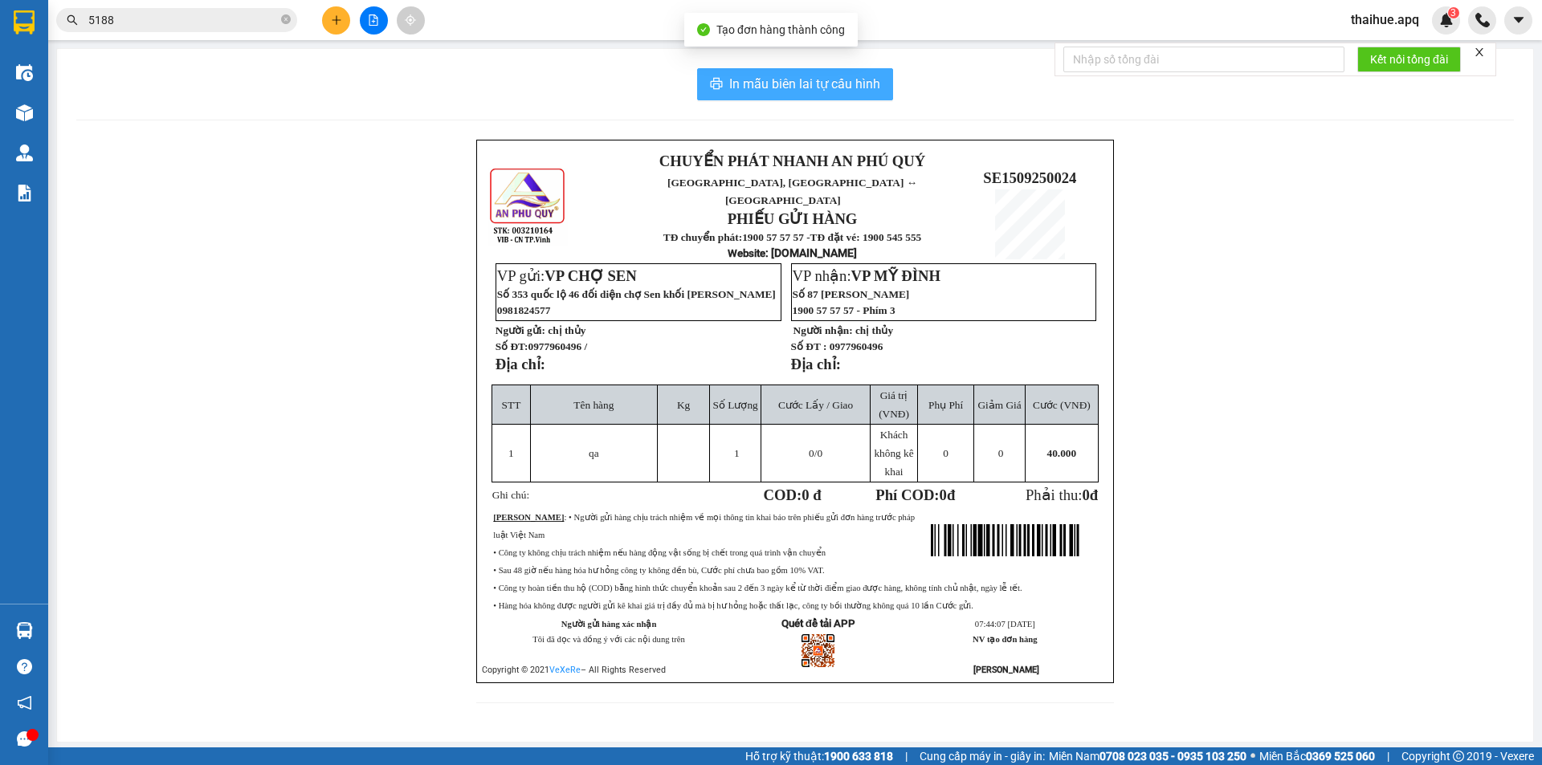
click at [809, 88] on span "In mẫu biên lai tự cấu hình" at bounding box center [804, 84] width 151 height 20
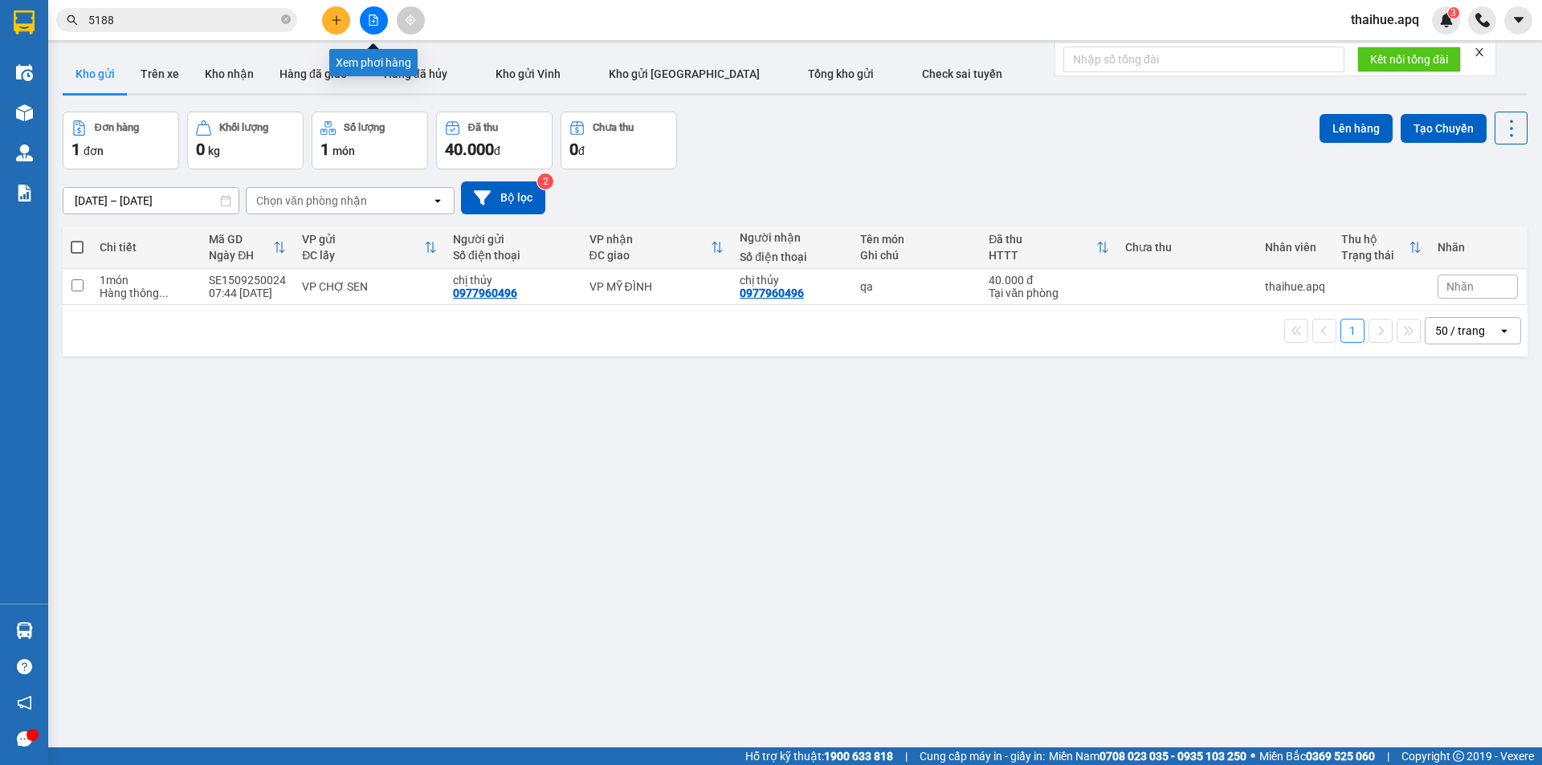
click at [373, 13] on button at bounding box center [374, 20] width 28 height 28
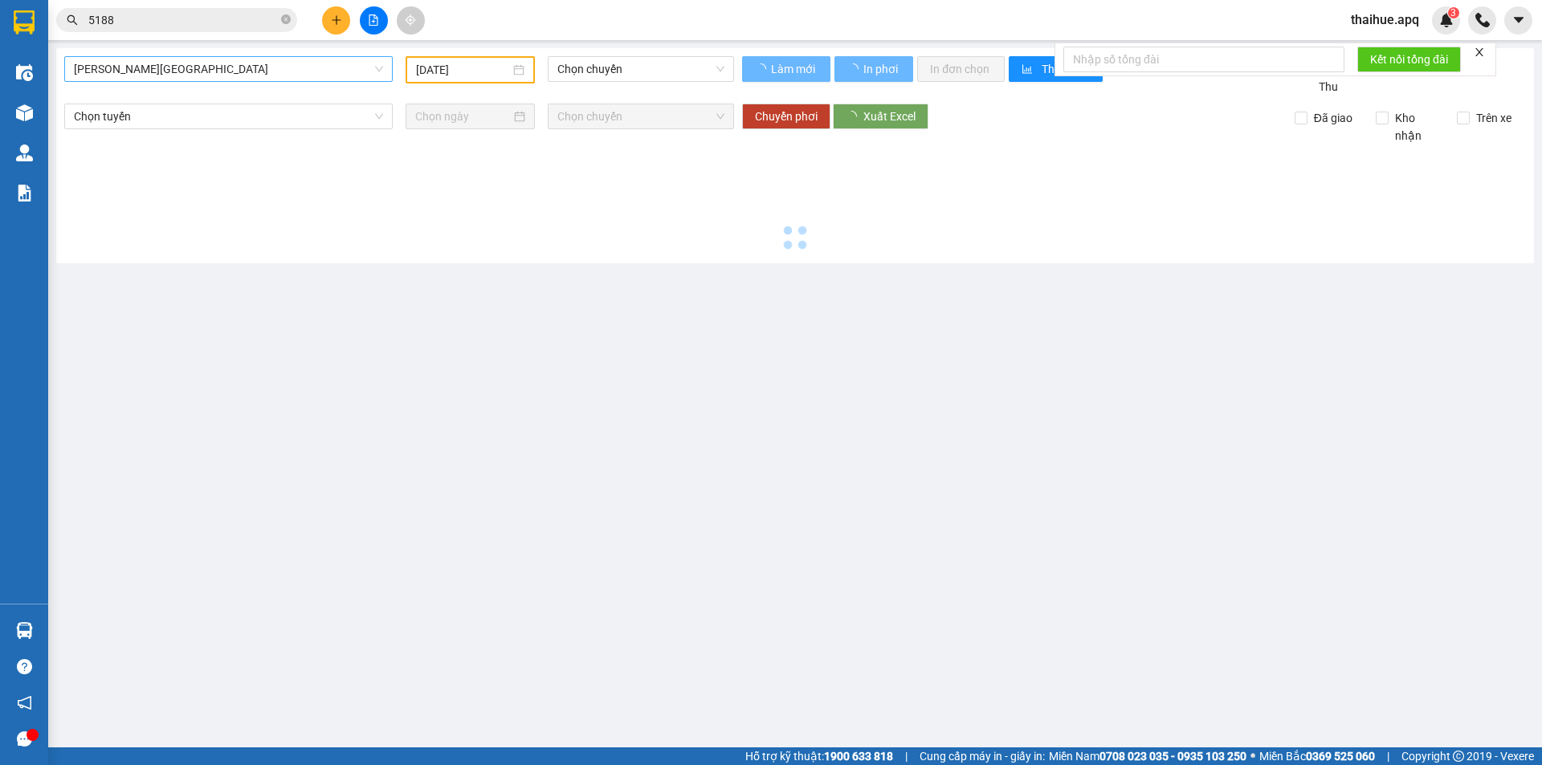
type input "[DATE]"
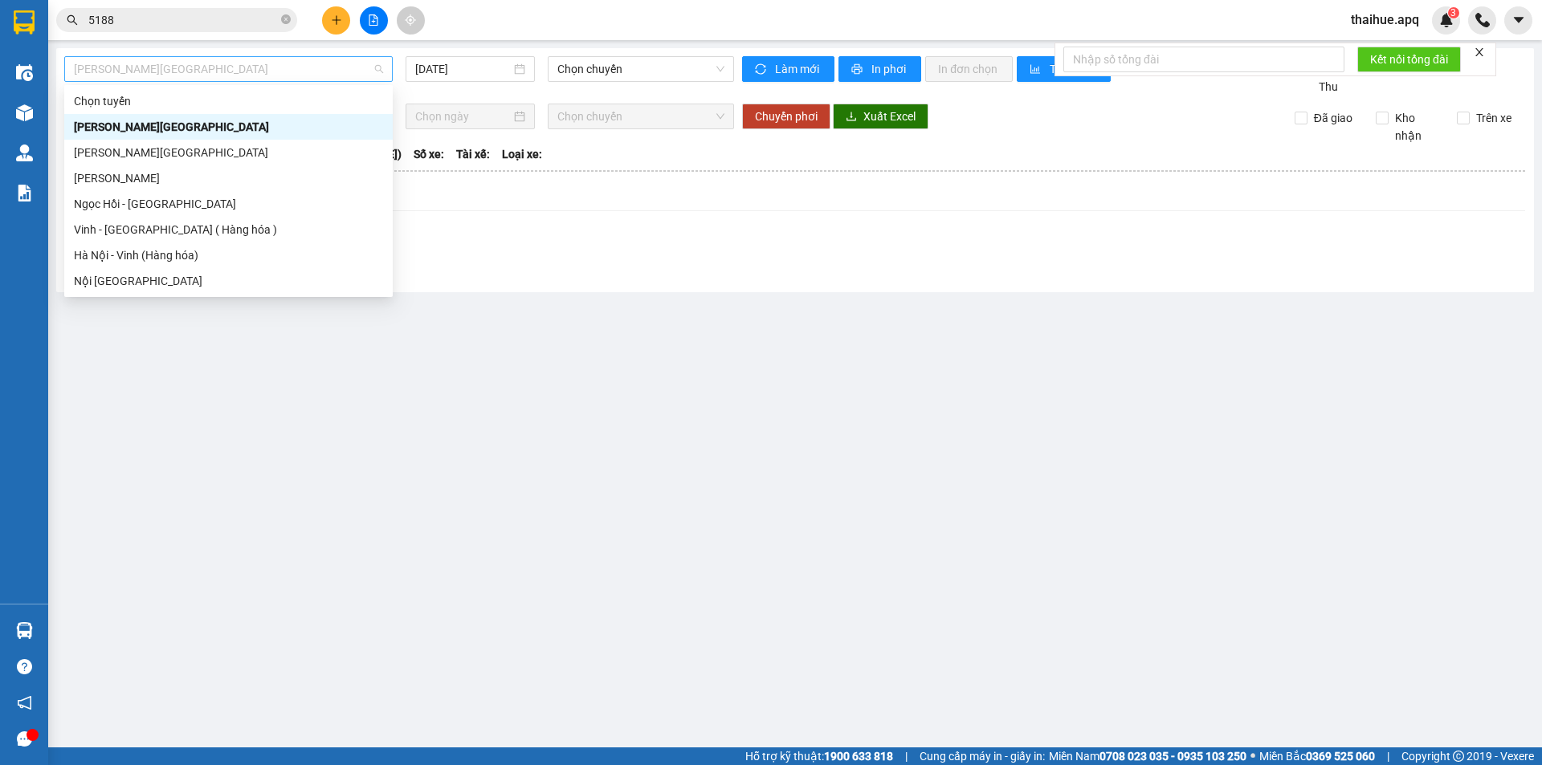
click at [202, 67] on span "Gia Lâm - Mỹ Đình" at bounding box center [228, 69] width 309 height 24
click at [127, 238] on div "Vinh - [GEOGRAPHIC_DATA] ( Hàng hóa )" at bounding box center [228, 230] width 328 height 26
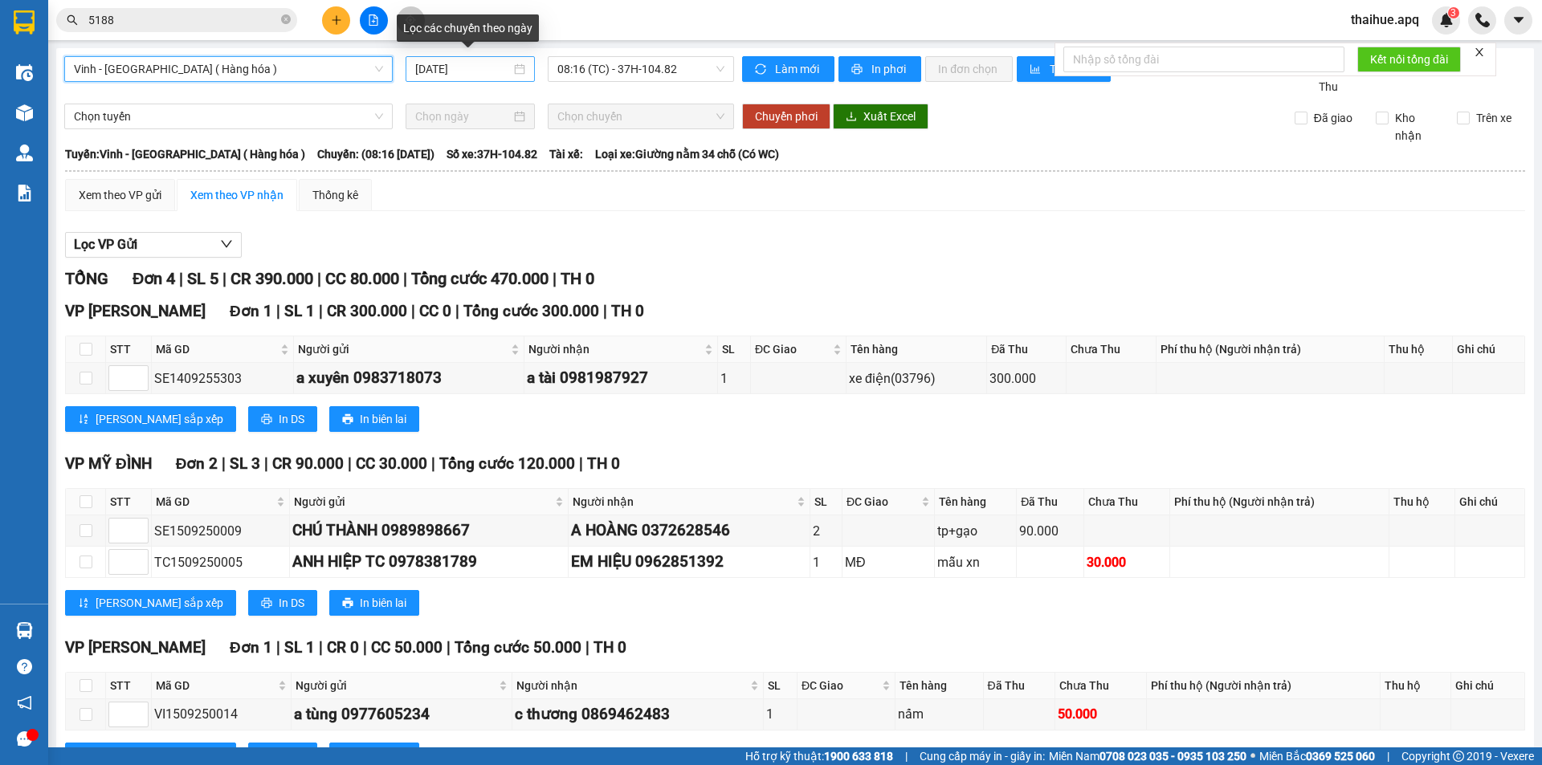
click at [489, 71] on input "[DATE]" at bounding box center [463, 69] width 96 height 18
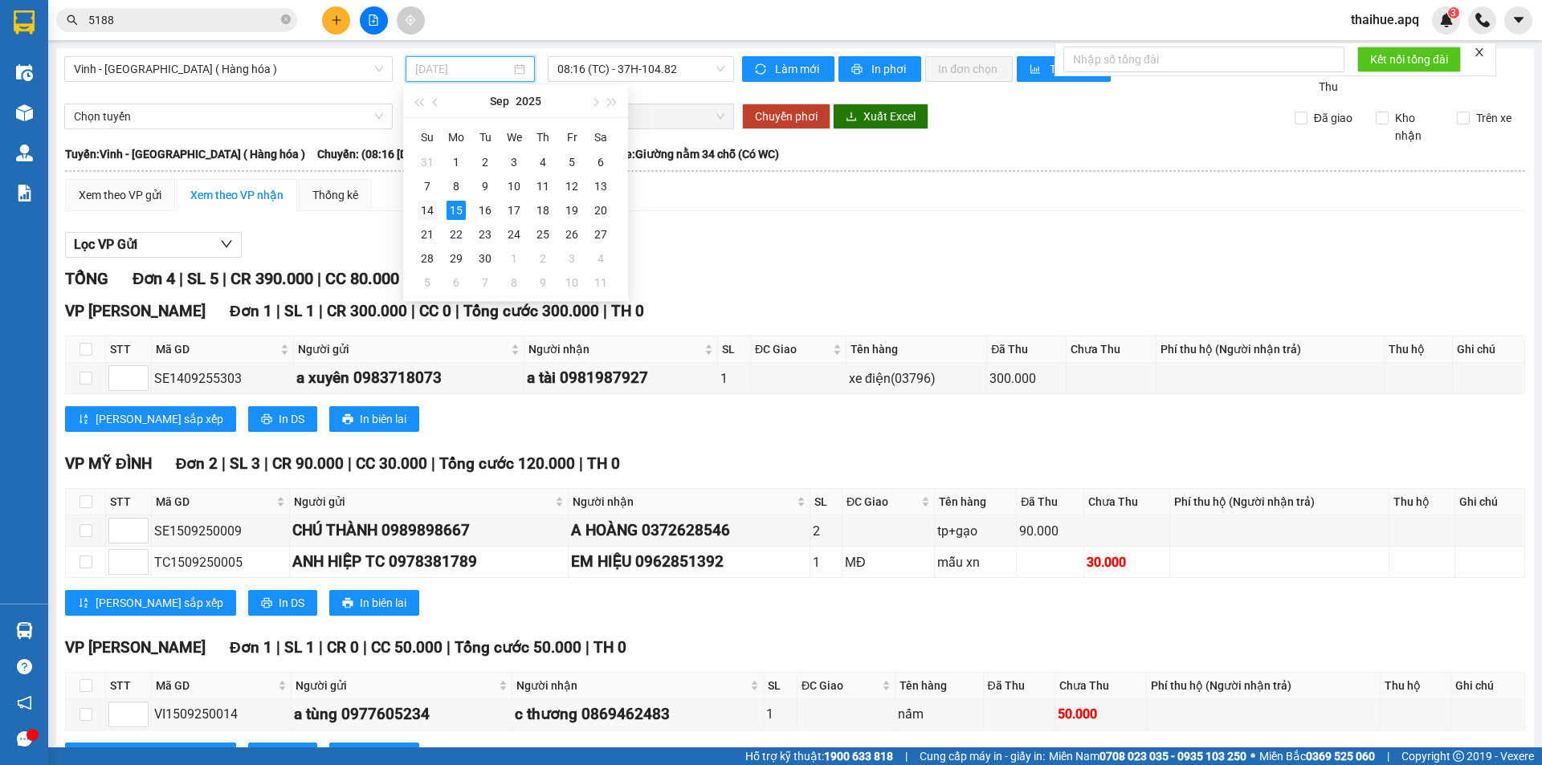
click at [426, 216] on div "14" at bounding box center [427, 210] width 19 height 19
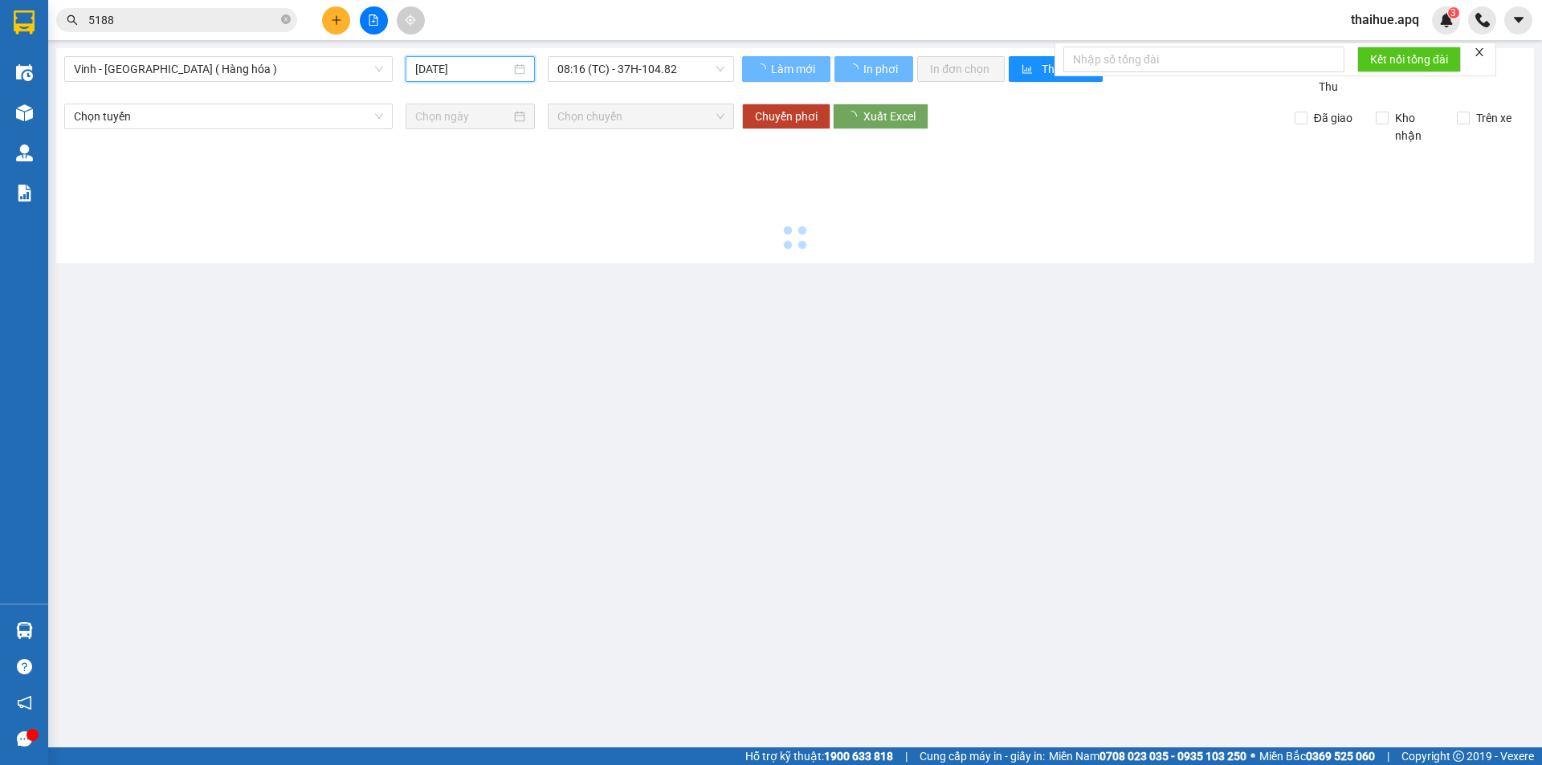
type input "[DATE]"
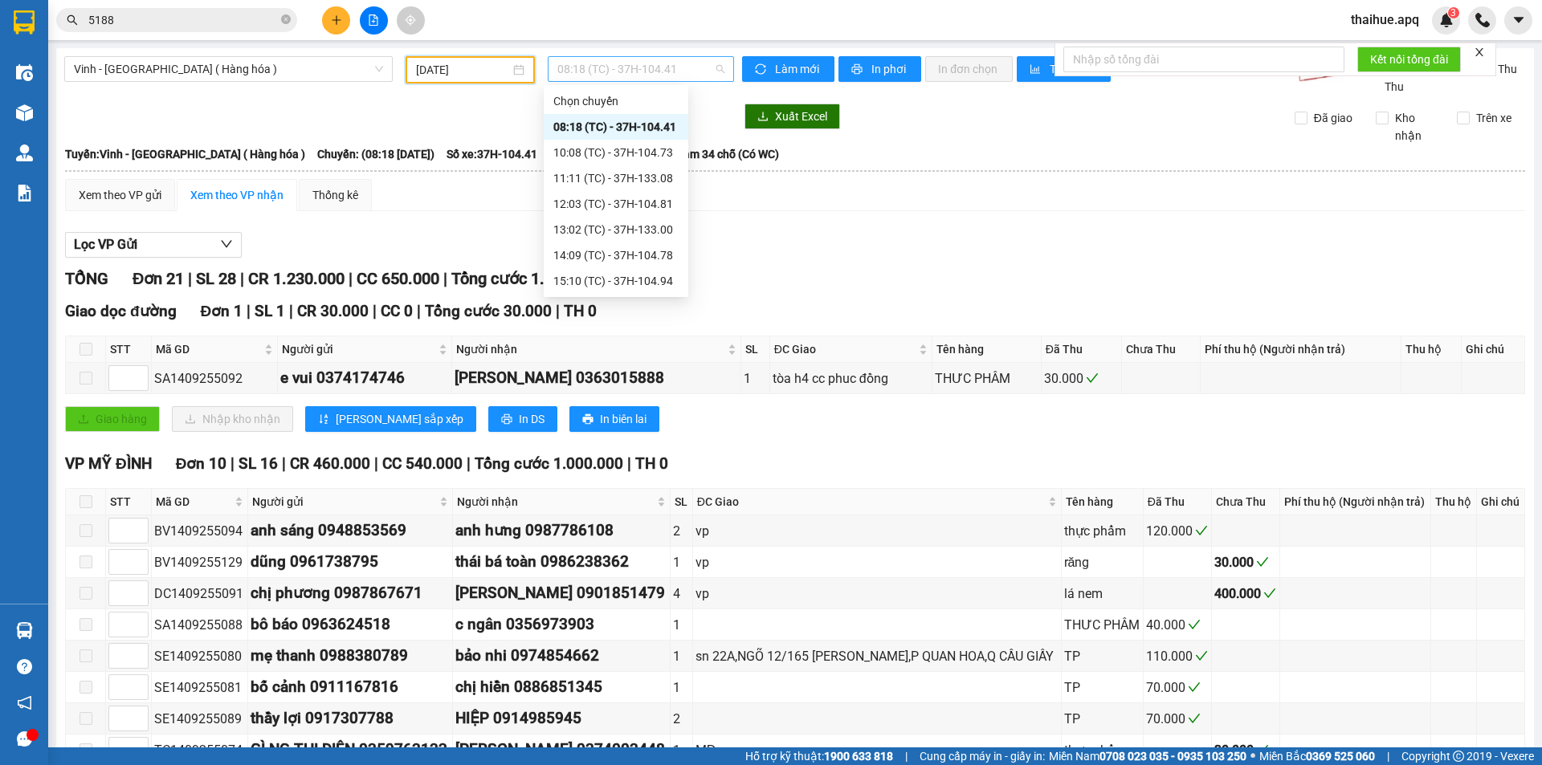
click at [685, 67] on span "08:18 (TC) - 37H-104.41" at bounding box center [640, 69] width 167 height 24
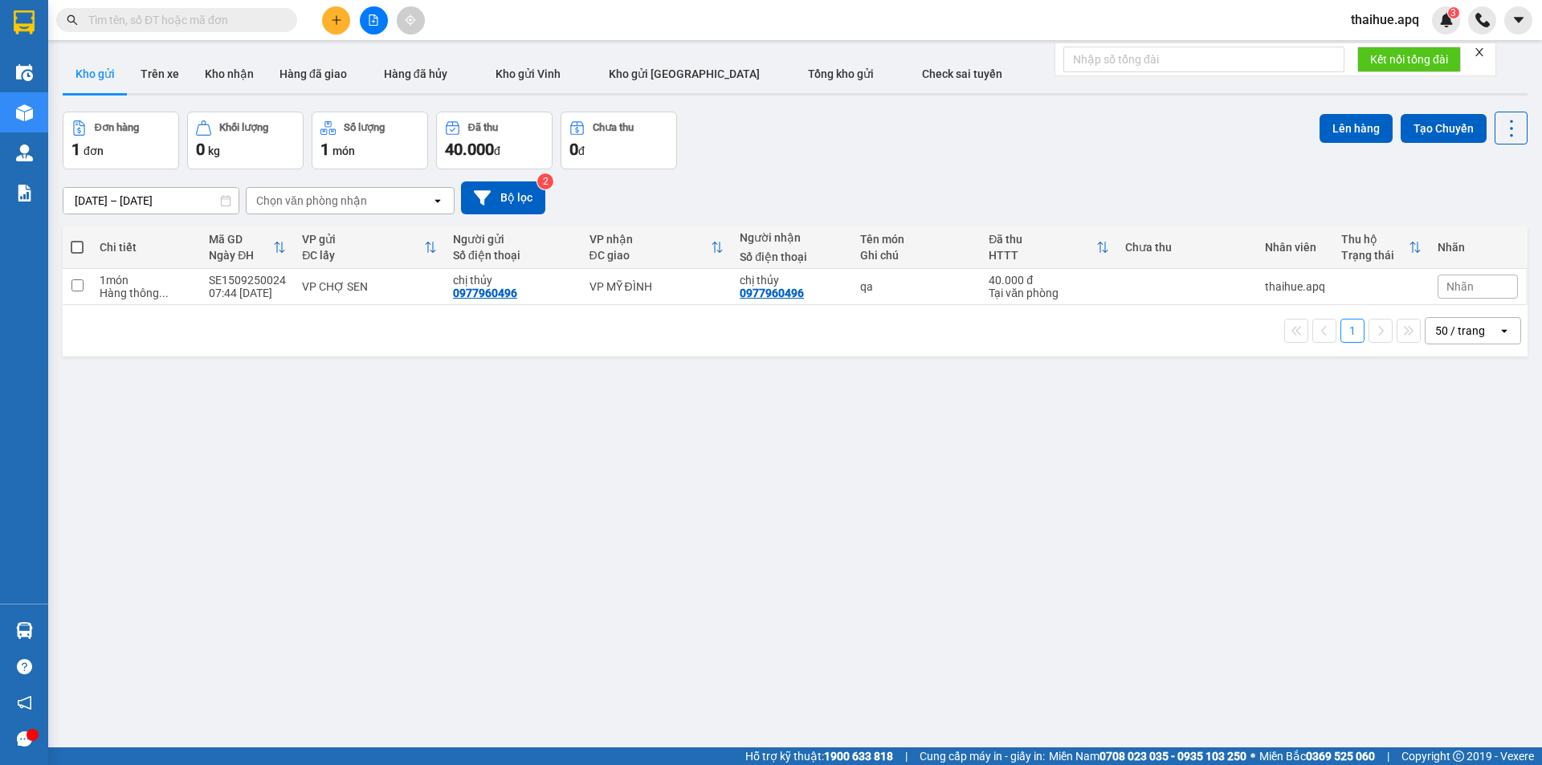
click at [242, 19] on input "text" at bounding box center [183, 20] width 190 height 18
click at [337, 13] on button at bounding box center [336, 20] width 28 height 28
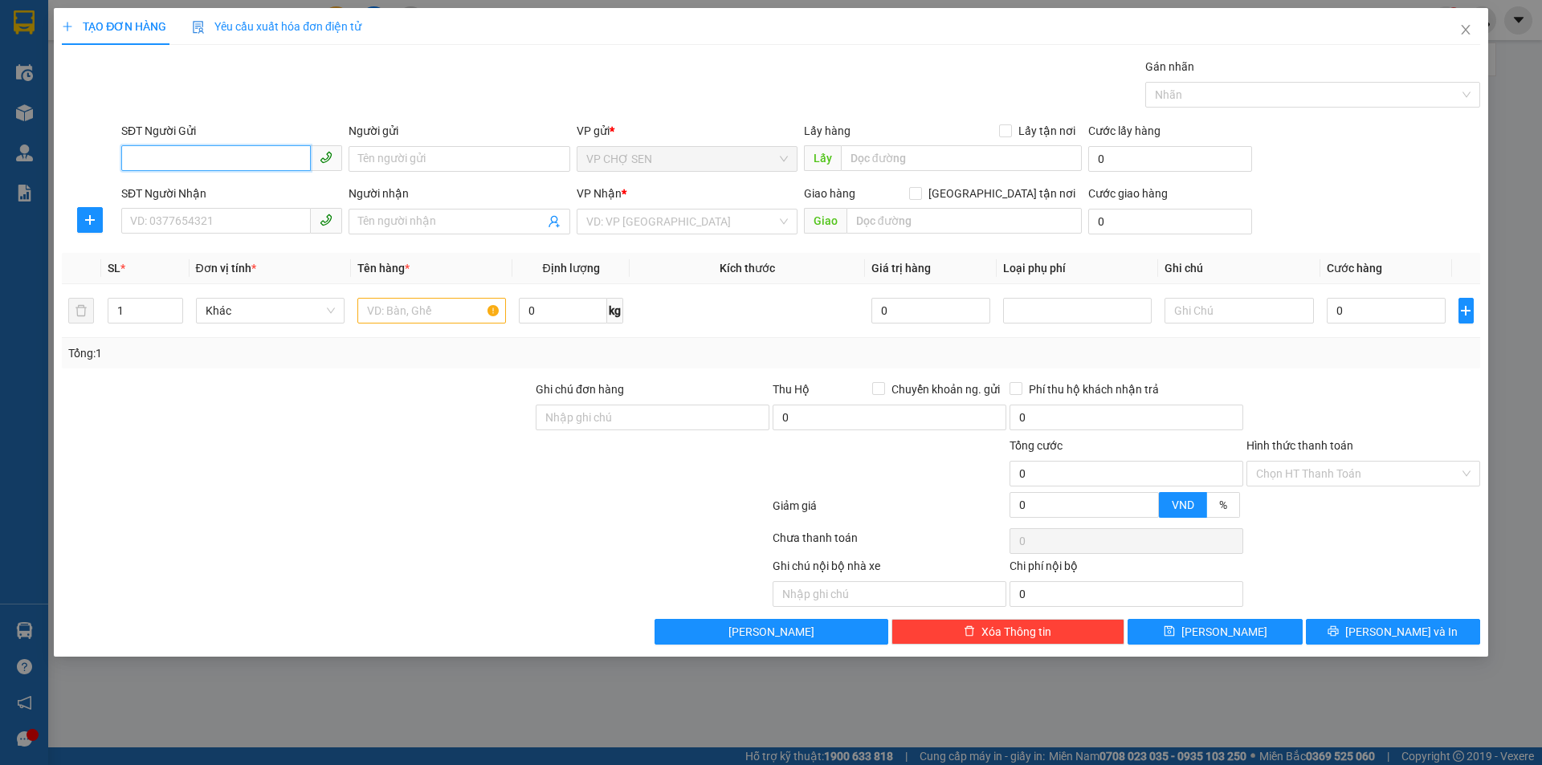
click at [283, 157] on input "SĐT Người Gửi" at bounding box center [216, 158] width 190 height 26
type input "0984753357"
click at [210, 190] on div "0984753357 - bác sỹ ý" at bounding box center [232, 191] width 202 height 18
type input "bác sỹ ý"
type input "0984753357"
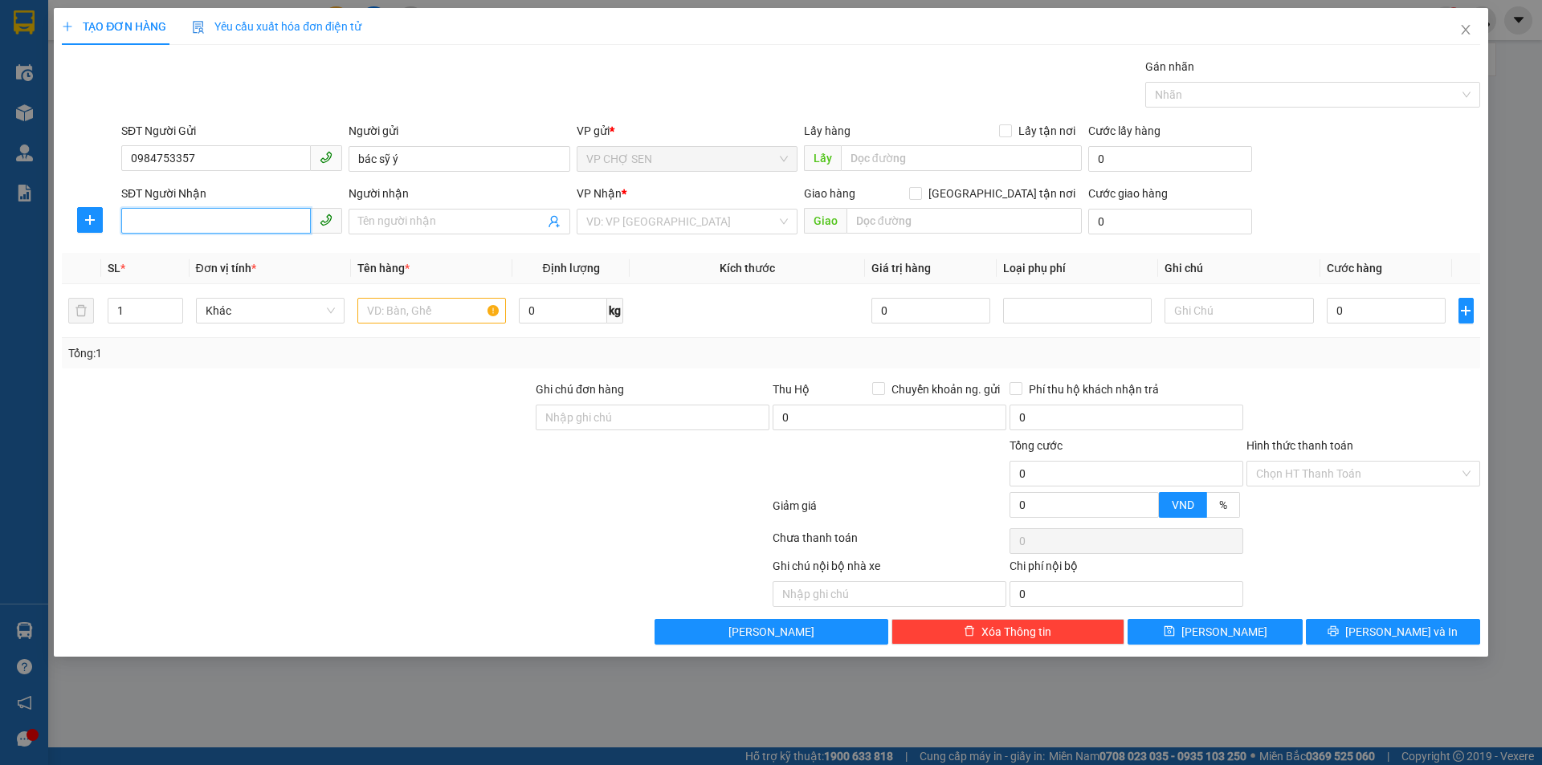
click at [227, 220] on input "SĐT Người Nhận" at bounding box center [216, 221] width 190 height 26
click at [226, 304] on div "0395495262 - chị hằng" at bounding box center [232, 305] width 202 height 18
type input "0395495262"
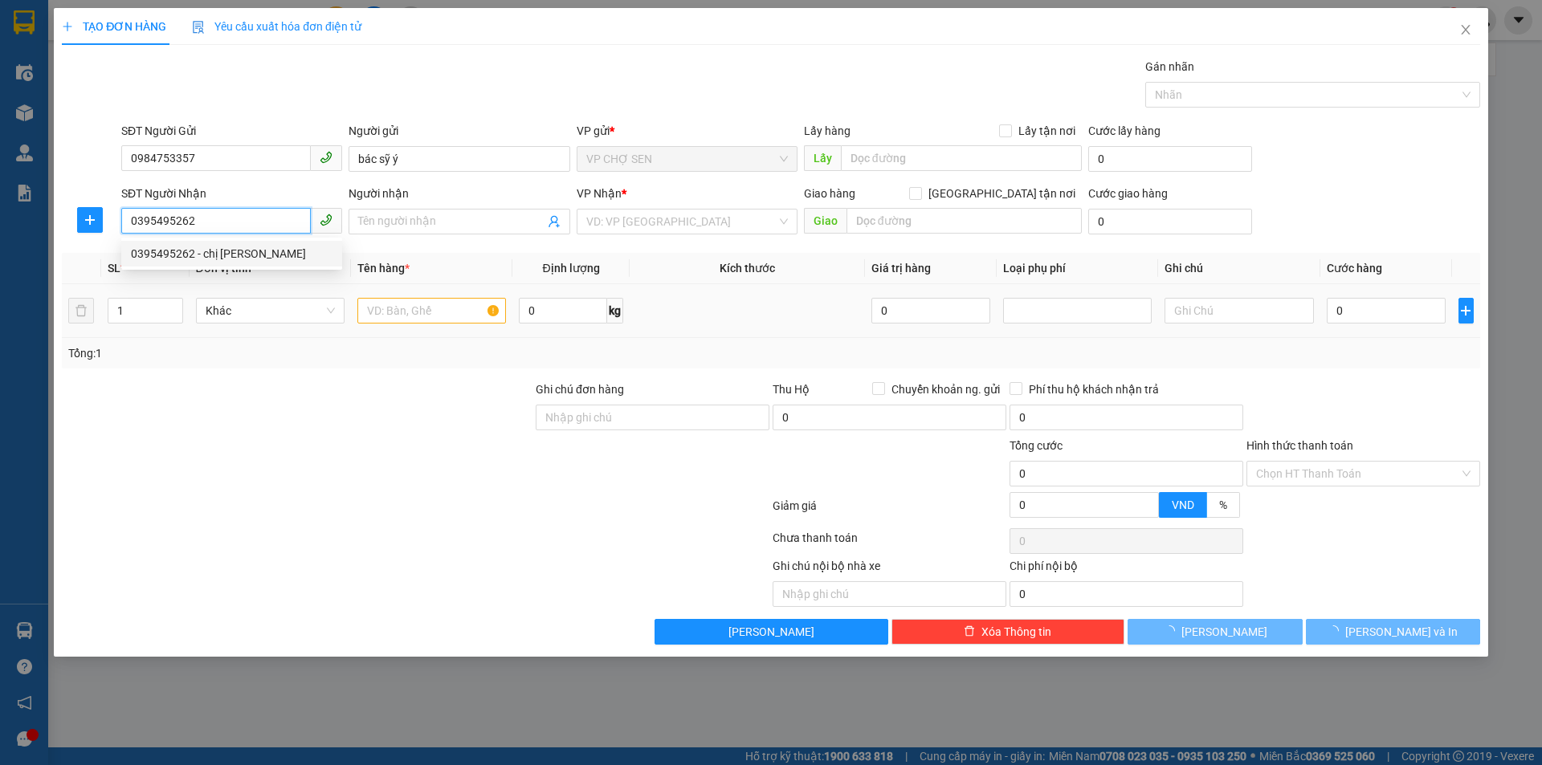
type input "chị hằng"
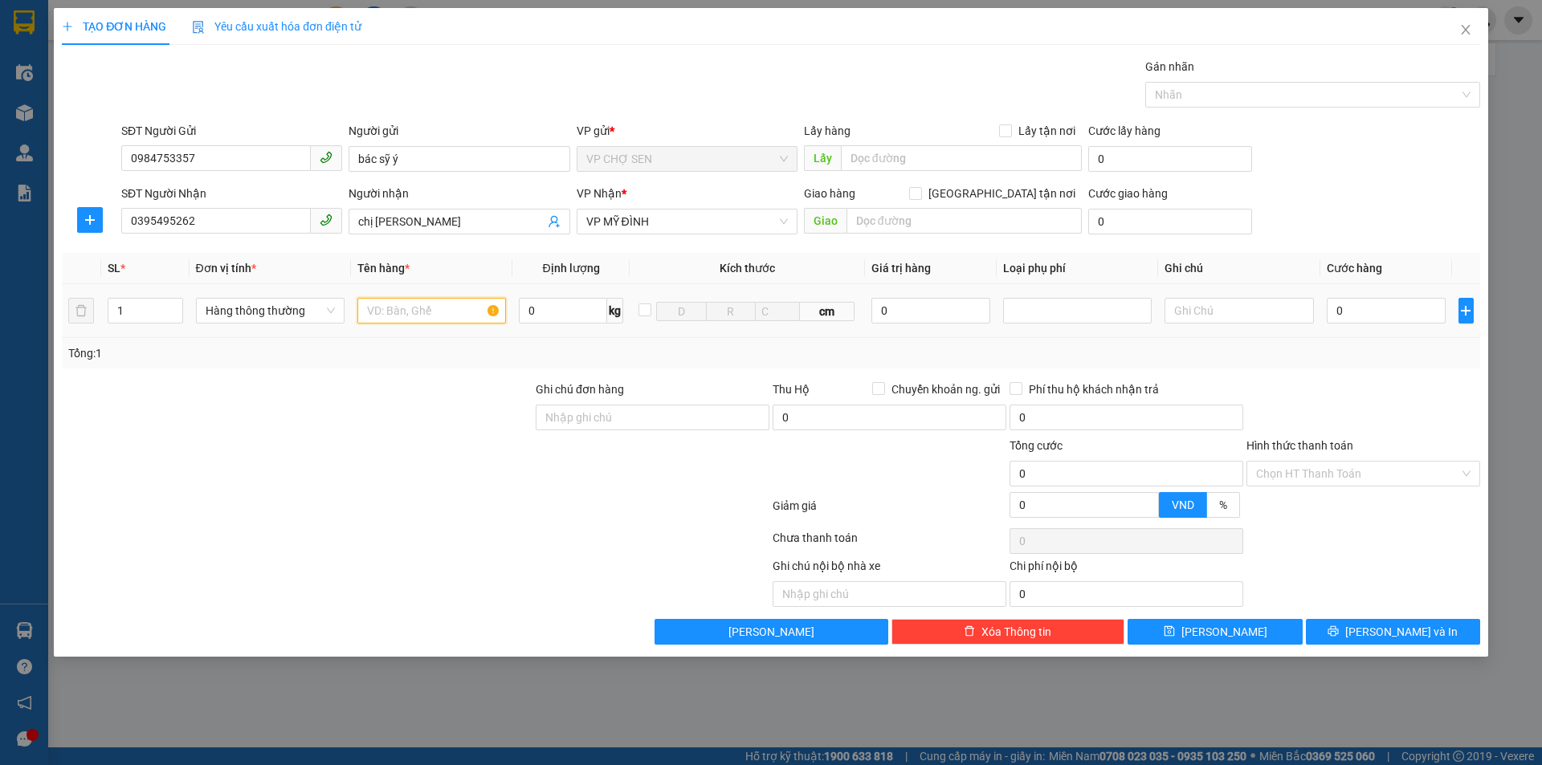
click at [466, 309] on input "text" at bounding box center [431, 311] width 149 height 26
type input "răng"
click at [1412, 307] on input "0" at bounding box center [1387, 311] width 120 height 26
type input "3"
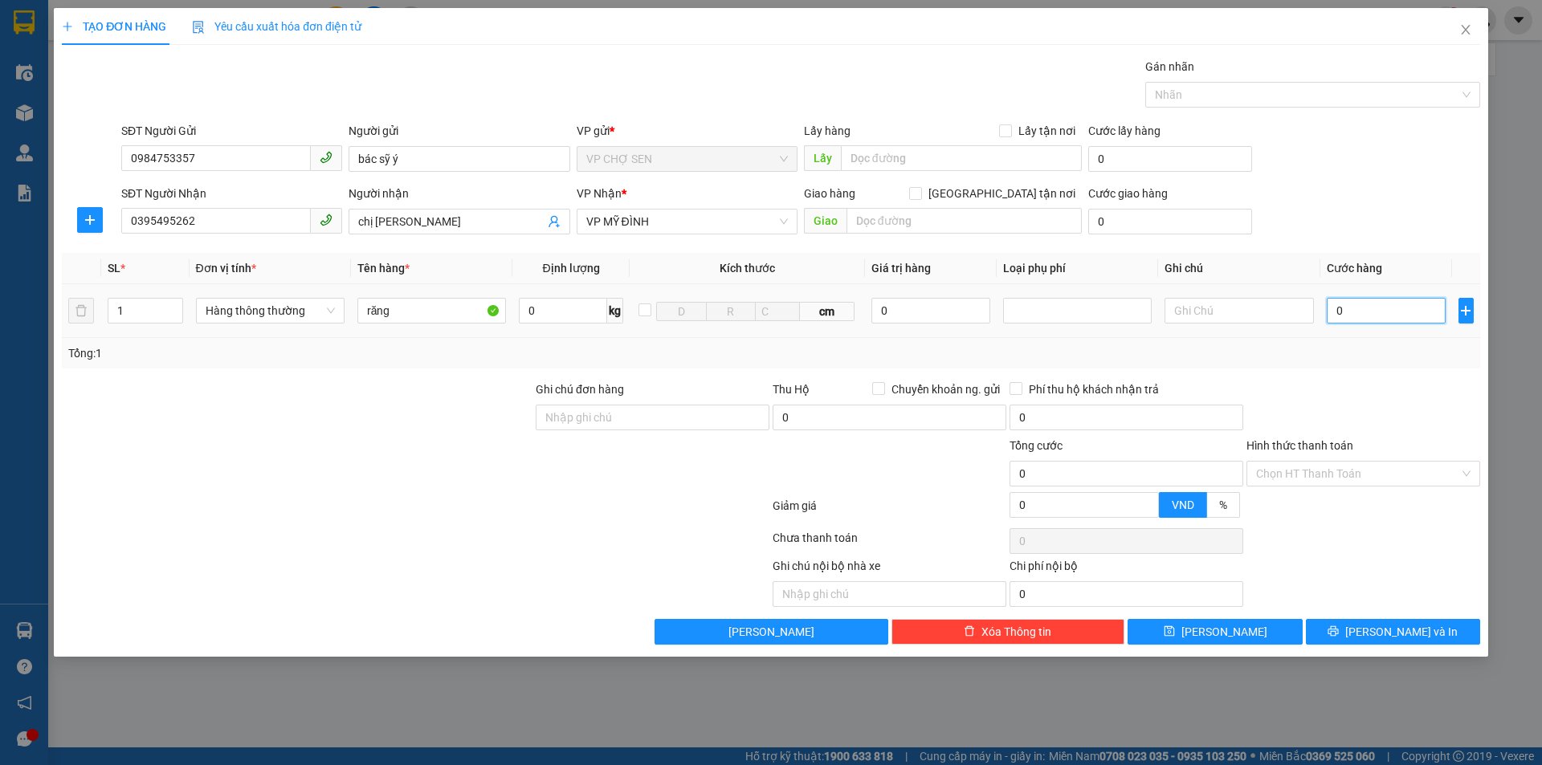
type input "3"
type input "30"
type input "300"
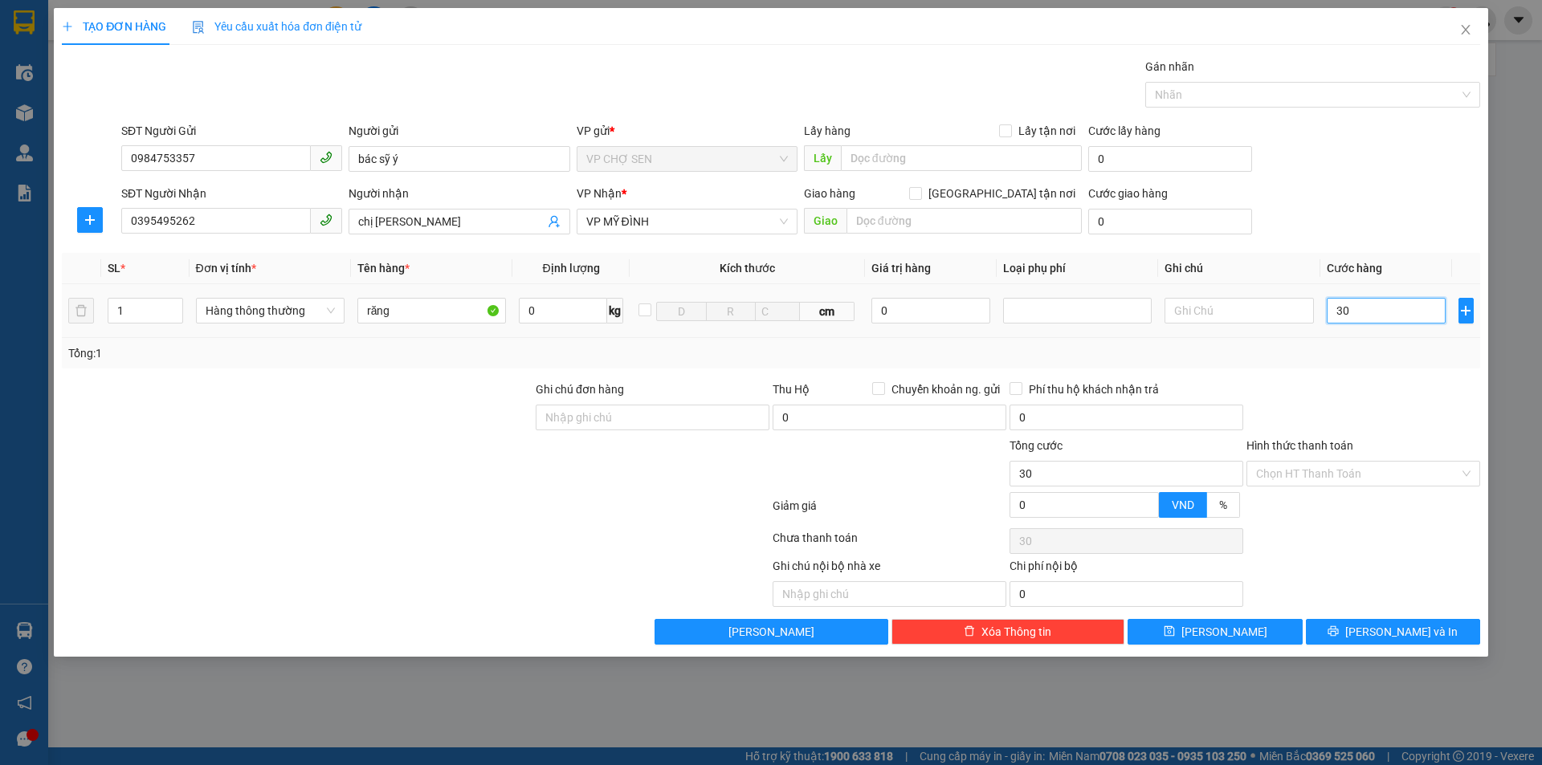
type input "300"
type input "3.000"
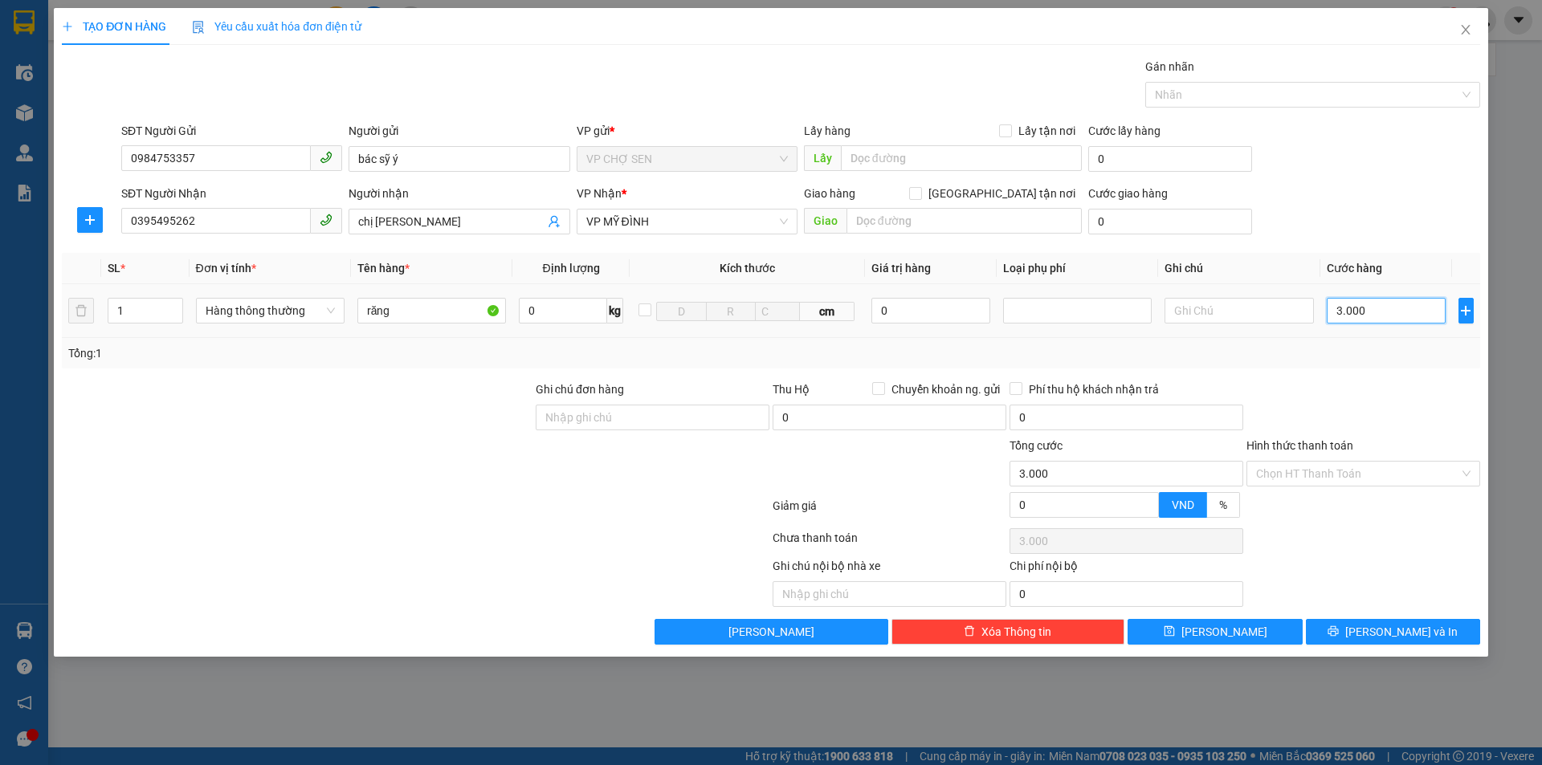
type input "30.000"
click at [1404, 637] on span "Lưu và In" at bounding box center [1401, 632] width 112 height 18
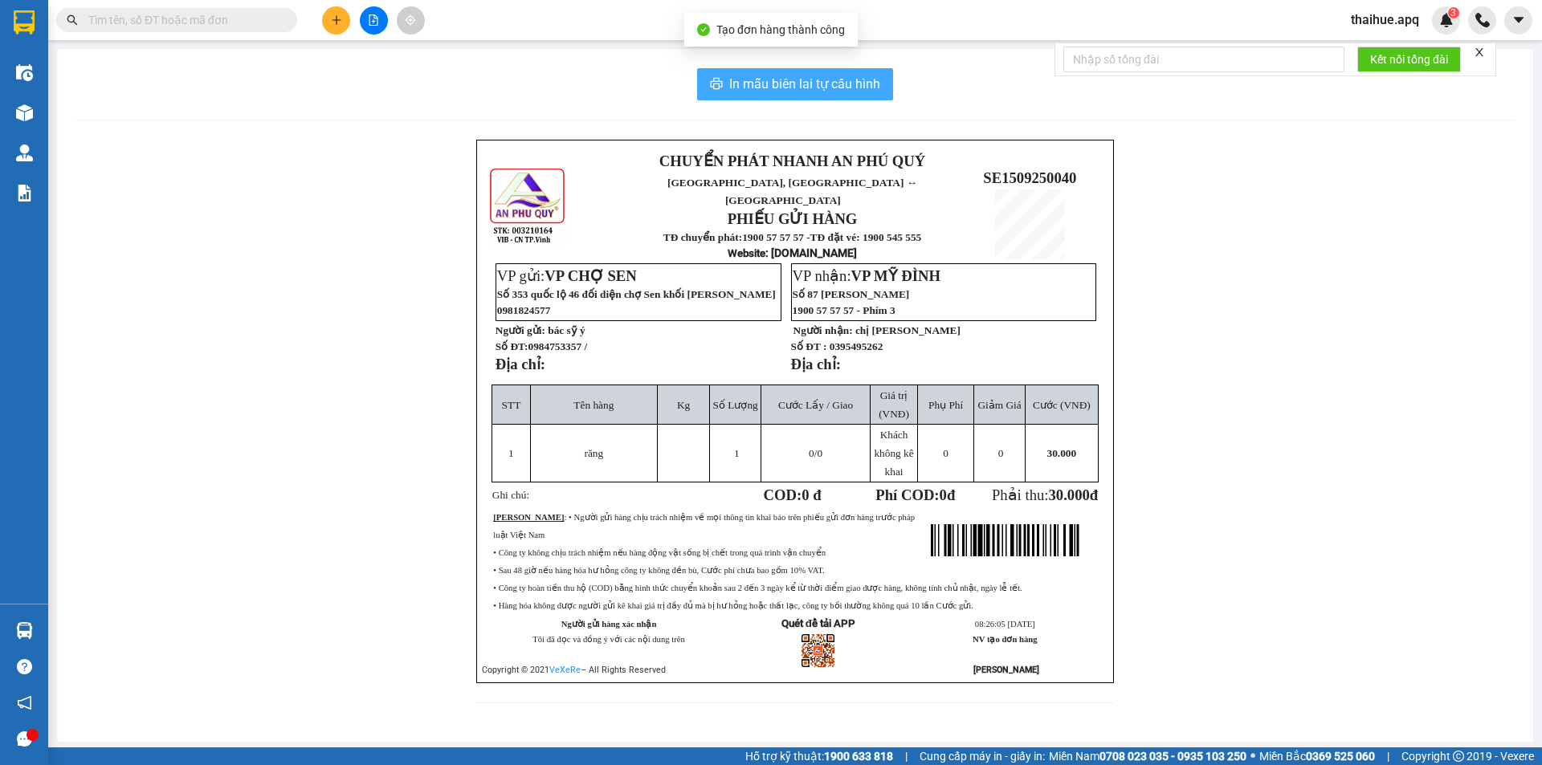
click at [784, 81] on span "In mẫu biên lai tự cấu hình" at bounding box center [804, 84] width 151 height 20
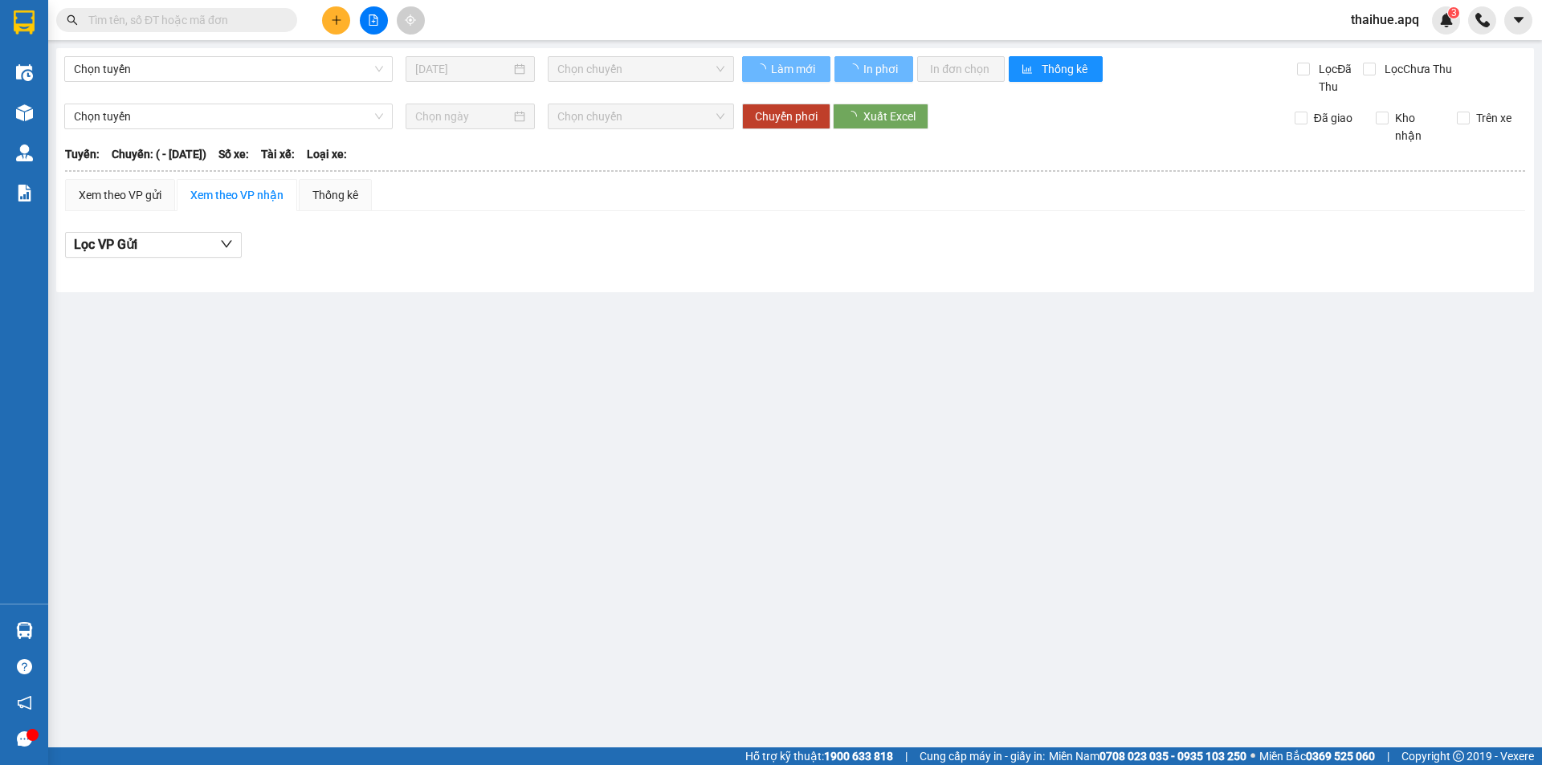
type input "[DATE]"
